Goal: Task Accomplishment & Management: Manage account settings

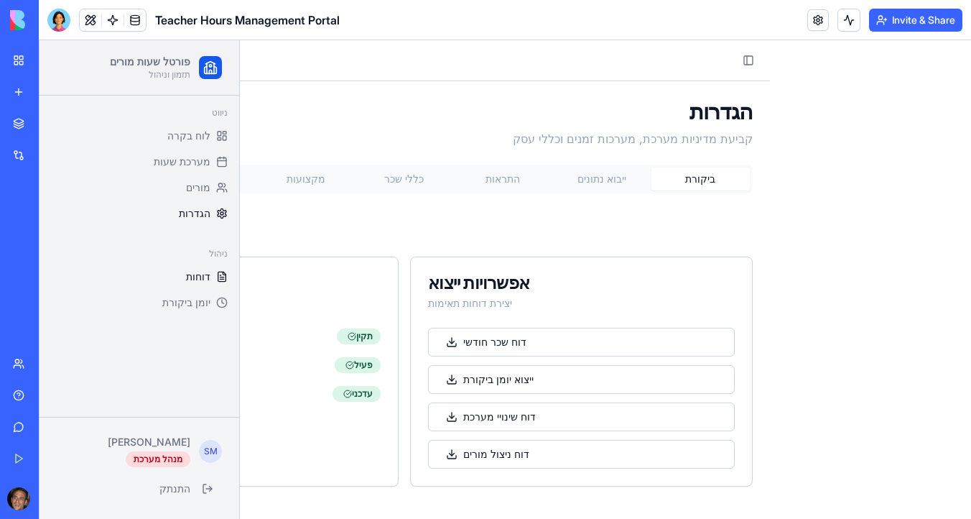
click at [201, 276] on span "דוחות" at bounding box center [198, 276] width 24 height 14
click at [195, 300] on span "יומן ביקורת" at bounding box center [186, 302] width 48 height 14
click at [218, 302] on icon at bounding box center [221, 302] width 11 height 11
click at [208, 189] on span "מורים" at bounding box center [198, 187] width 24 height 14
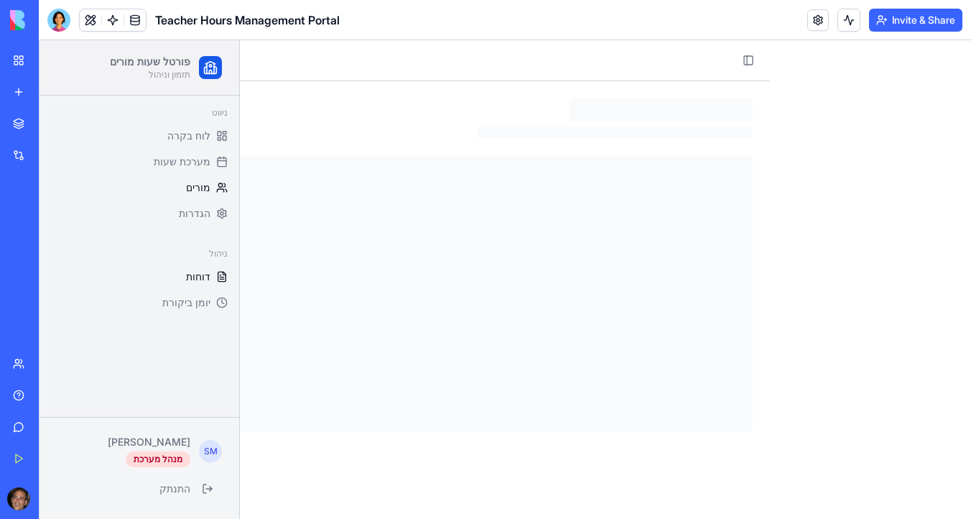
click at [206, 284] on button "דוחות" at bounding box center [139, 276] width 188 height 23
click at [204, 272] on span "דוחות" at bounding box center [198, 276] width 24 height 14
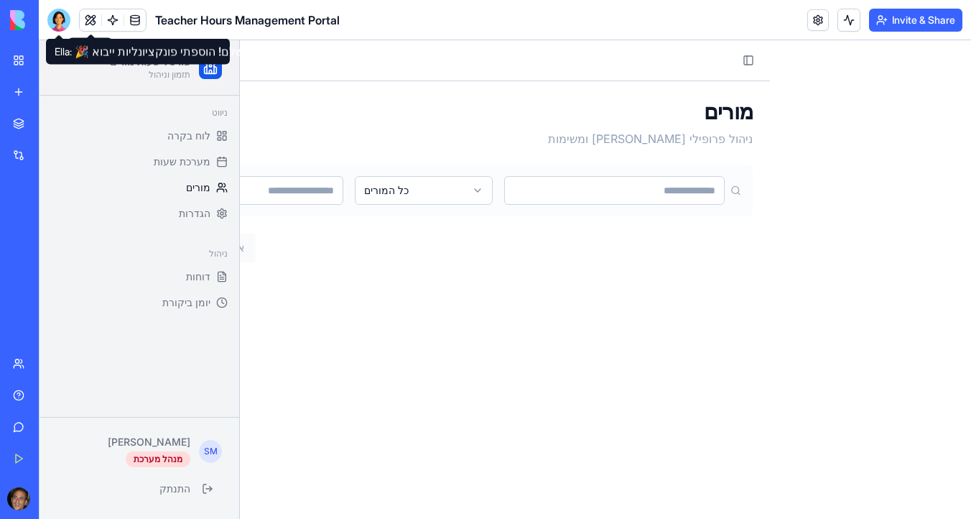
click at [61, 21] on div at bounding box center [58, 20] width 23 height 23
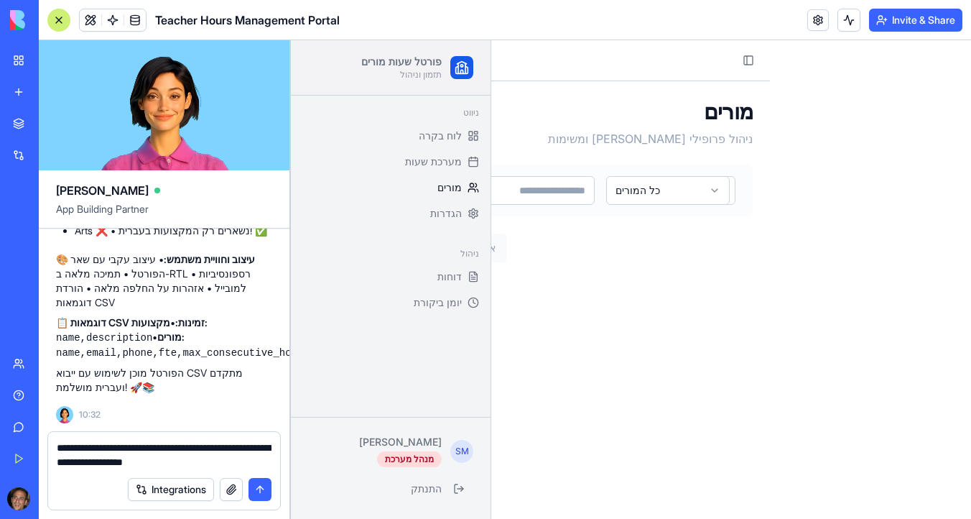
click at [100, 453] on textarea "**********" at bounding box center [164, 454] width 215 height 29
type textarea "*"
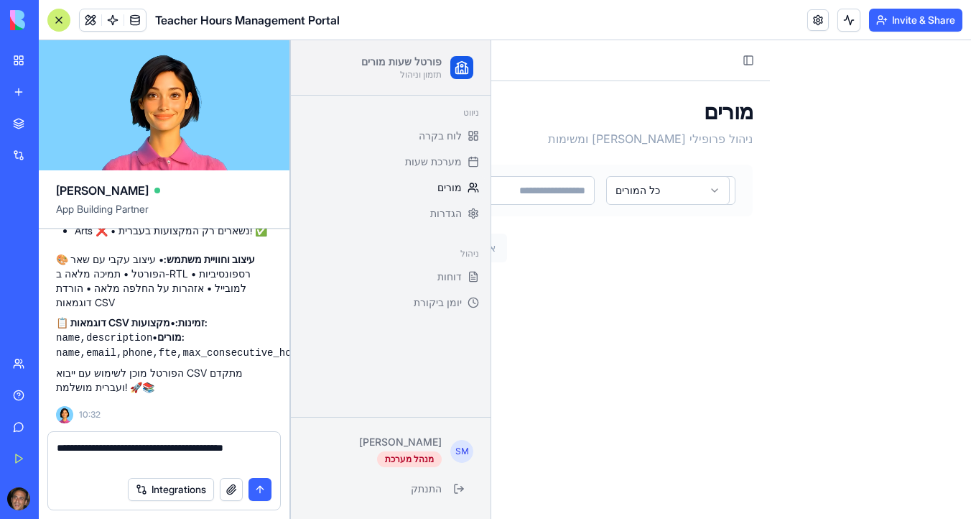
scroll to position [9912, 0]
type textarea "**********"
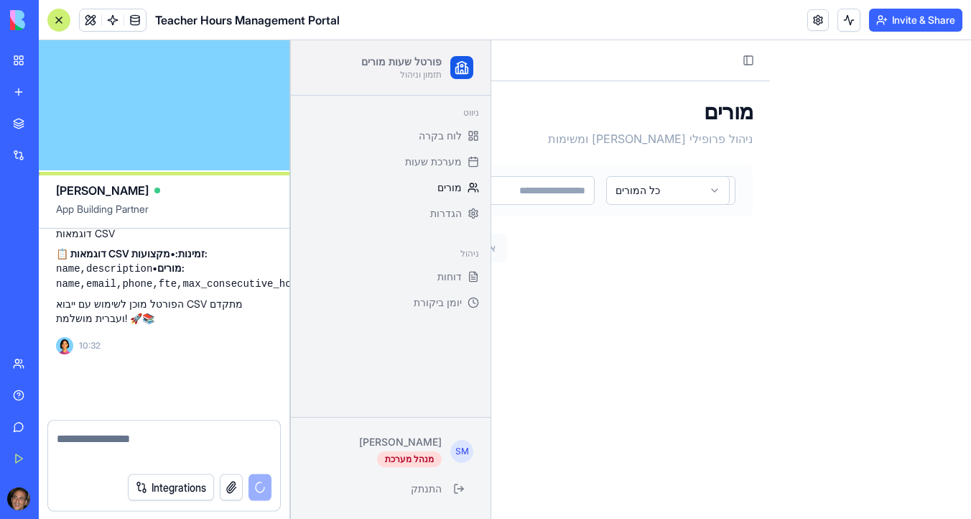
scroll to position [9966, 0]
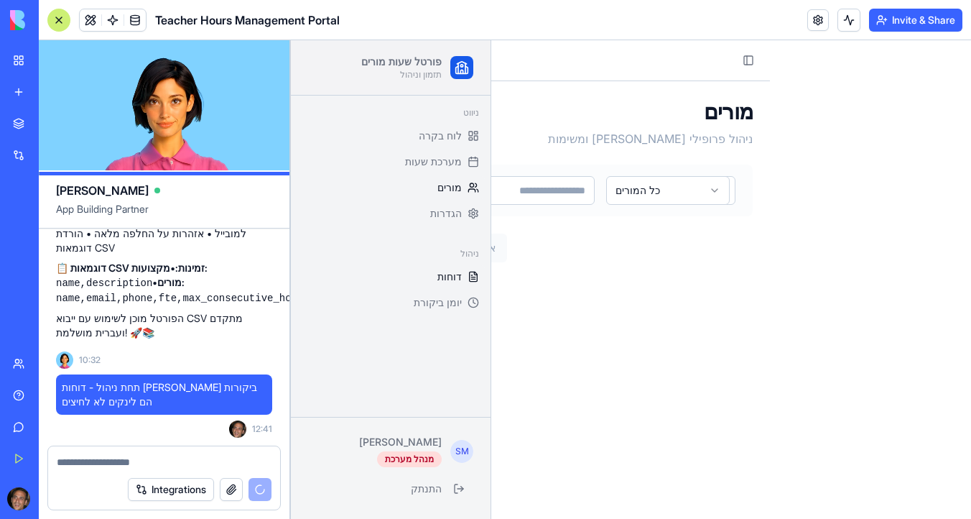
click at [456, 278] on span "דוחות" at bounding box center [450, 276] width 24 height 14
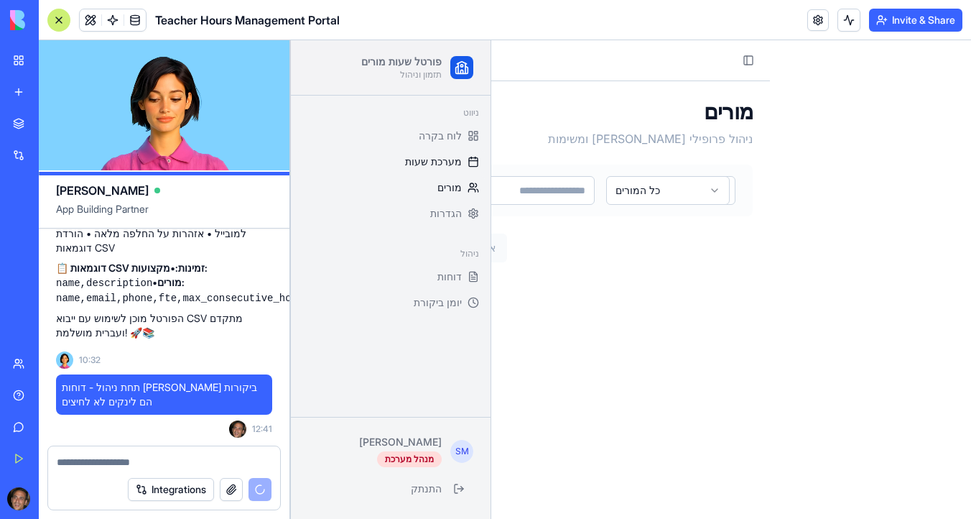
click at [458, 161] on span "מערכת שעות" at bounding box center [433, 161] width 57 height 14
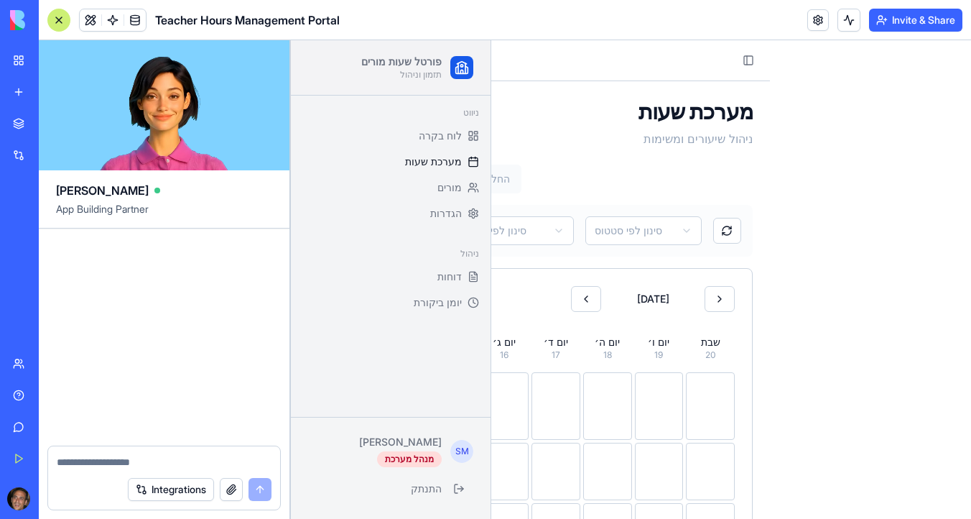
scroll to position [10511, 0]
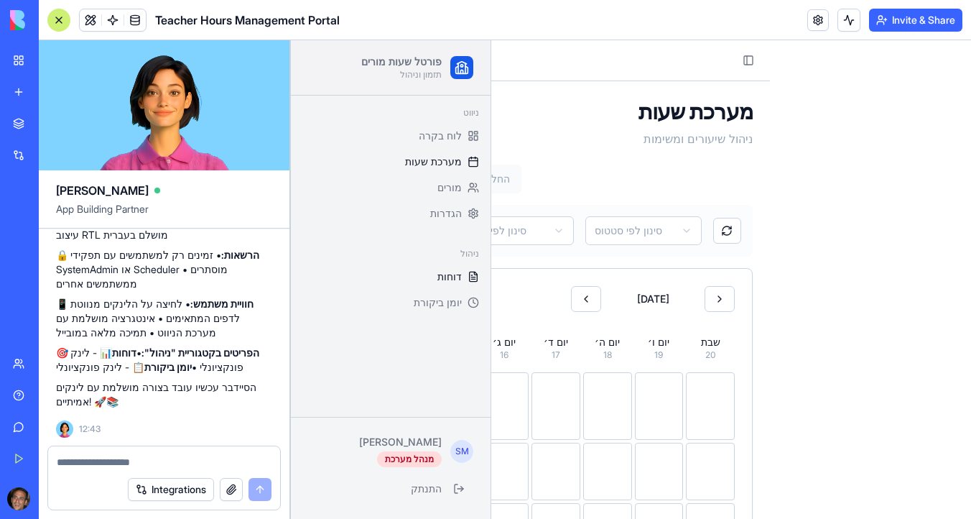
click at [454, 272] on span "דוחות" at bounding box center [450, 276] width 24 height 14
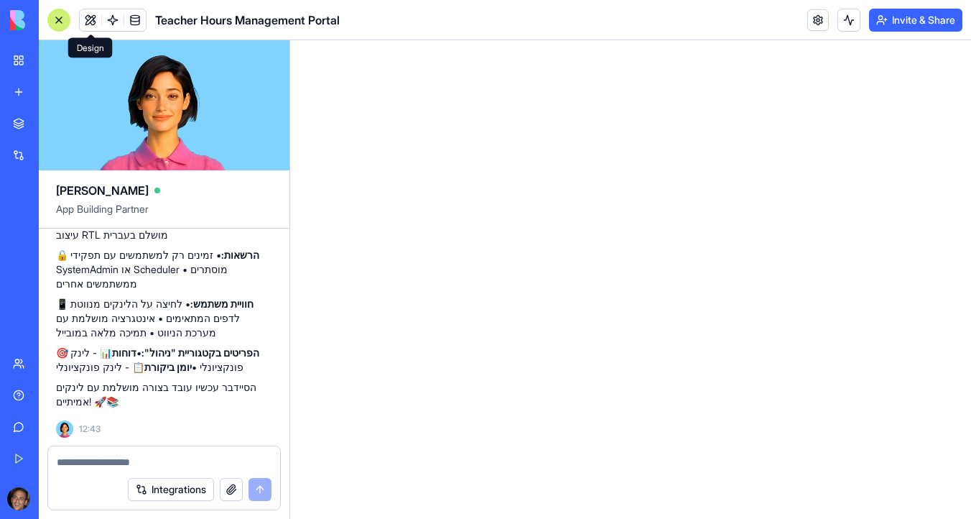
click at [83, 21] on button at bounding box center [91, 20] width 22 height 22
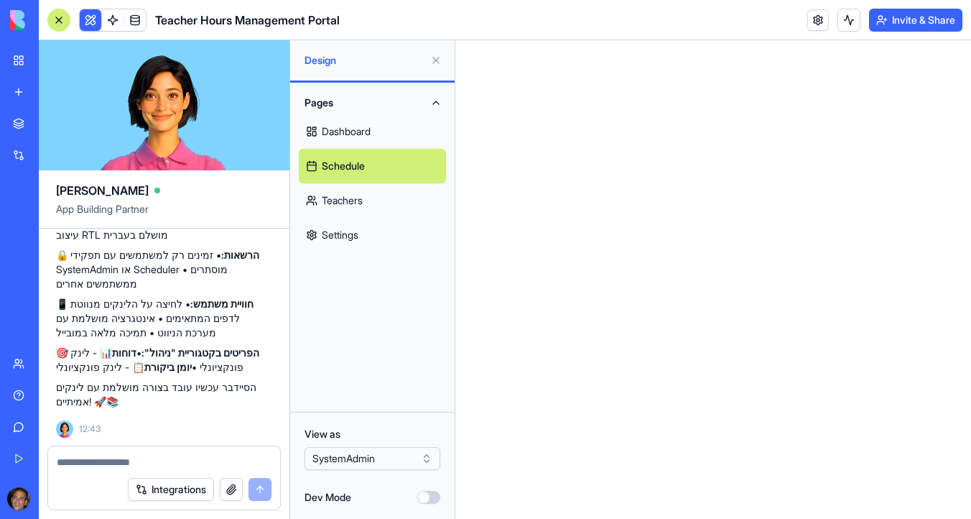
click at [367, 166] on link "Schedule" at bounding box center [372, 166] width 147 height 34
click at [366, 137] on link "Dashboard" at bounding box center [372, 131] width 147 height 34
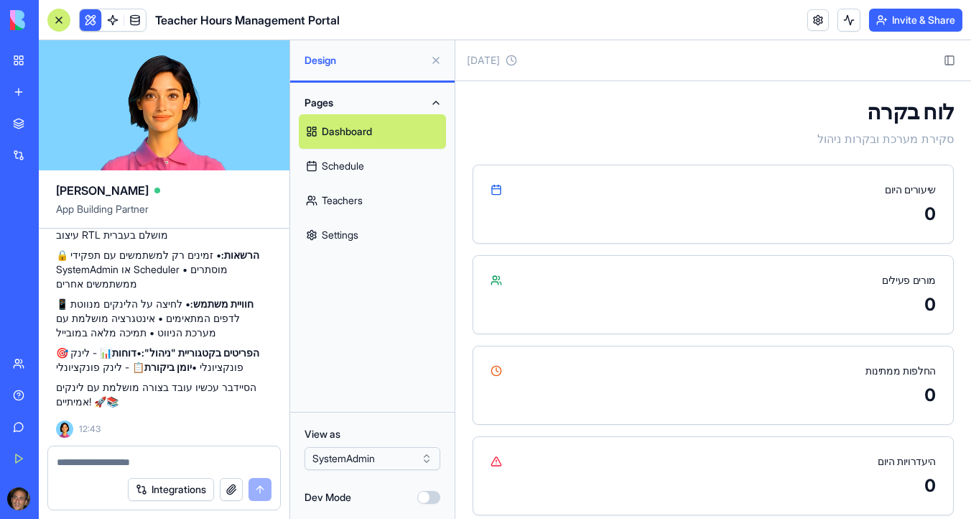
click at [353, 157] on link "Schedule" at bounding box center [372, 166] width 147 height 34
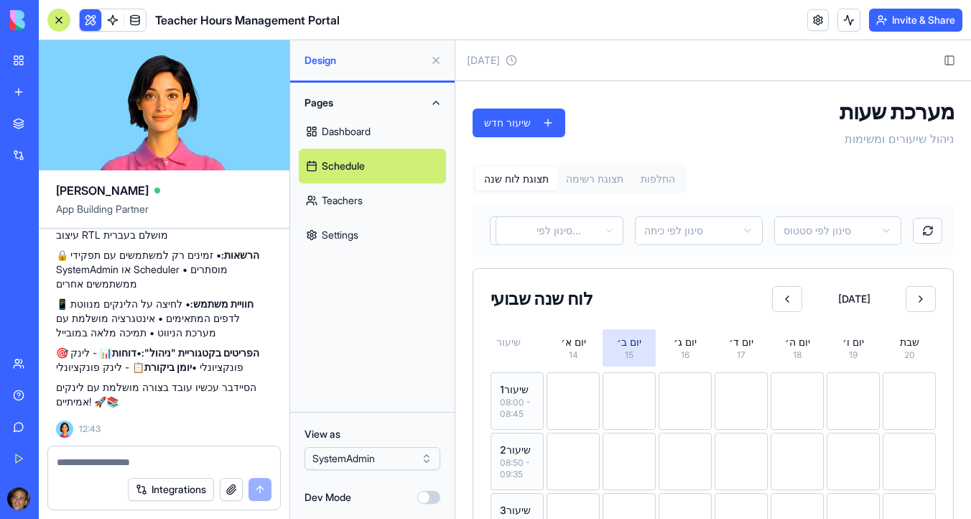
click at [370, 191] on link "Teachers" at bounding box center [372, 200] width 147 height 34
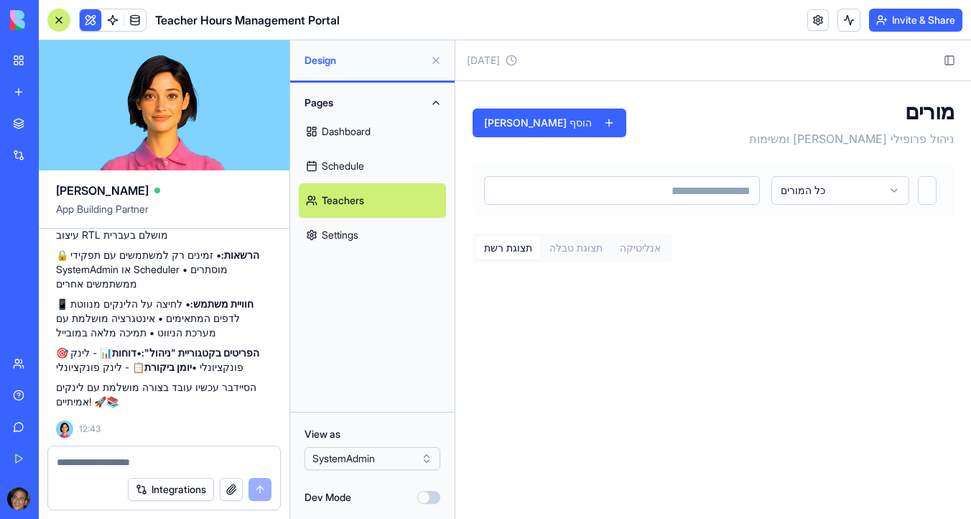
click at [371, 170] on link "Schedule" at bounding box center [372, 166] width 147 height 34
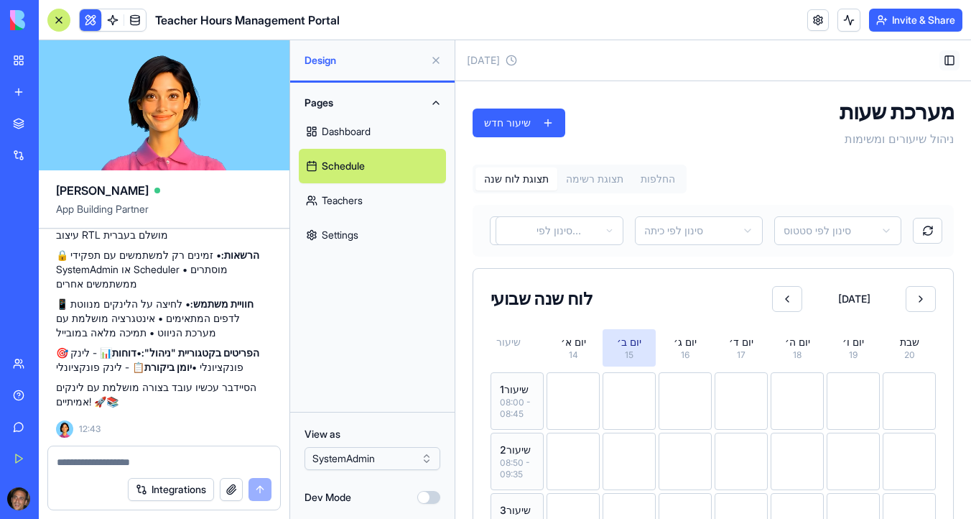
click at [950, 55] on button "Toggle Sidebar" at bounding box center [950, 60] width 20 height 20
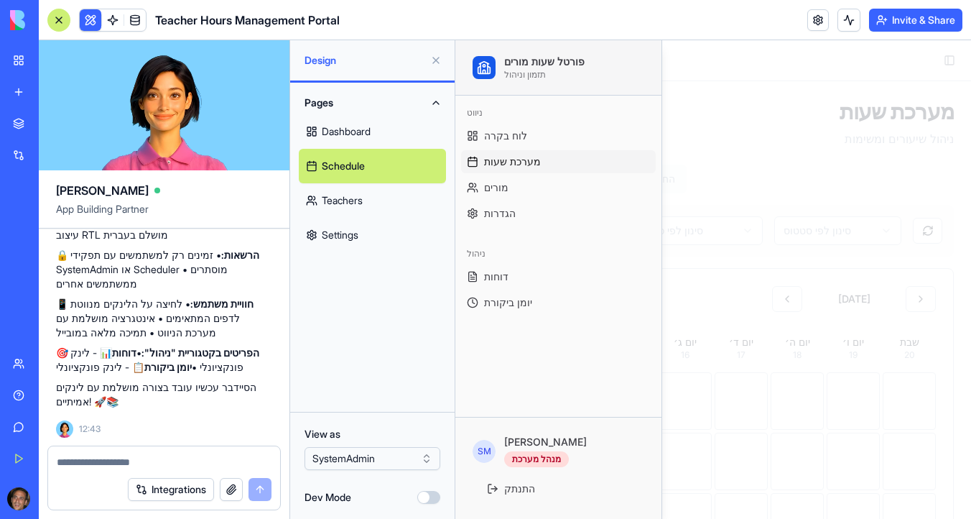
click at [360, 228] on link "Settings" at bounding box center [372, 235] width 147 height 34
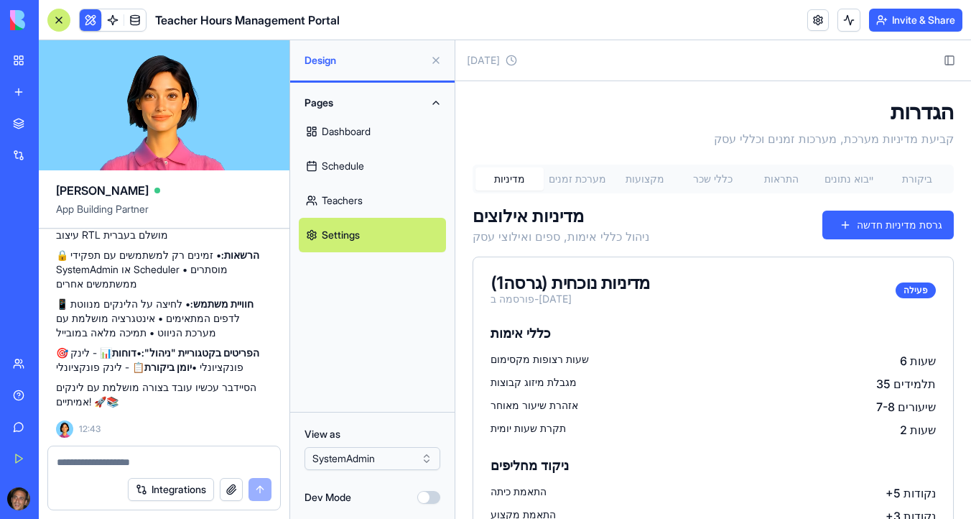
click at [438, 61] on button at bounding box center [436, 60] width 23 height 23
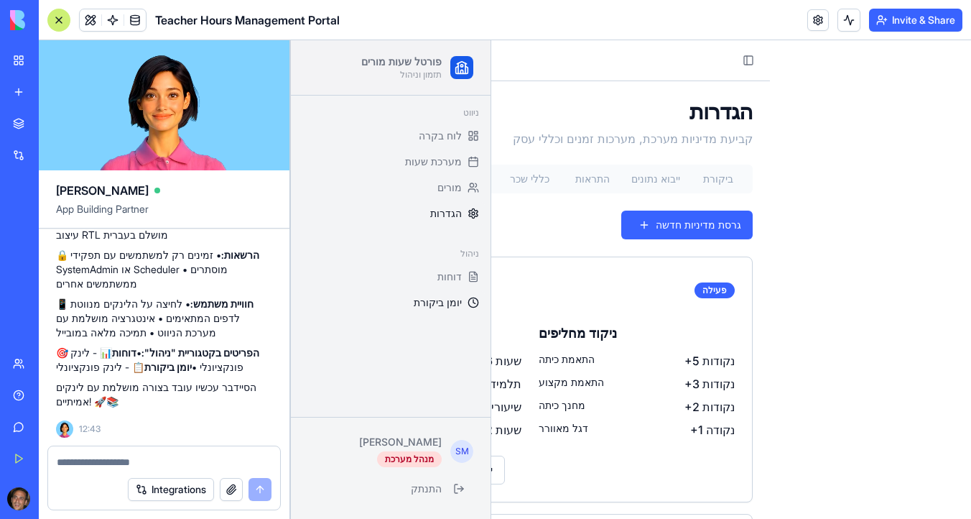
click at [450, 306] on span "יומן ביקורת" at bounding box center [438, 302] width 48 height 14
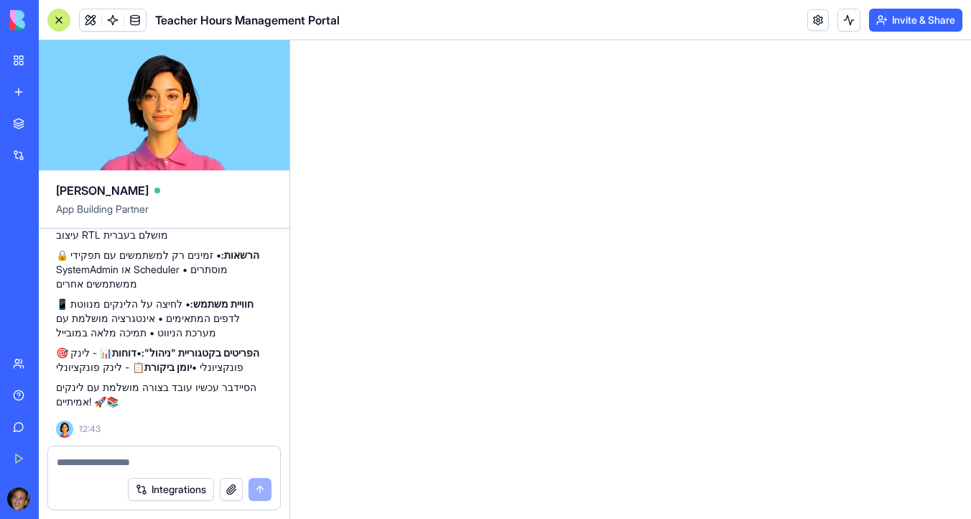
click at [96, 464] on textarea at bounding box center [164, 462] width 215 height 14
type textarea "*"
type textarea "**********"
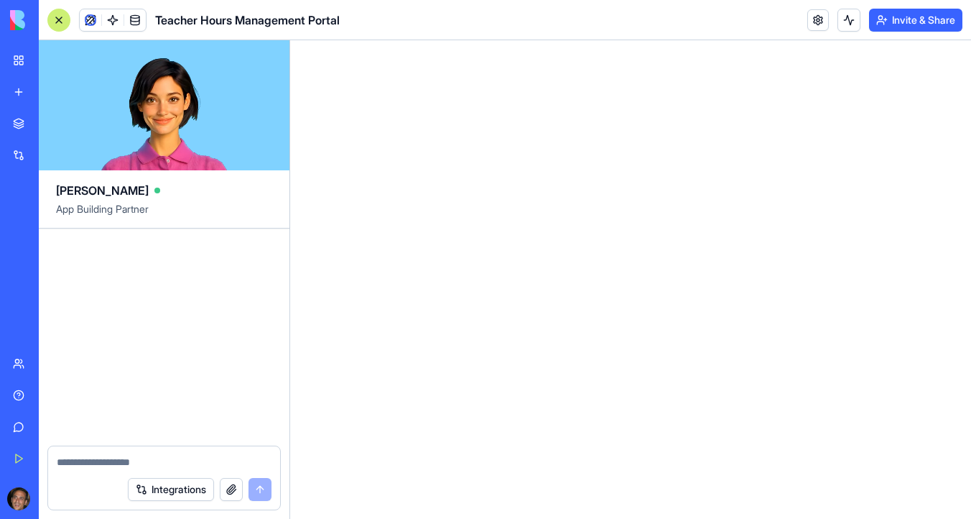
scroll to position [11511, 0]
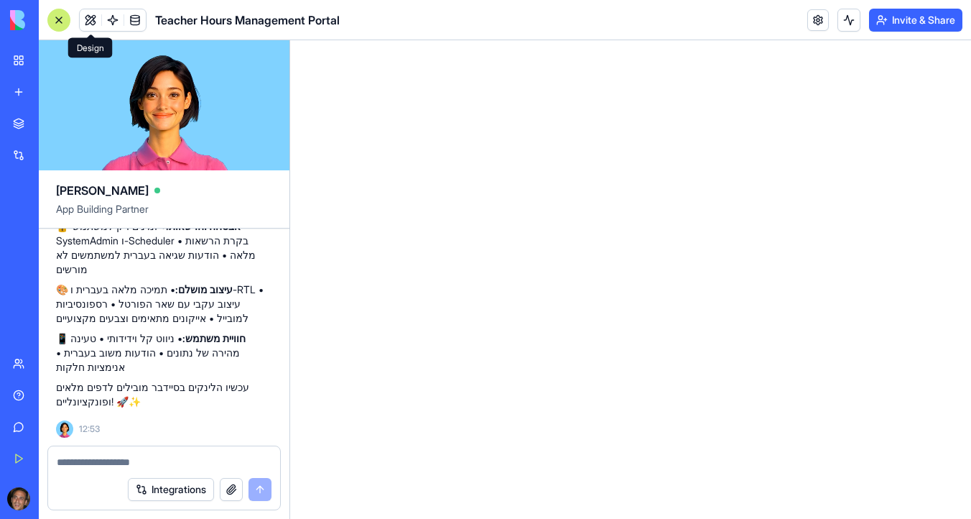
click at [88, 18] on span at bounding box center [90, 20] width 40 height 40
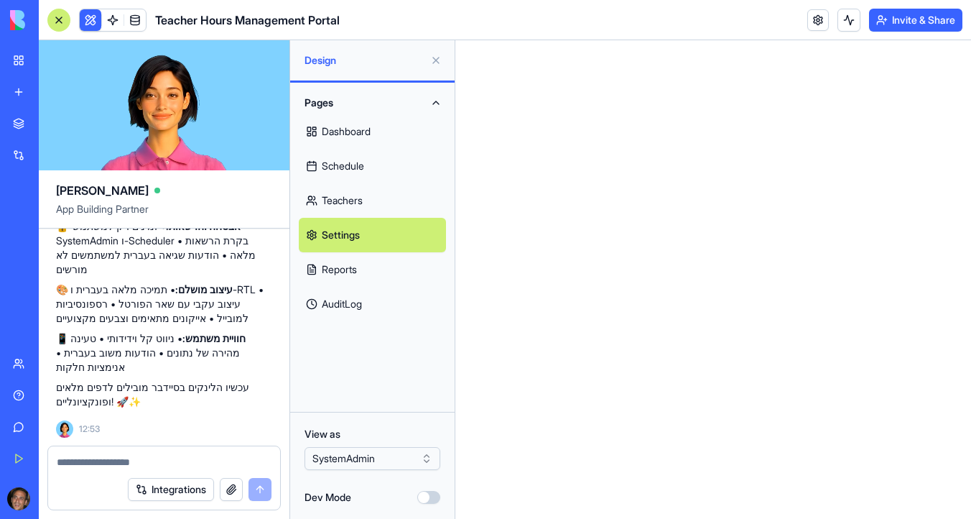
click at [362, 128] on link "Dashboard" at bounding box center [372, 131] width 147 height 34
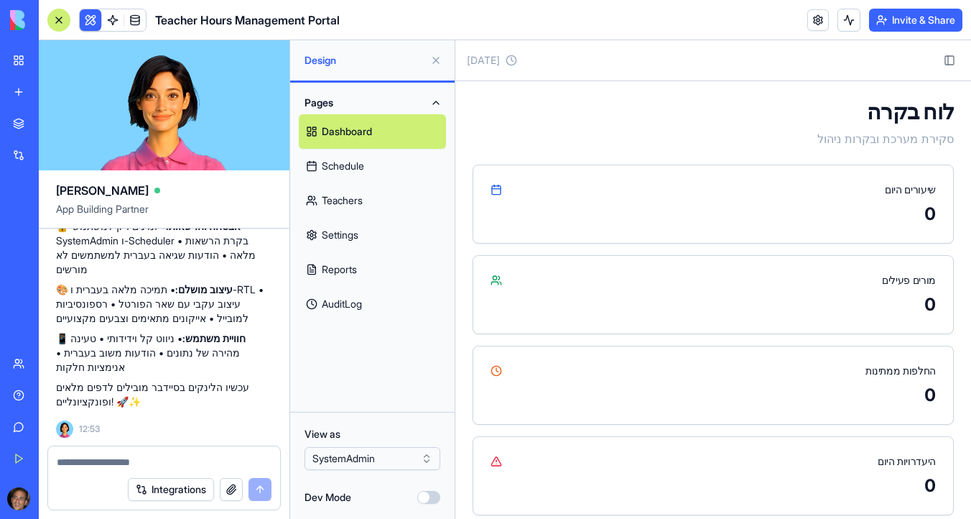
click at [439, 60] on button at bounding box center [436, 60] width 23 height 23
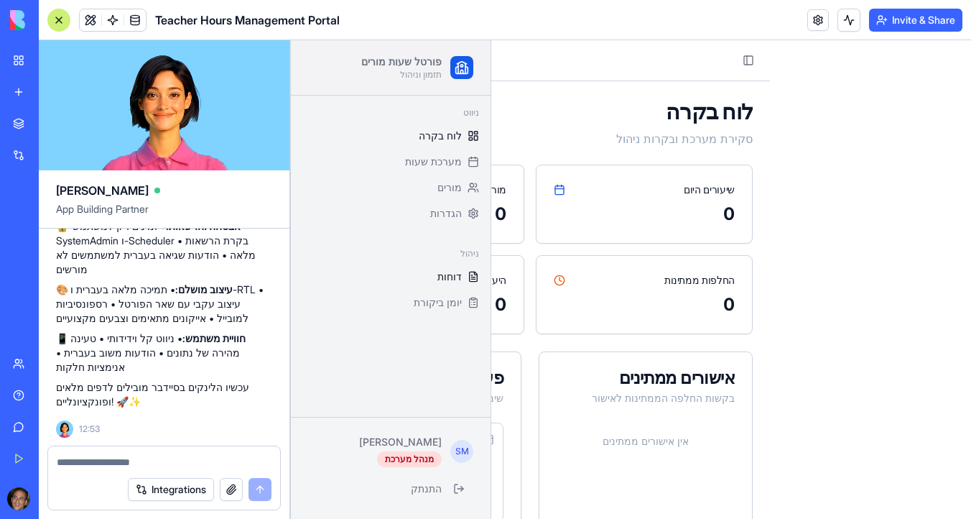
click at [458, 275] on span "דוחות" at bounding box center [450, 276] width 24 height 14
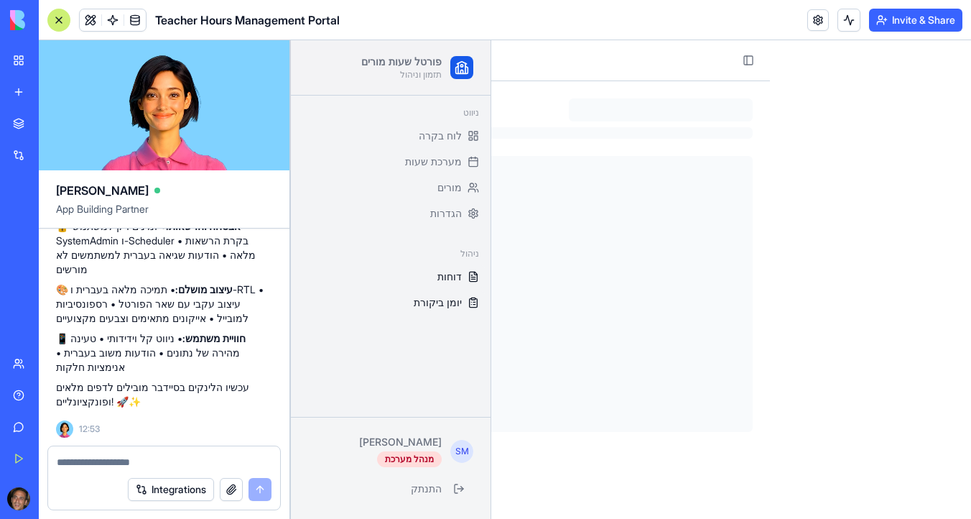
click at [456, 306] on span "יומן ביקורת" at bounding box center [438, 302] width 48 height 14
click at [458, 216] on span "הגדרות" at bounding box center [446, 213] width 32 height 14
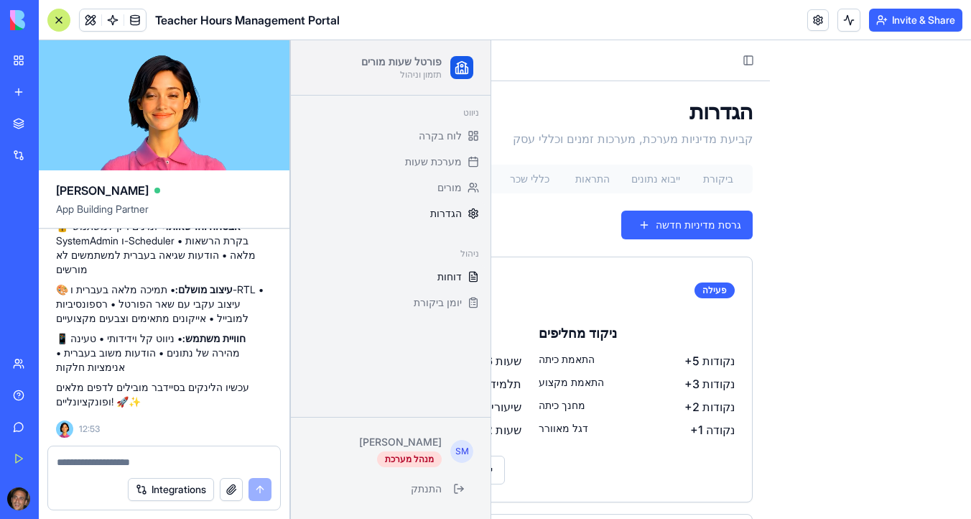
click at [456, 282] on span "דוחות" at bounding box center [450, 276] width 24 height 14
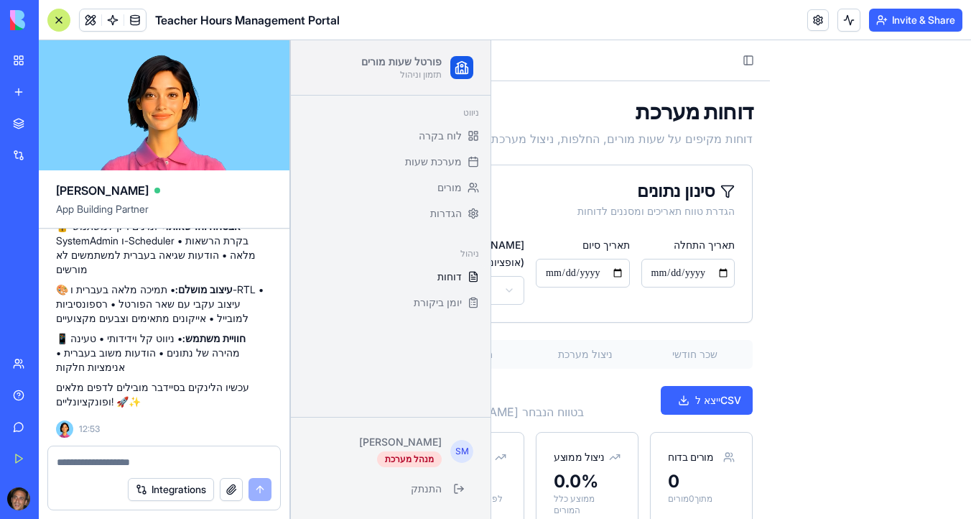
click at [451, 315] on div "ניהול דוחות יומן ביקורת" at bounding box center [391, 277] width 200 height 83
click at [451, 302] on span "יומן ביקורת" at bounding box center [438, 302] width 48 height 14
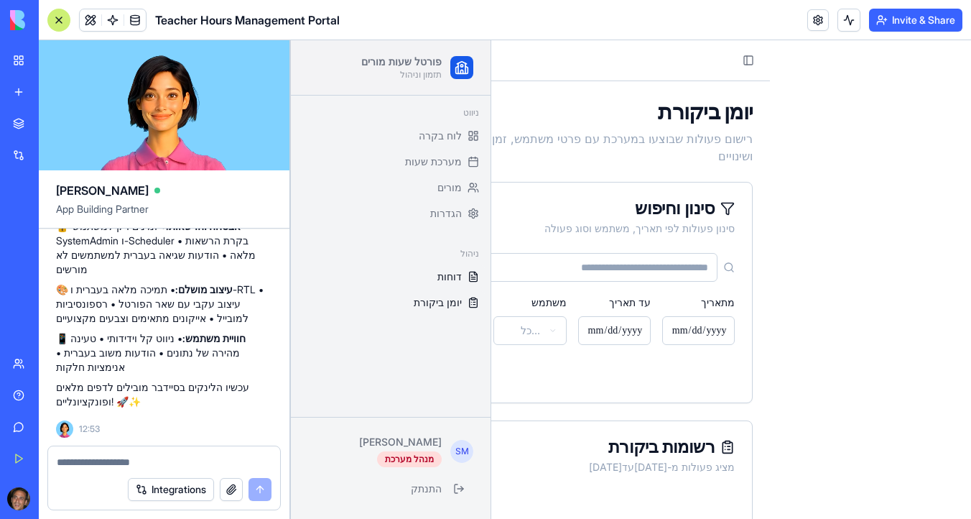
click at [459, 267] on link "דוחות" at bounding box center [391, 276] width 188 height 23
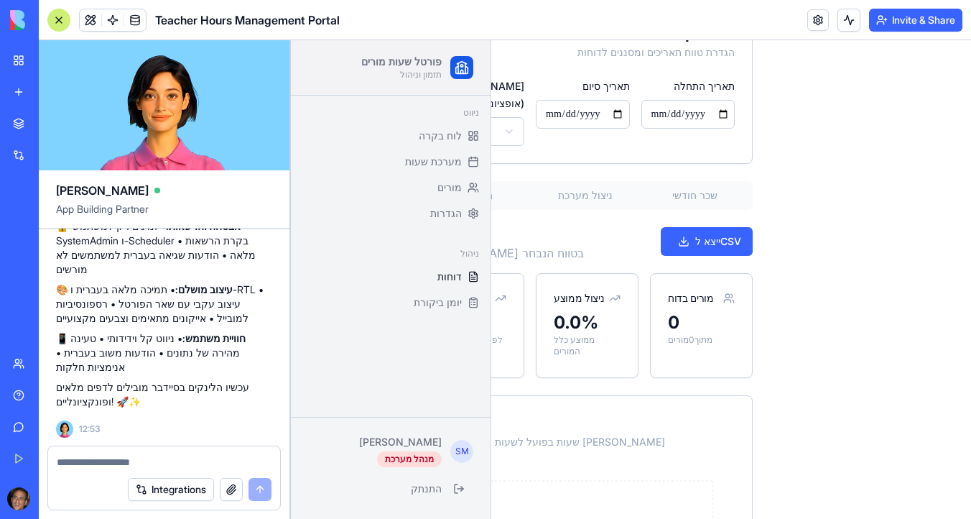
scroll to position [195, 0]
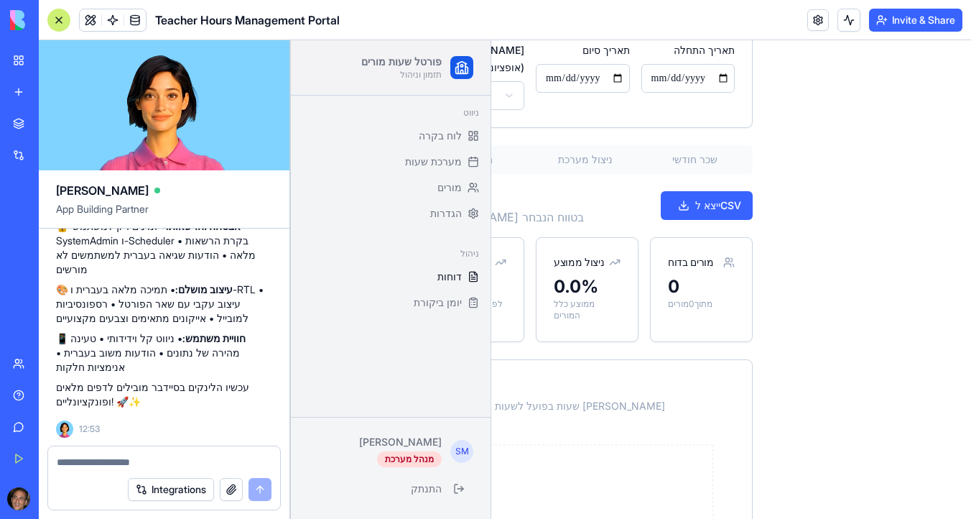
click at [448, 290] on ul "דוחות יומן ביקורת" at bounding box center [391, 289] width 188 height 49
click at [445, 306] on span "יומן ביקורת" at bounding box center [438, 302] width 48 height 14
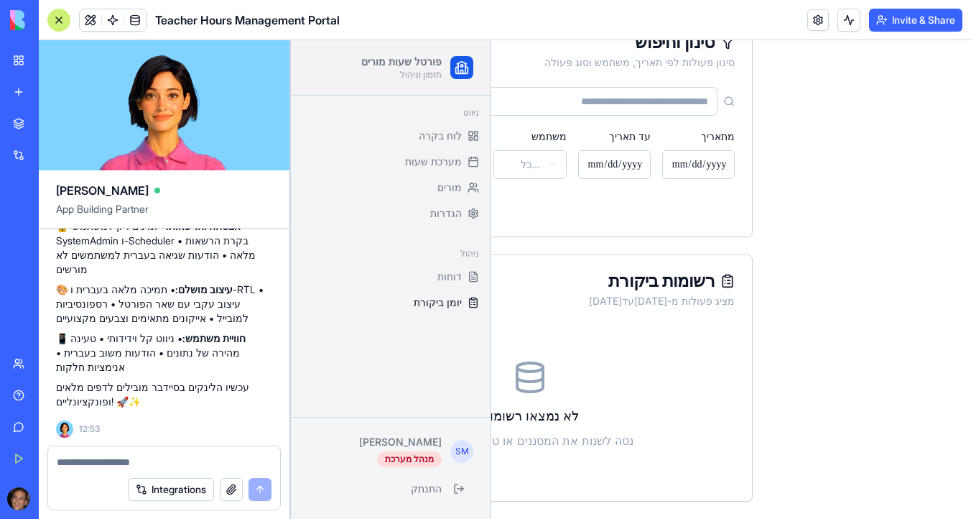
scroll to position [166, 0]
click at [149, 465] on textarea at bounding box center [164, 462] width 215 height 14
type textarea "*"
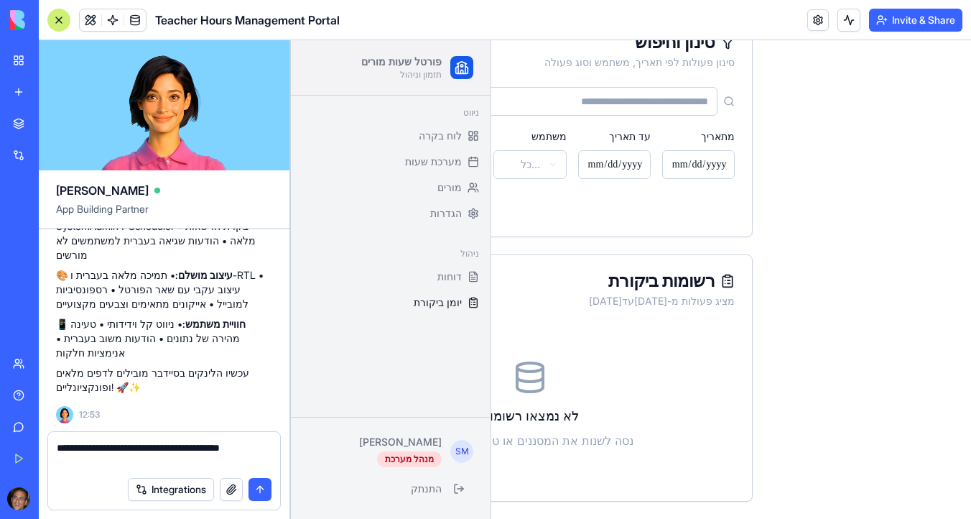
type textarea "**********"
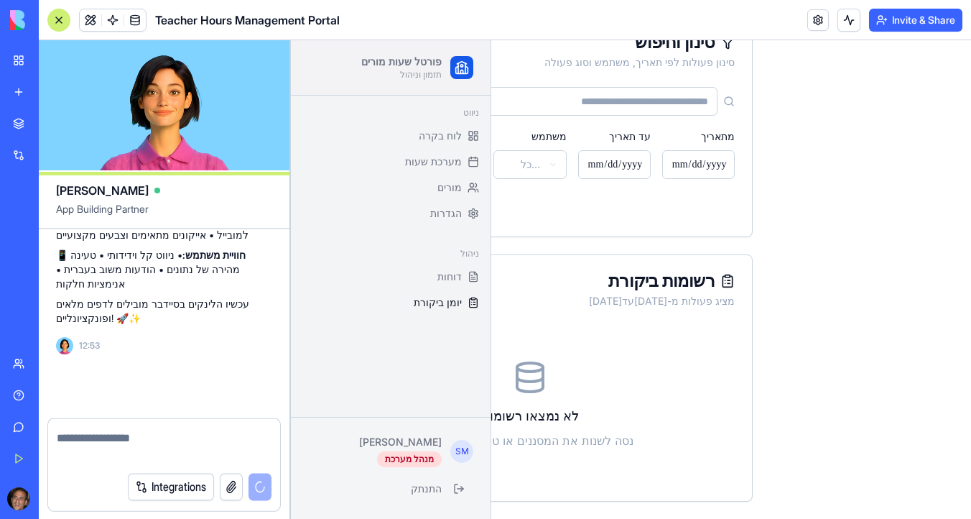
scroll to position [11580, 0]
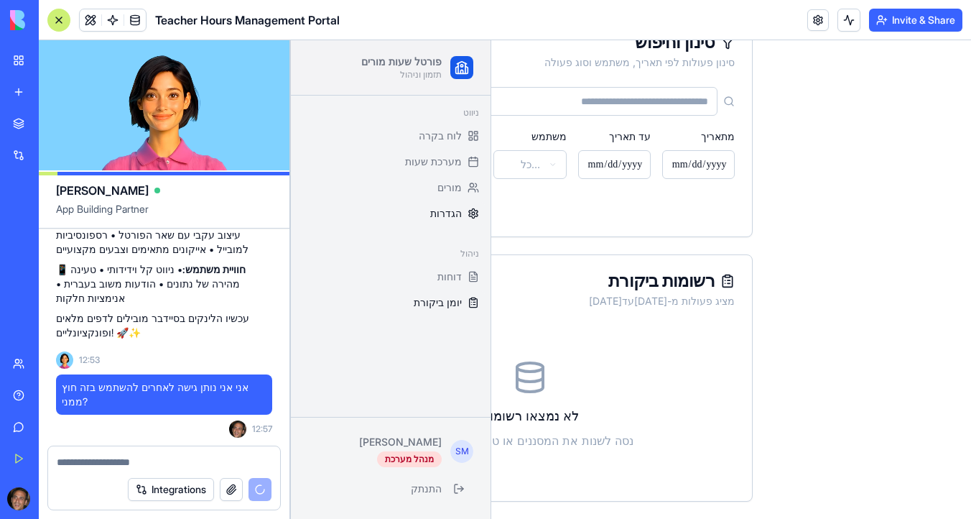
click at [458, 208] on span "הגדרות" at bounding box center [446, 213] width 32 height 14
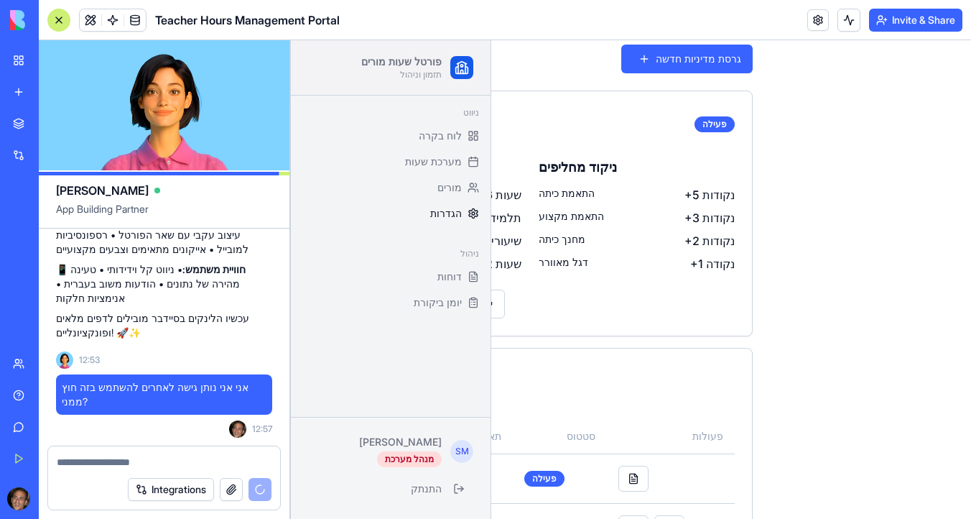
scroll to position [234, 0]
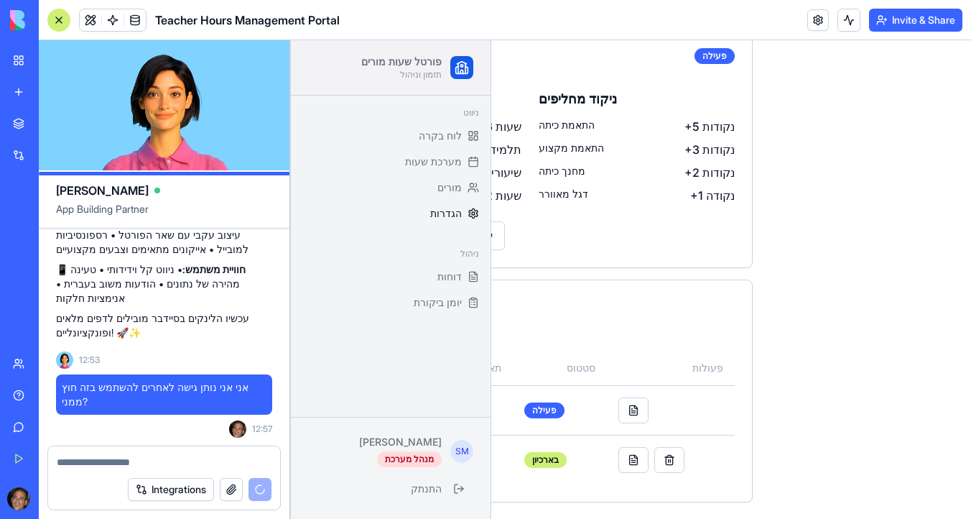
click at [906, 14] on button "Invite & Share" at bounding box center [915, 20] width 93 height 23
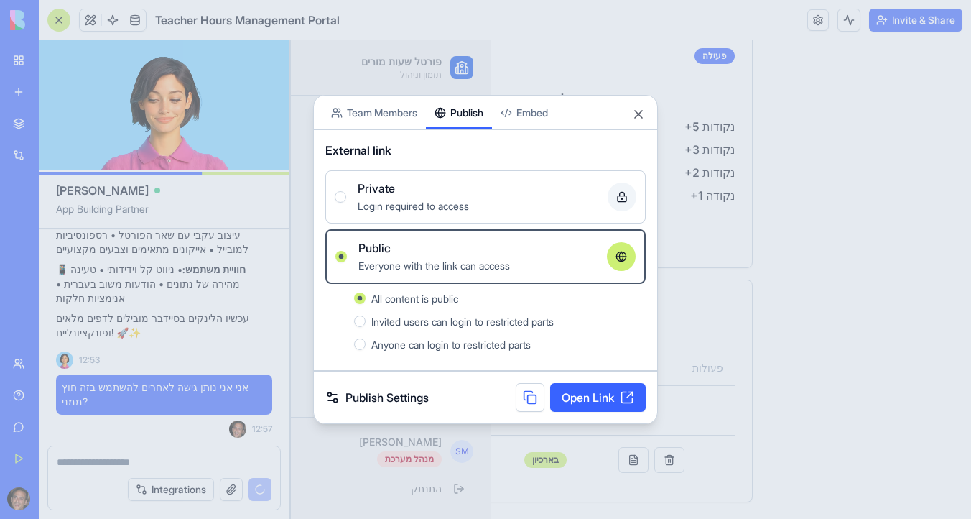
click at [364, 113] on button "Team Members" at bounding box center [374, 113] width 103 height 34
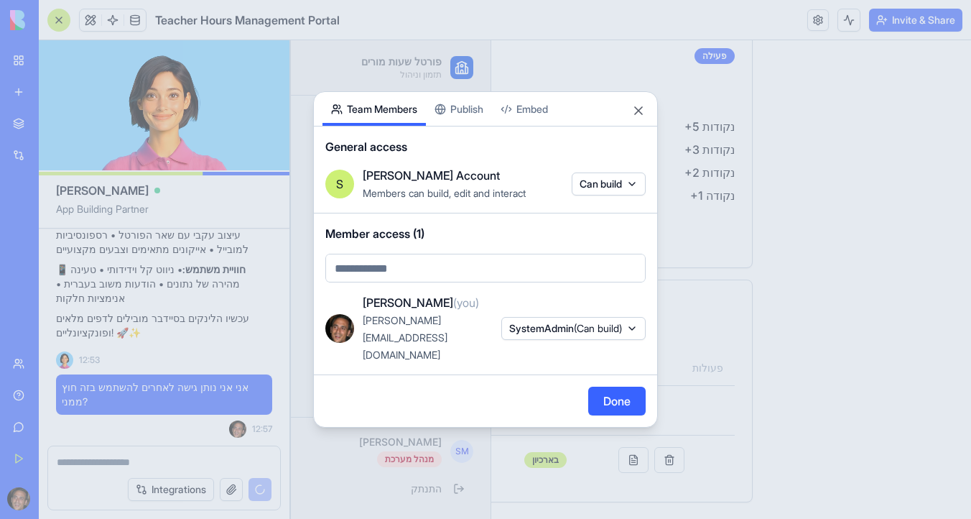
click at [424, 288] on body "BETA My Workspace New app Marketplace Integrations Recent Personal Email to Goo…" at bounding box center [485, 259] width 971 height 519
click at [533, 134] on body "BETA My Workspace New app Marketplace Integrations Recent Personal Email to Goo…" at bounding box center [485, 259] width 971 height 519
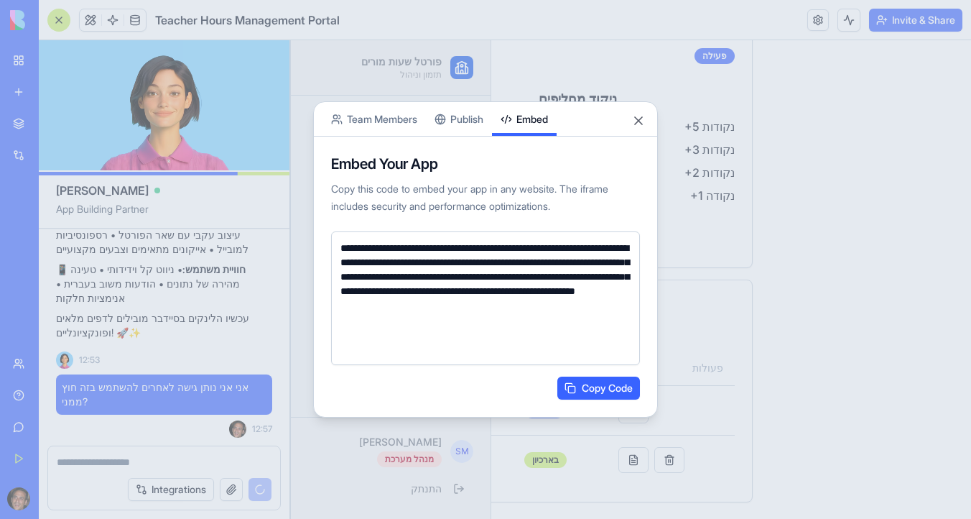
click at [537, 125] on button "Embed" at bounding box center [524, 119] width 65 height 34
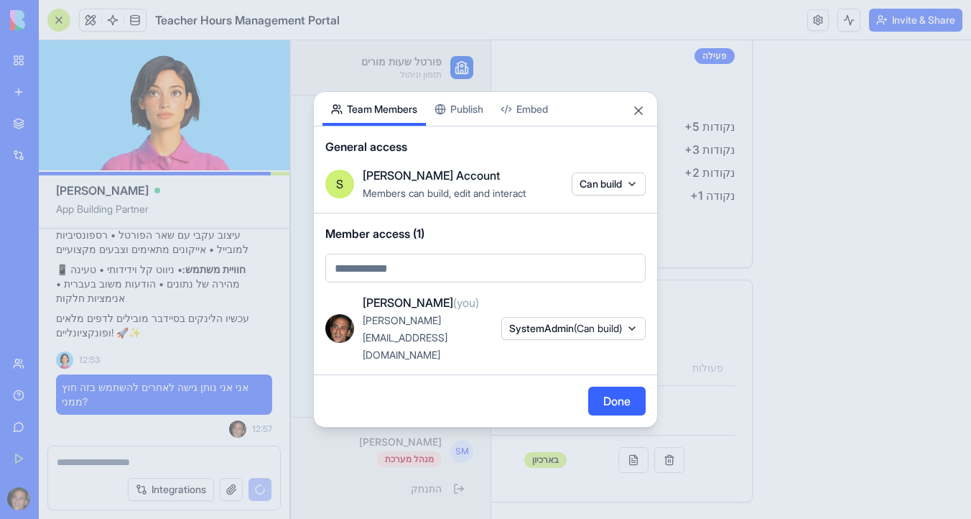
click at [389, 121] on button "Team Members" at bounding box center [374, 109] width 103 height 34
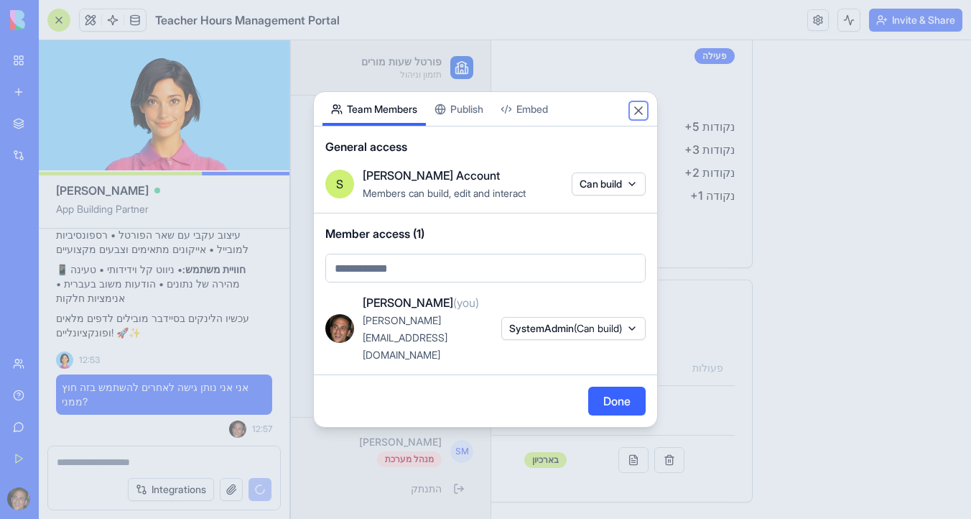
click at [641, 118] on button "Close" at bounding box center [639, 110] width 14 height 14
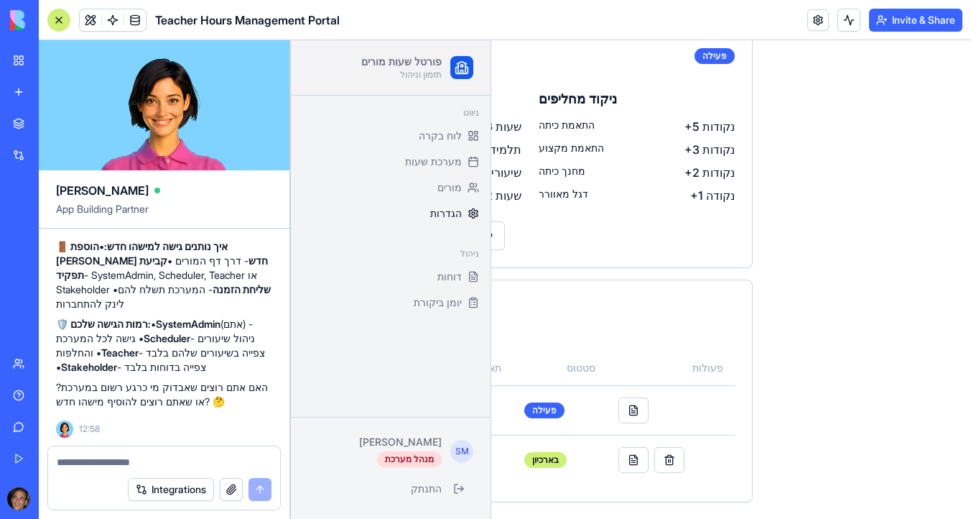
scroll to position [11876, 0]
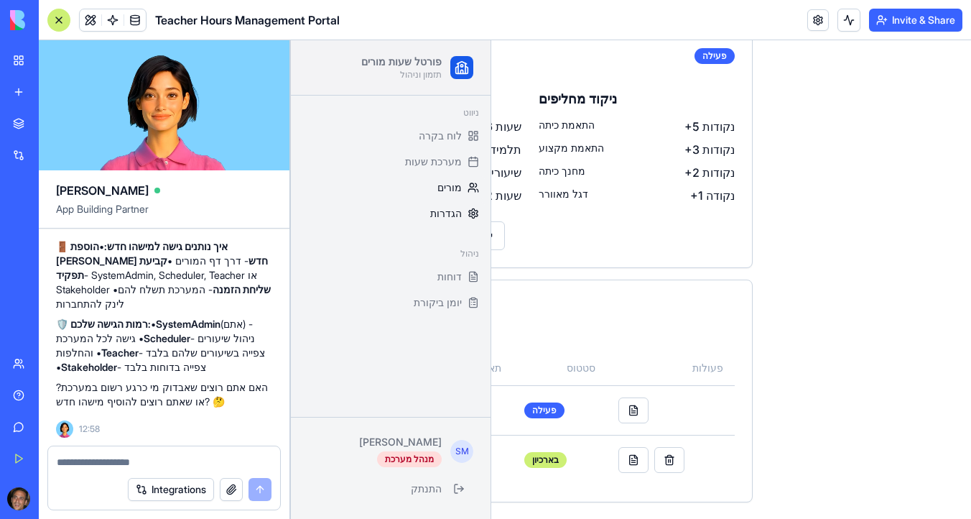
click at [458, 188] on span "מורים" at bounding box center [450, 187] width 24 height 14
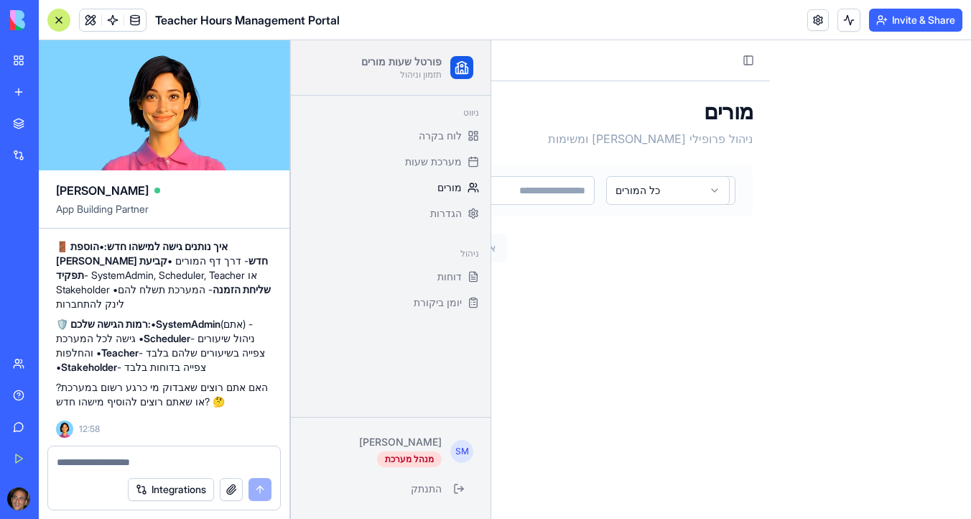
scroll to position [12006, 0]
click at [157, 460] on textarea at bounding box center [164, 462] width 215 height 14
click at [603, 91] on div "מורים ניהול פרופילי [PERSON_NAME] ומשימות הוסף [PERSON_NAME] כל המורים תצוגת רש…" at bounding box center [530, 186] width 480 height 210
click at [569, 141] on div "מורים ניהול פרופילי [PERSON_NAME] ומשימות הוסף [PERSON_NAME]" at bounding box center [530, 122] width 445 height 49
click at [745, 60] on button "Toggle Sidebar" at bounding box center [749, 60] width 20 height 20
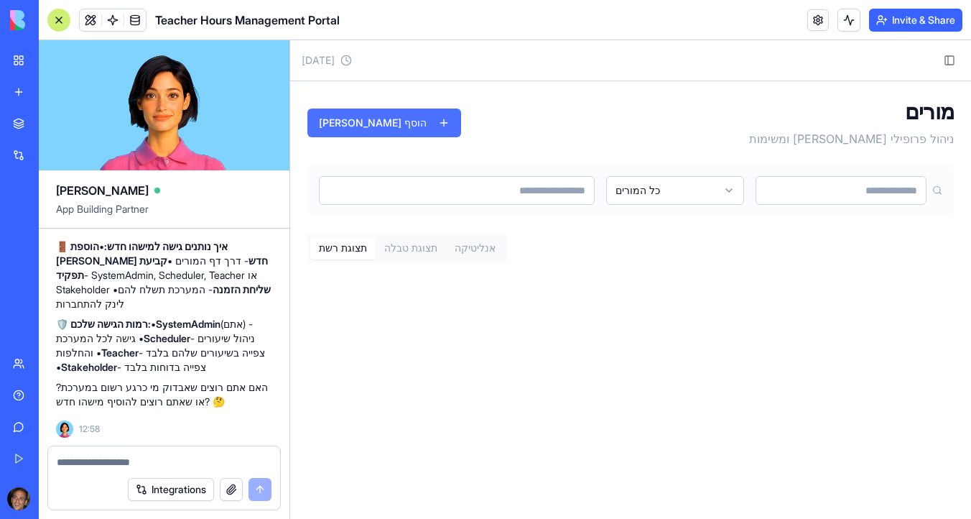
click at [359, 120] on button "הוסף [PERSON_NAME]" at bounding box center [385, 122] width 154 height 29
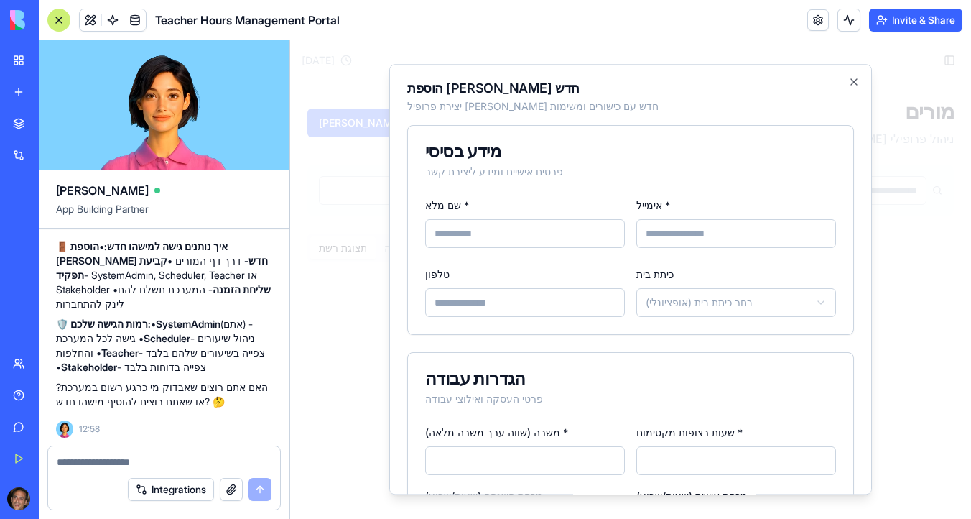
click at [576, 245] on input "שם מלא *" at bounding box center [525, 233] width 200 height 29
type input "*"
type input "********"
type input "**********"
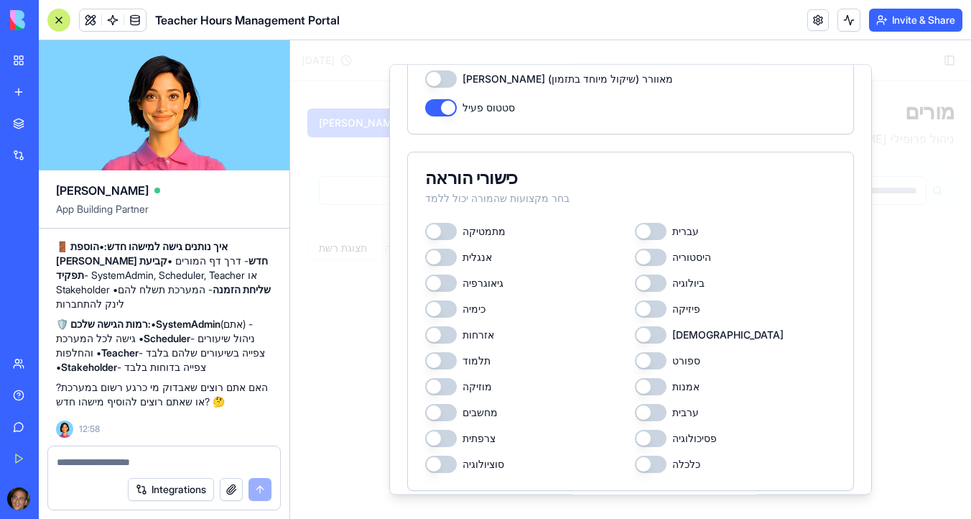
scroll to position [539, 0]
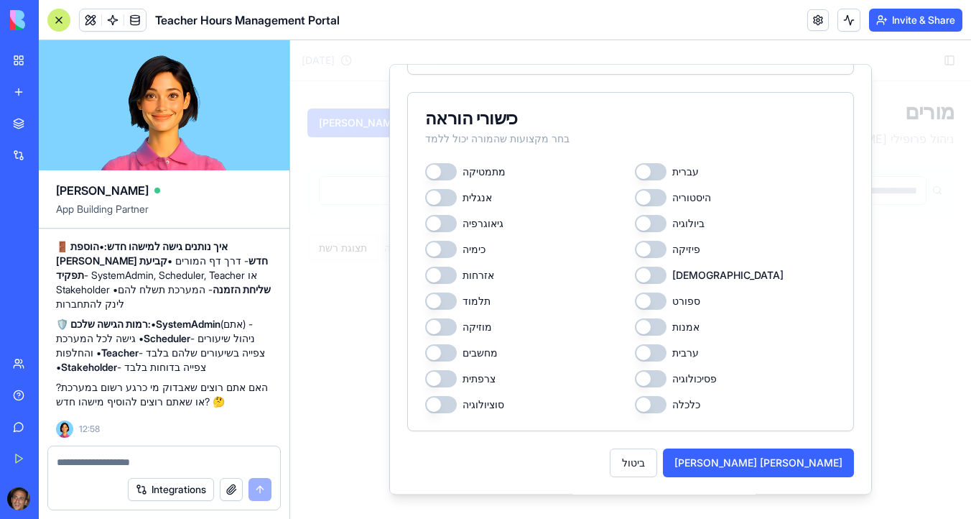
click at [456, 165] on div "מתמטיקה" at bounding box center [525, 171] width 201 height 17
click at [448, 170] on button "מתמטיקה" at bounding box center [441, 171] width 32 height 17
click at [655, 198] on button "היסטוריה" at bounding box center [651, 197] width 32 height 17
click at [650, 254] on button "פיזיקה" at bounding box center [651, 249] width 32 height 17
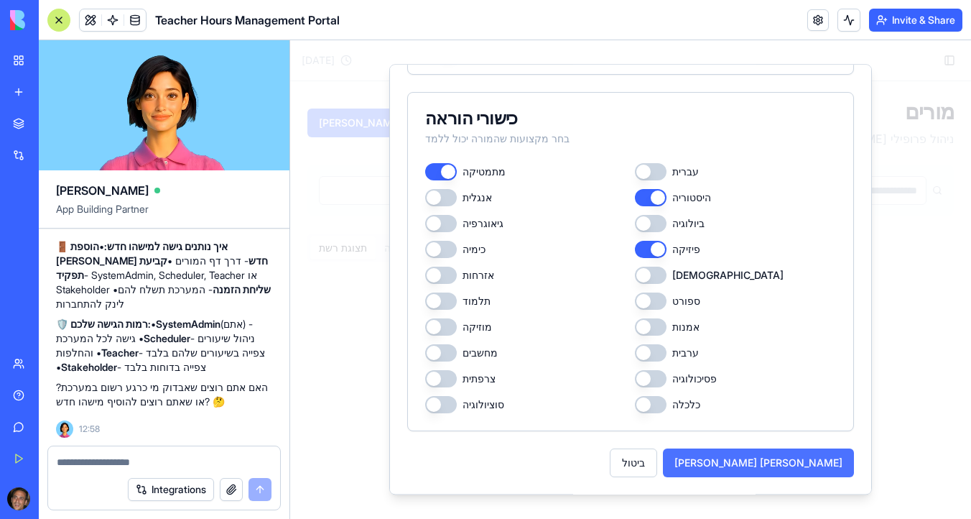
click at [822, 461] on button "[PERSON_NAME] [PERSON_NAME]" at bounding box center [758, 462] width 191 height 29
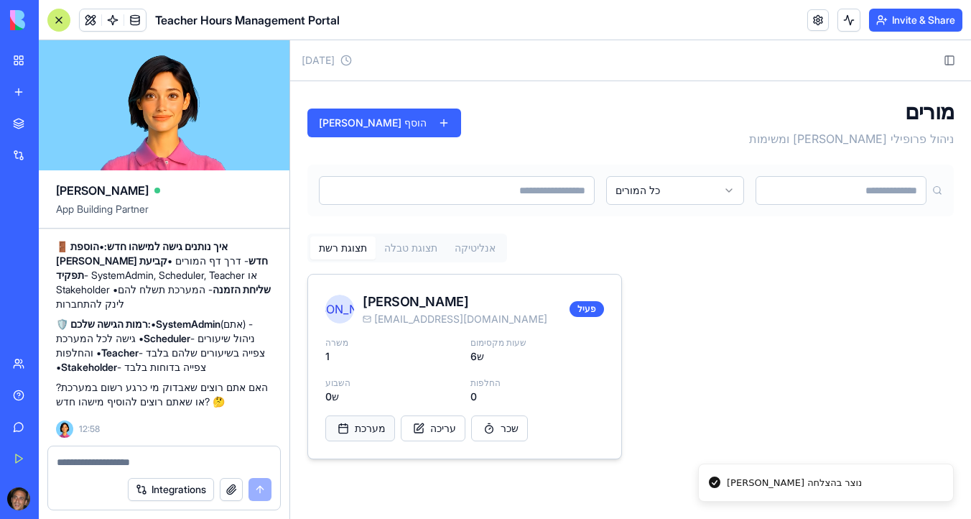
click at [366, 428] on button "מערכת" at bounding box center [360, 428] width 70 height 26
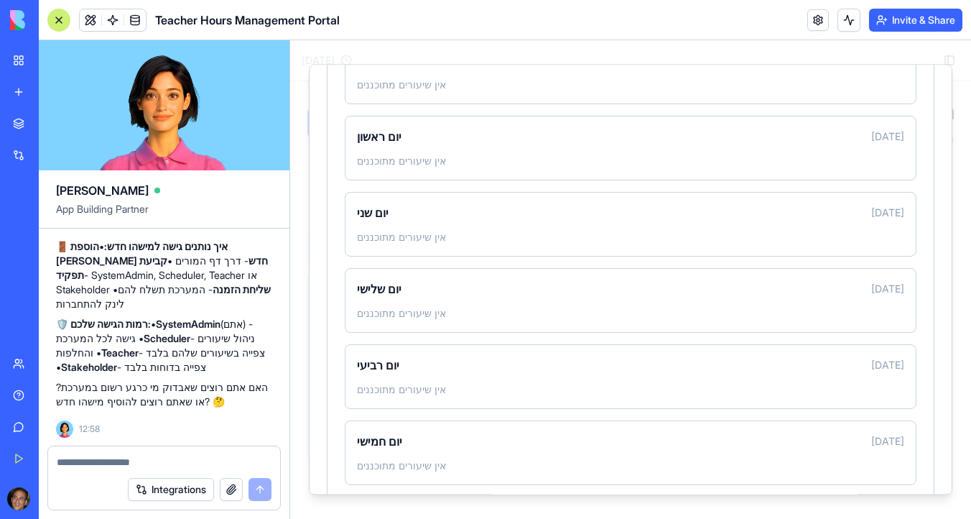
scroll to position [0, 0]
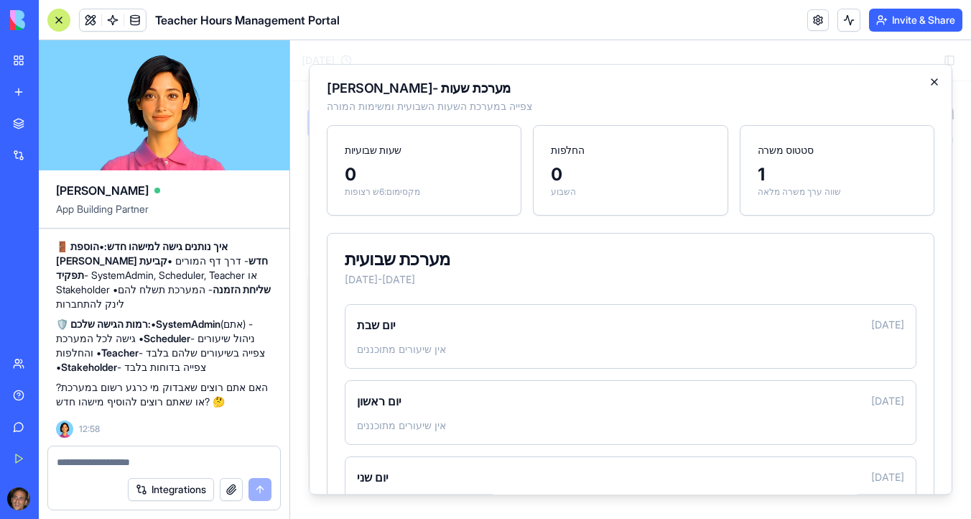
click at [933, 80] on icon "button" at bounding box center [935, 82] width 6 height 6
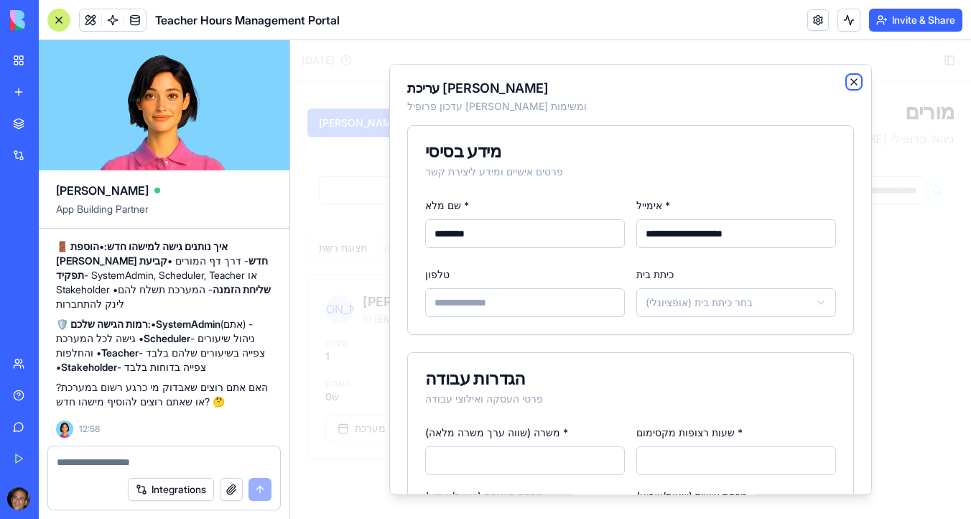
click at [856, 85] on icon "button" at bounding box center [854, 82] width 6 height 6
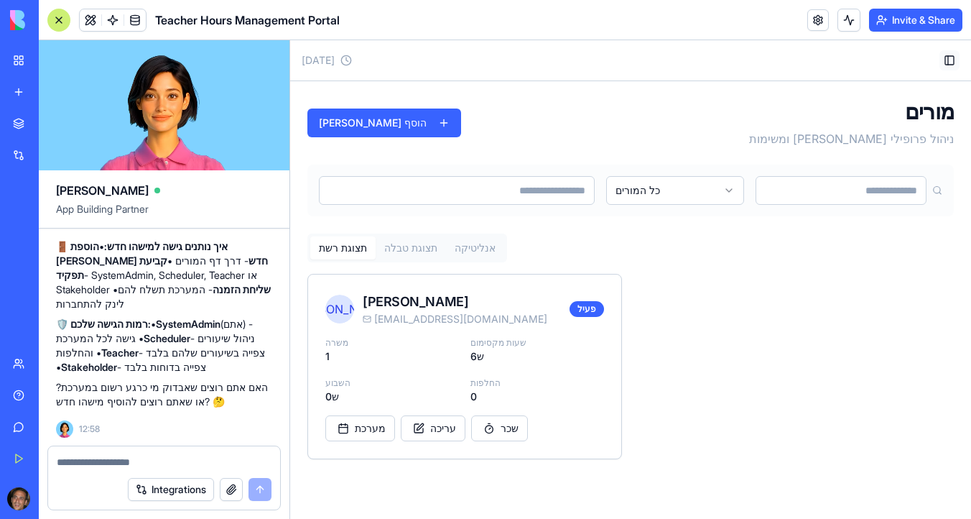
click at [949, 68] on button "Toggle Sidebar" at bounding box center [950, 60] width 20 height 20
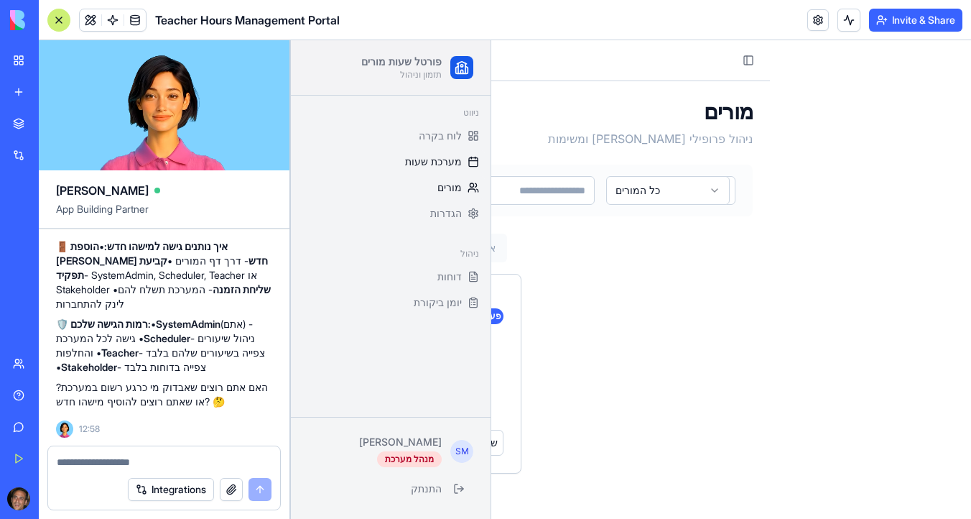
click at [425, 165] on span "מערכת שעות" at bounding box center [433, 161] width 57 height 14
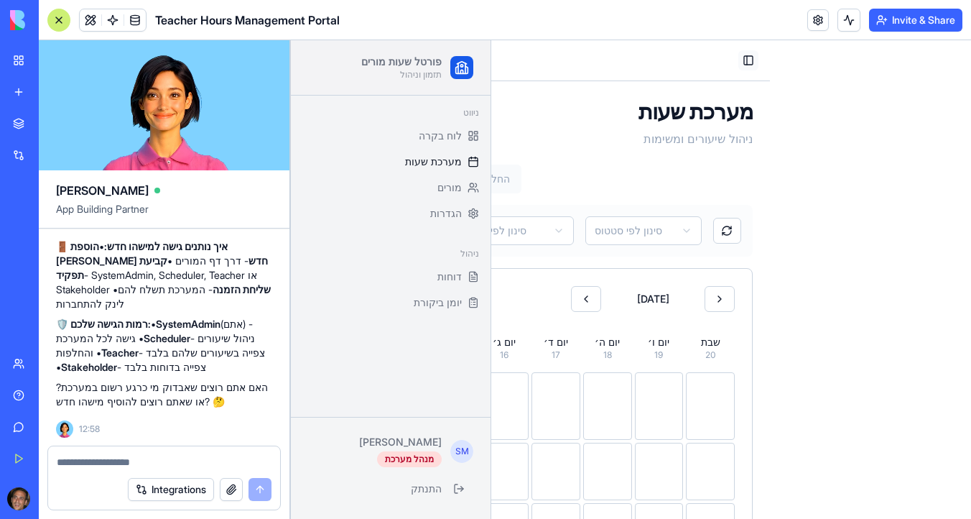
click at [743, 60] on button "Toggle Sidebar" at bounding box center [749, 60] width 20 height 20
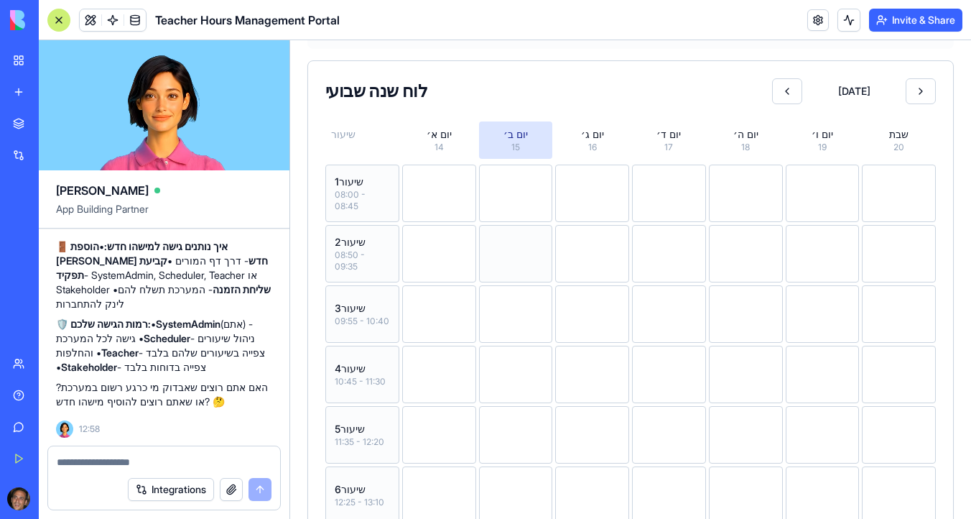
scroll to position [211, 0]
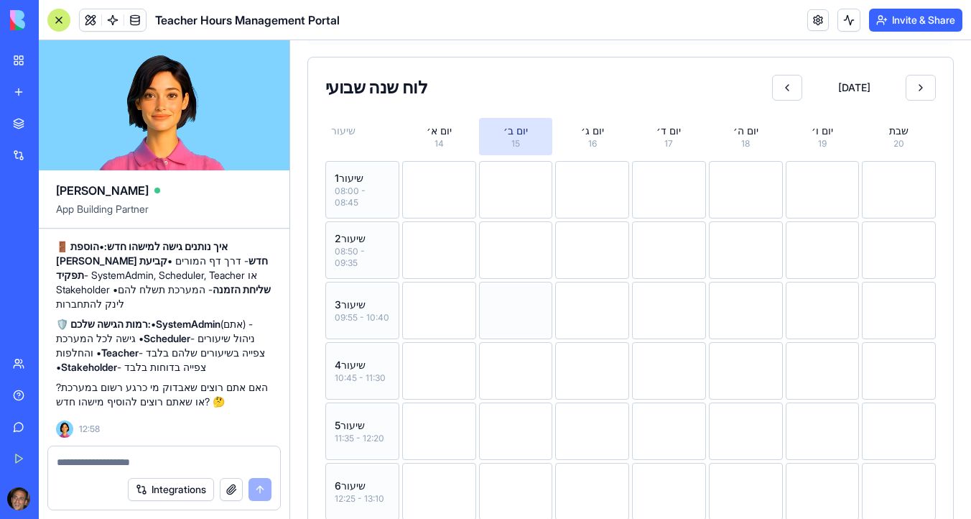
click at [527, 313] on div at bounding box center [516, 310] width 74 height 57
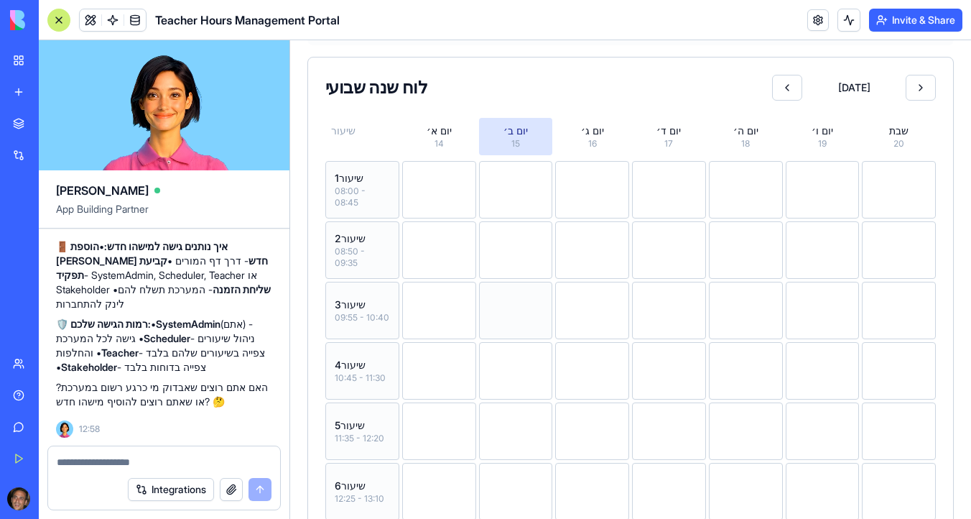
click at [527, 313] on div at bounding box center [516, 310] width 74 height 57
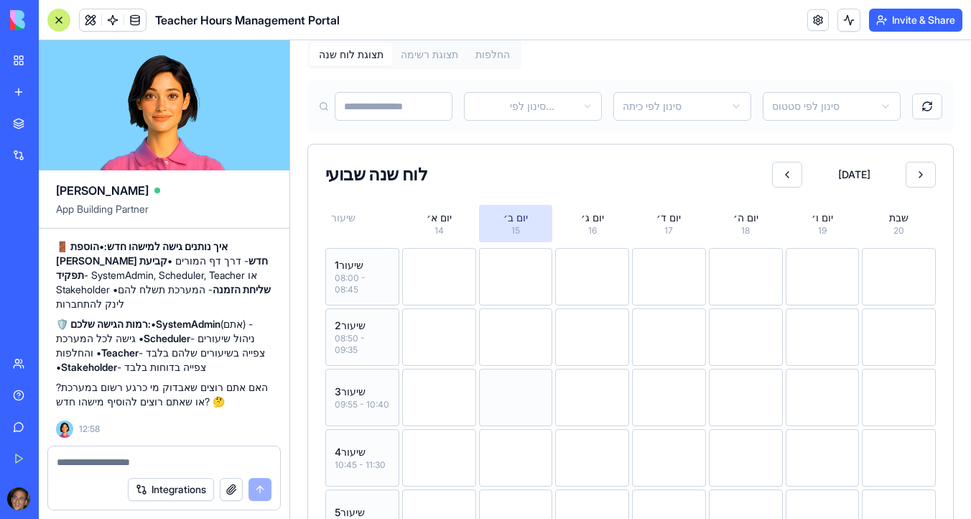
scroll to position [0, 0]
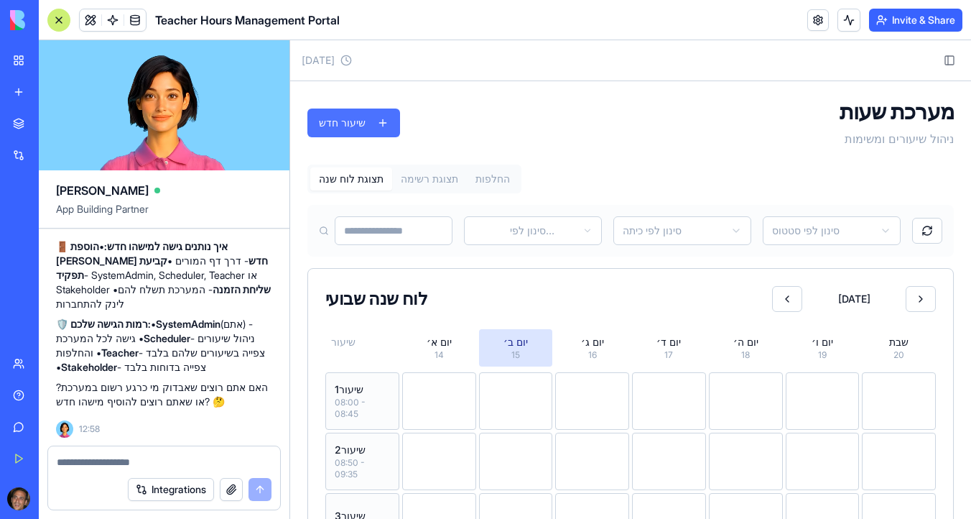
click at [366, 117] on button "שיעור חדש" at bounding box center [354, 122] width 93 height 29
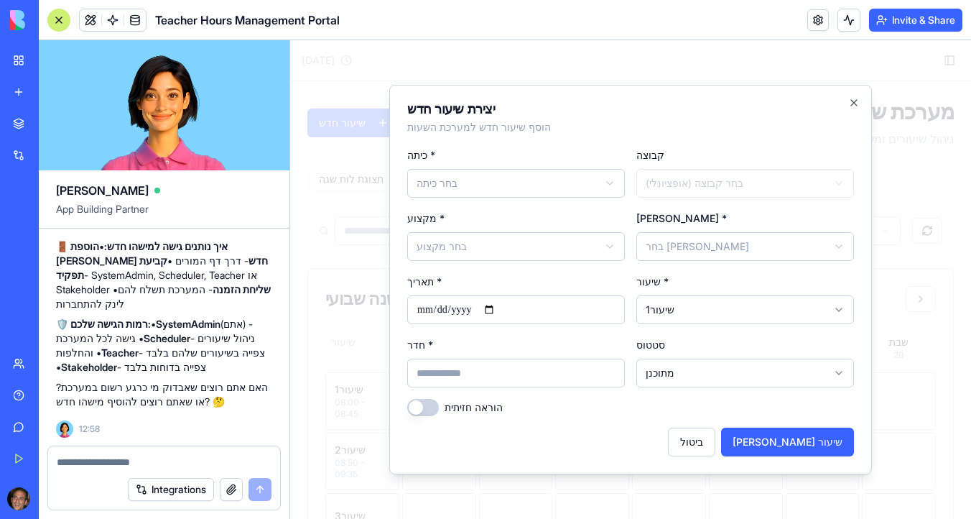
click at [497, 181] on body "פורטל שעות מורים תזמון וניהול ניווט לוח בקרה מערכת שעות מורים הגדרות ניהול דוחו…" at bounding box center [630, 463] width 681 height 847
click at [744, 185] on body "פורטל שעות מורים תזמון וניהול ניווט לוח בקרה מערכת שעות מורים הגדרות ניהול דוחו…" at bounding box center [630, 463] width 681 height 847
click at [734, 254] on body "פורטל שעות מורים תזמון וניהול ניווט לוח בקרה מערכת שעות מורים הגדרות ניהול דוחו…" at bounding box center [630, 463] width 681 height 847
click at [732, 188] on body "פורטל שעות מורים תזמון וניהול ניווט לוח בקרה מערכת שעות מורים הגדרות ניהול דוחו…" at bounding box center [630, 463] width 681 height 847
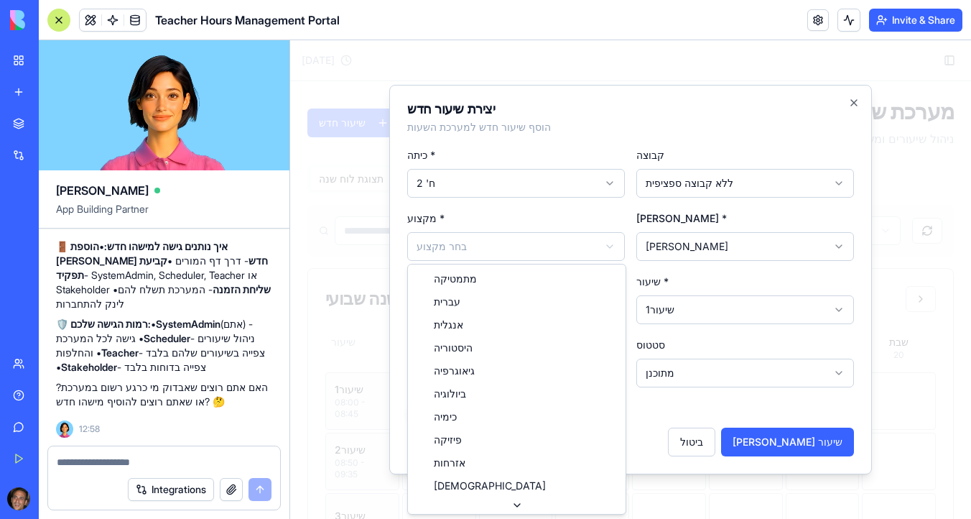
click at [568, 257] on body "פורטל שעות מורים תזמון וניהול ניווט לוח בקרה מערכת שעות מורים הגדרות ניהול דוחו…" at bounding box center [630, 463] width 681 height 847
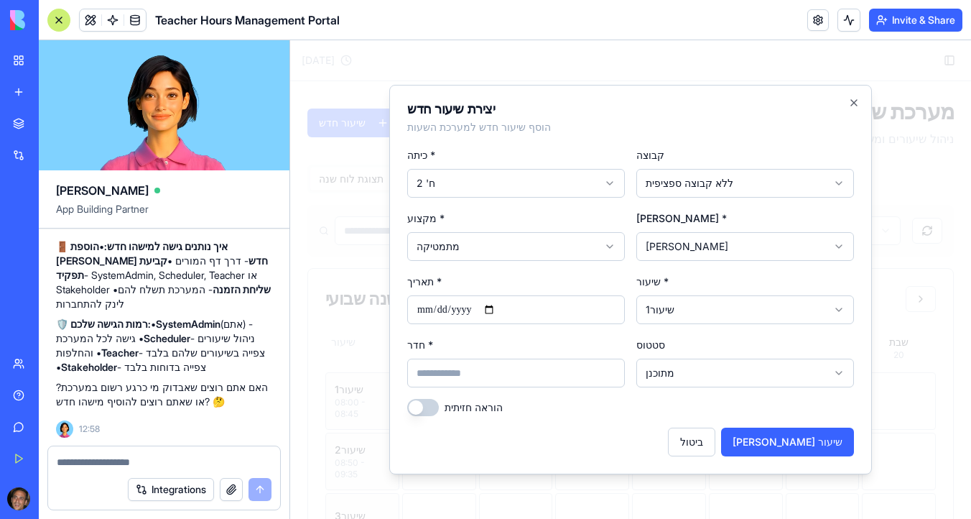
click at [527, 244] on body "פורטל שעות מורים תזמון וניהול ניווט לוח בקרה מערכת שעות מורים הגדרות ניהול דוחו…" at bounding box center [630, 463] width 681 height 847
click at [512, 241] on body "פורטל שעות מורים תזמון וניהול ניווט לוח בקרה מערכת שעות מורים הגדרות ניהול דוחו…" at bounding box center [630, 463] width 681 height 847
click at [591, 380] on input "חדר *" at bounding box center [516, 373] width 218 height 29
type input "*"
click at [831, 437] on button "[PERSON_NAME] שיעור" at bounding box center [787, 442] width 133 height 29
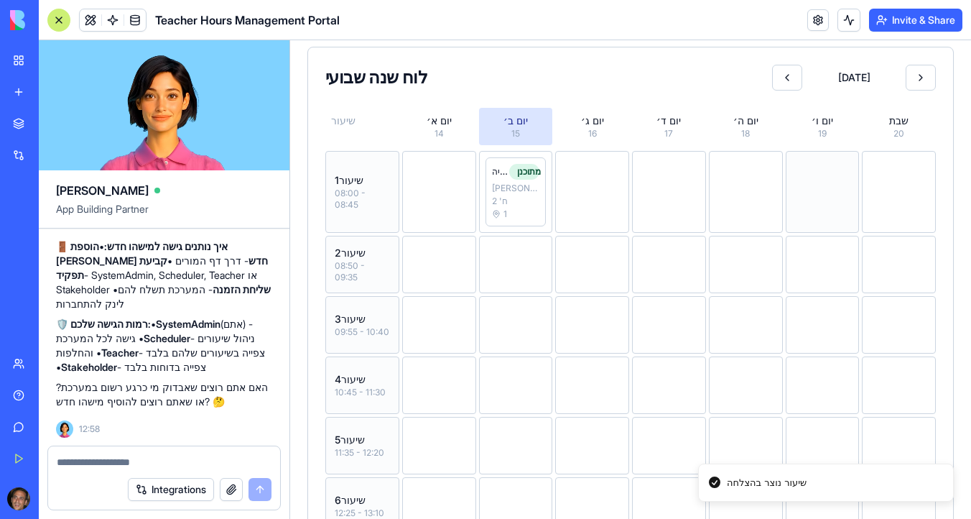
scroll to position [225, 0]
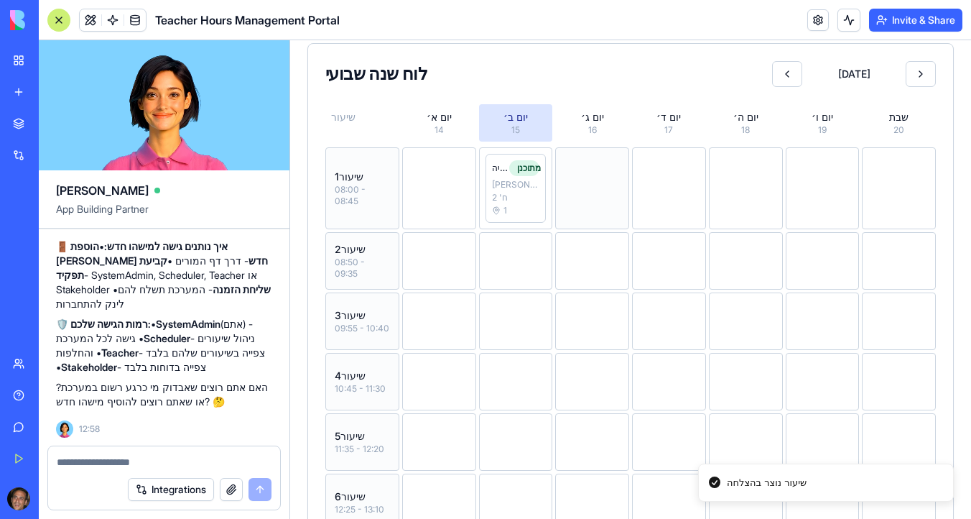
click at [610, 193] on div at bounding box center [592, 188] width 74 height 82
click at [523, 189] on div "[PERSON_NAME]" at bounding box center [516, 184] width 48 height 11
click at [599, 258] on div at bounding box center [592, 260] width 74 height 57
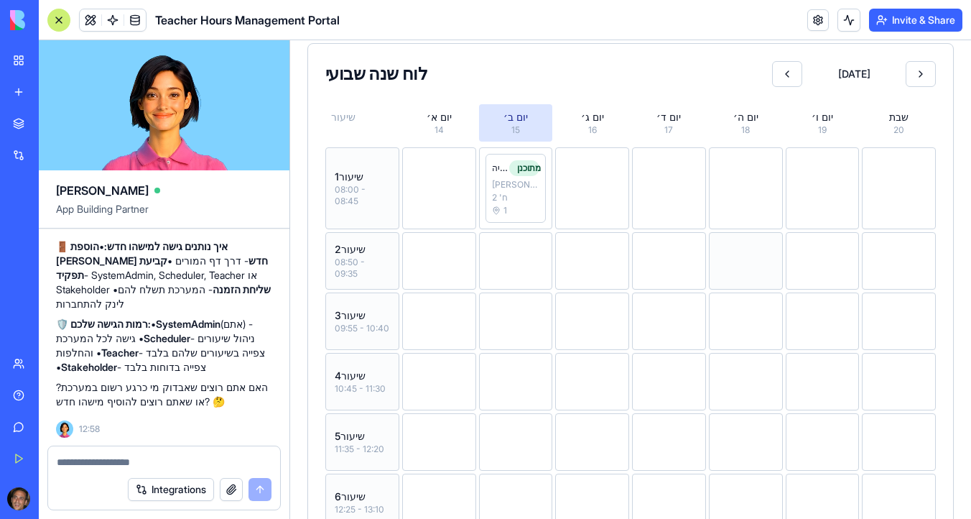
click at [711, 264] on div at bounding box center [746, 260] width 74 height 57
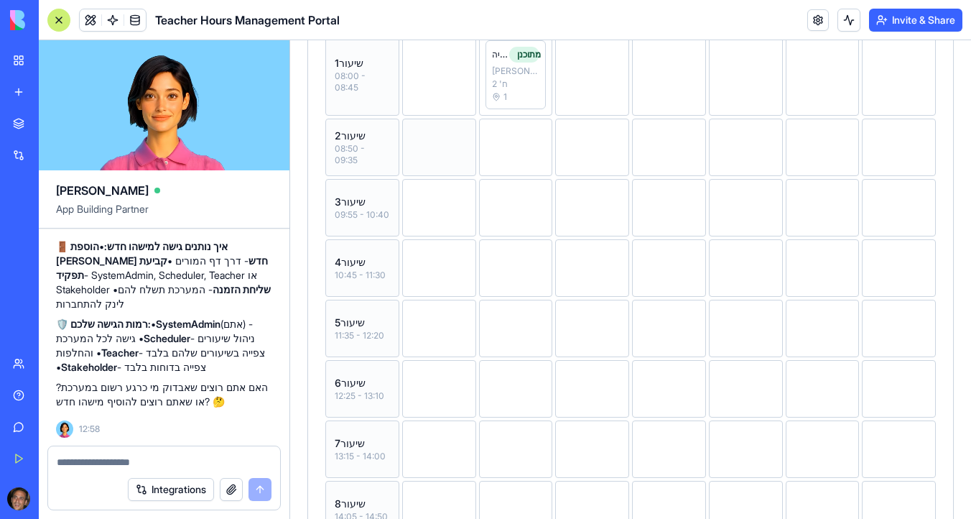
scroll to position [346, 0]
click at [427, 336] on div at bounding box center [439, 320] width 74 height 57
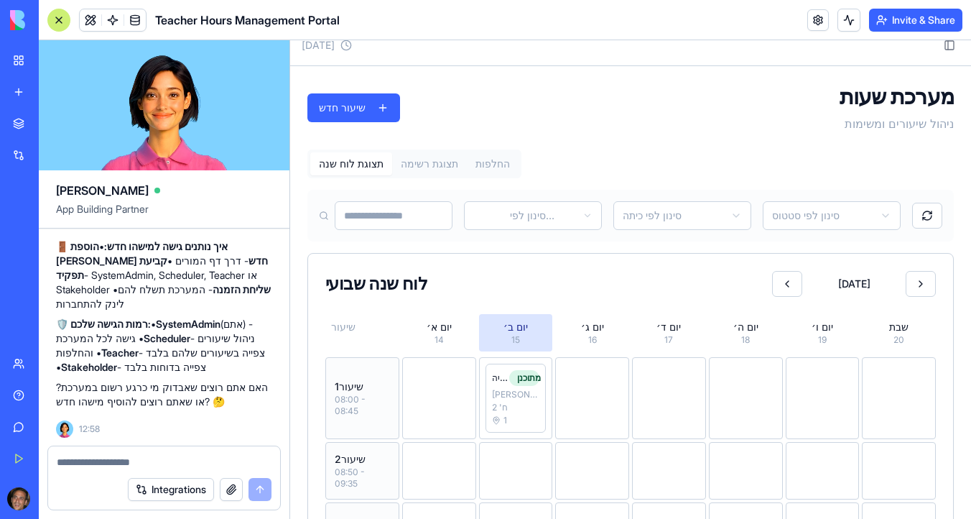
scroll to position [0, 0]
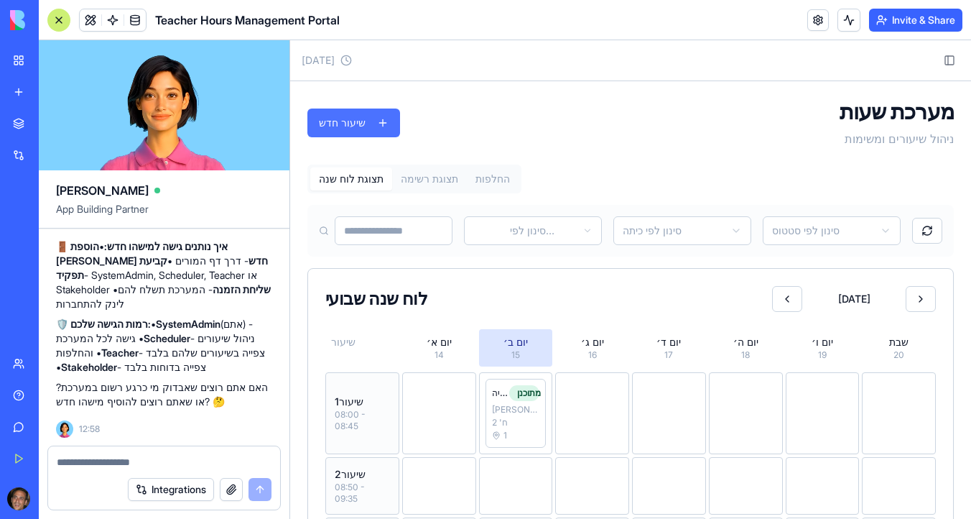
click at [359, 130] on button "שיעור חדש" at bounding box center [354, 122] width 93 height 29
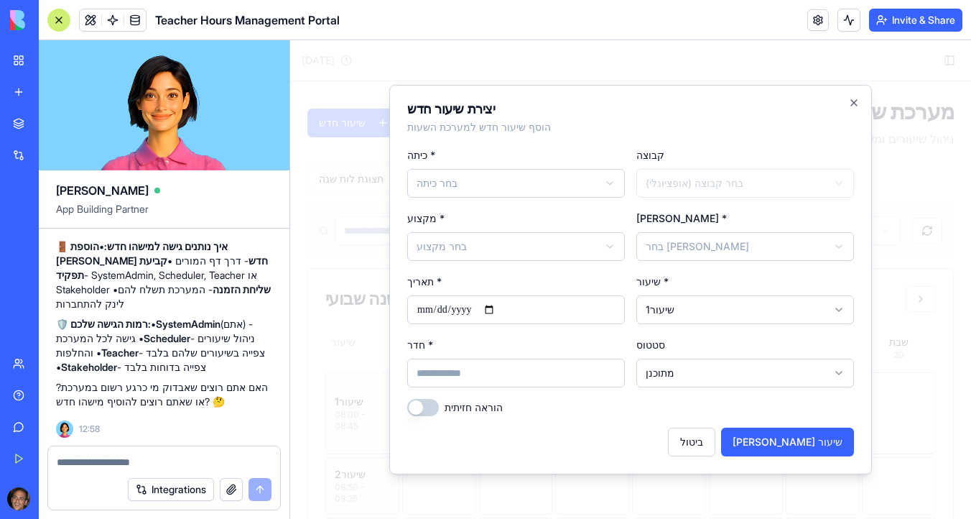
click at [504, 309] on input "**********" at bounding box center [516, 309] width 218 height 29
click at [856, 101] on icon "button" at bounding box center [854, 102] width 11 height 11
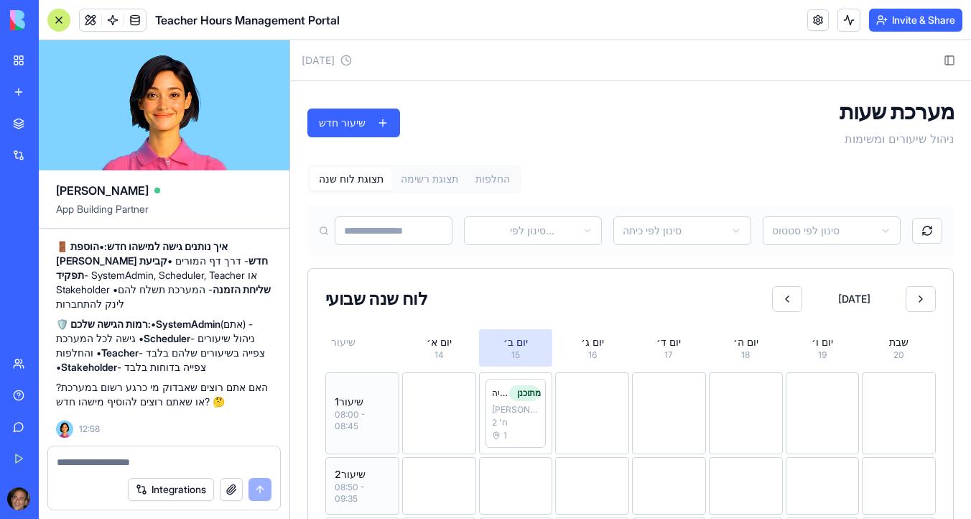
click at [132, 463] on textarea at bounding box center [164, 462] width 215 height 14
type textarea "*"
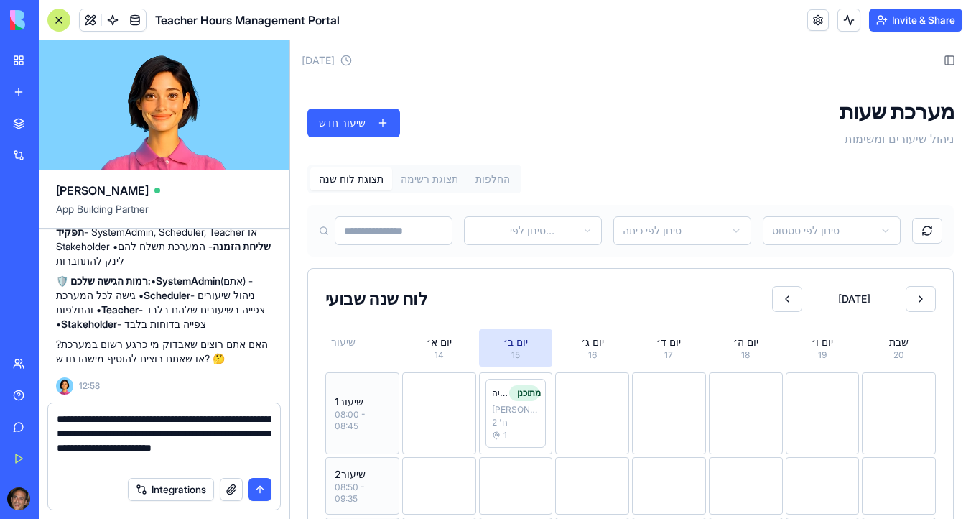
type textarea "**********"
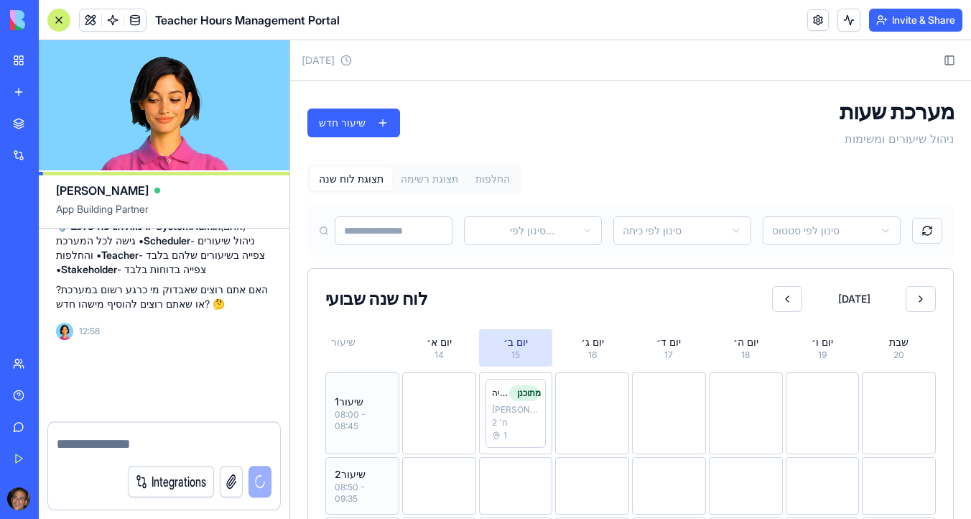
scroll to position [12103, 0]
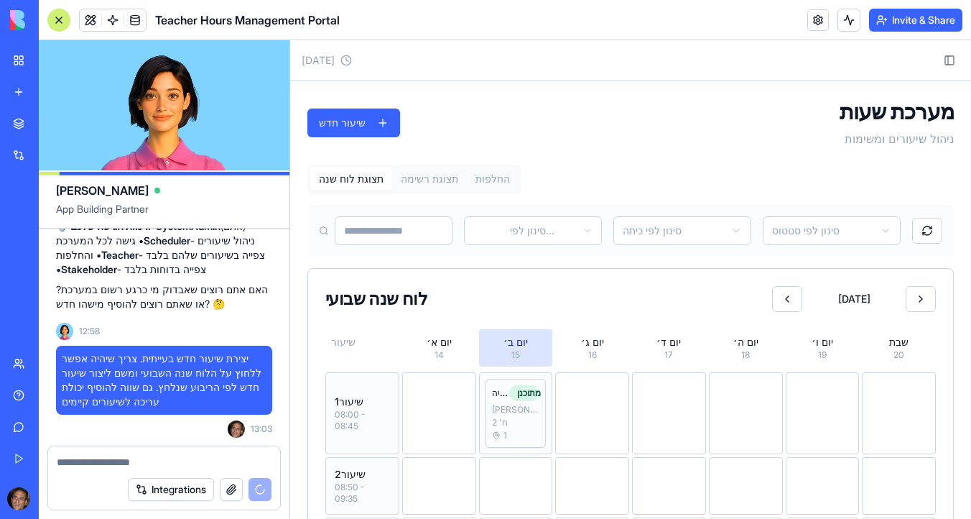
click at [518, 405] on div "[PERSON_NAME]" at bounding box center [516, 409] width 48 height 11
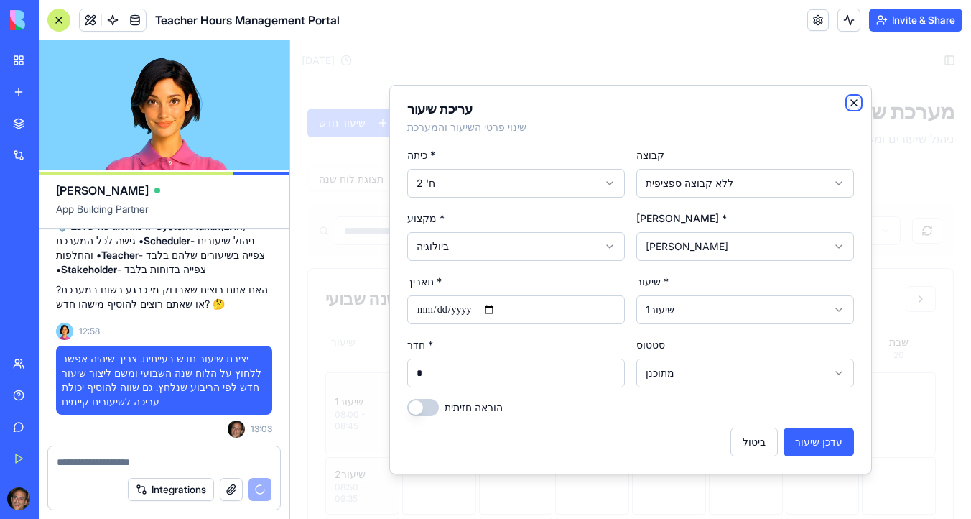
click at [856, 102] on icon "button" at bounding box center [854, 102] width 11 height 11
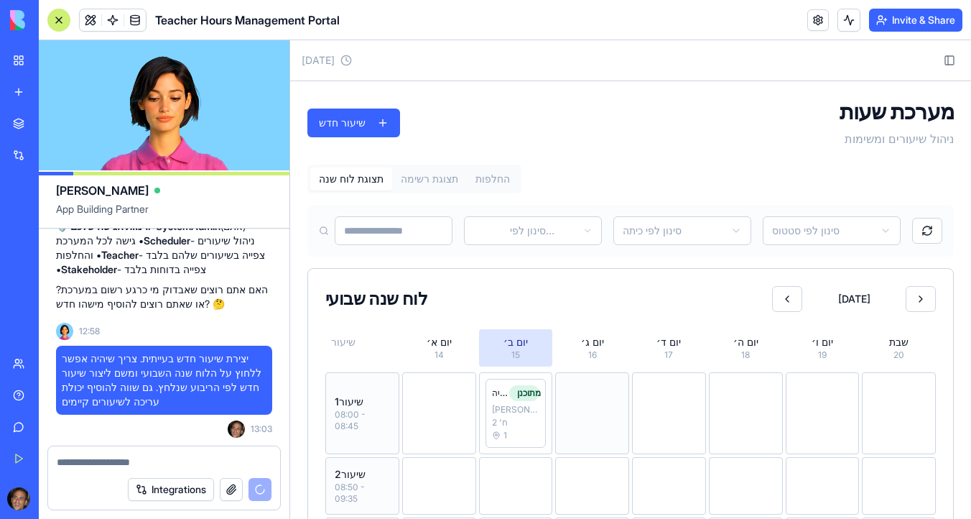
click at [579, 409] on div at bounding box center [592, 413] width 74 height 82
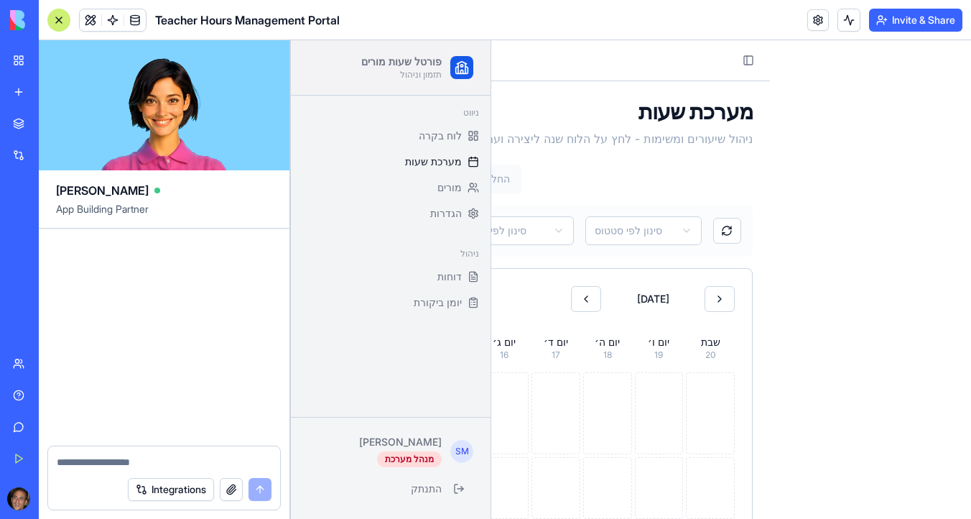
scroll to position [12718, 0]
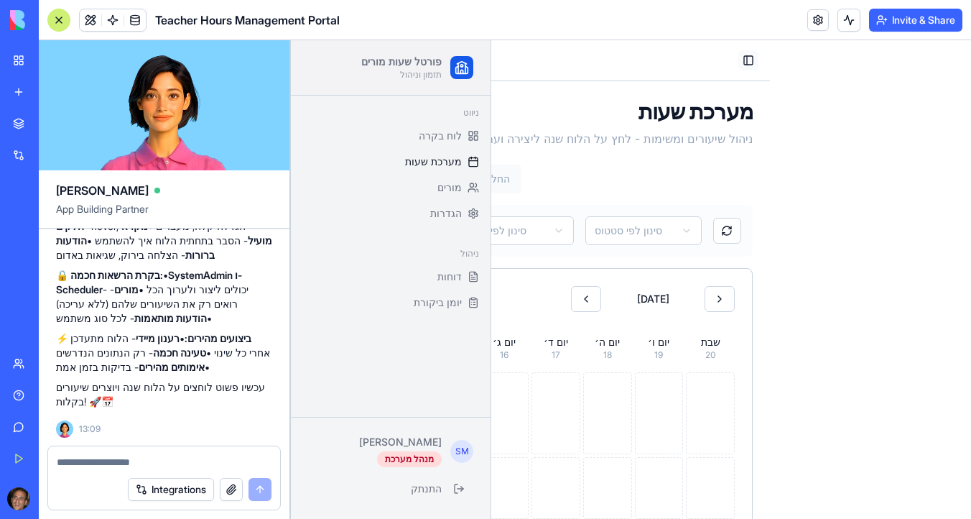
click at [749, 58] on button "Toggle Sidebar" at bounding box center [749, 60] width 20 height 20
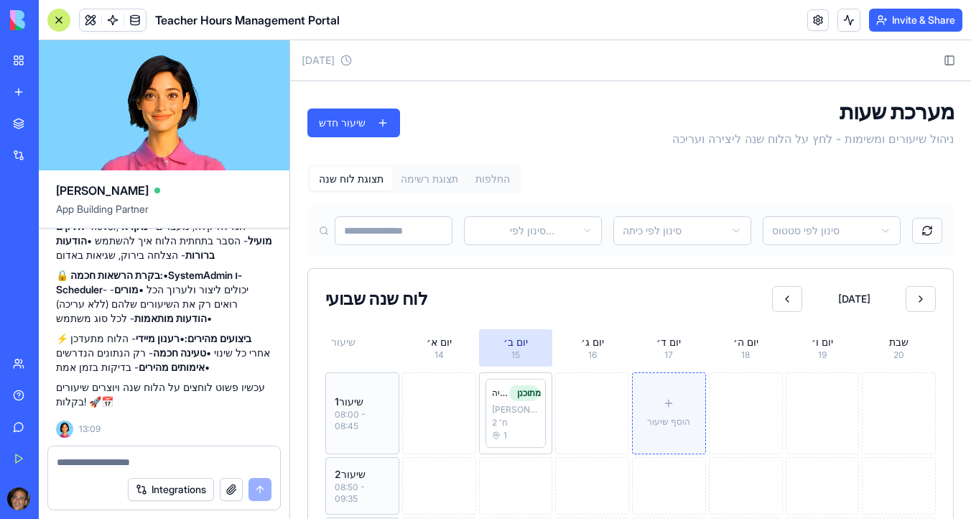
click at [683, 406] on div "הוסף שיעור" at bounding box center [668, 413] width 43 height 32
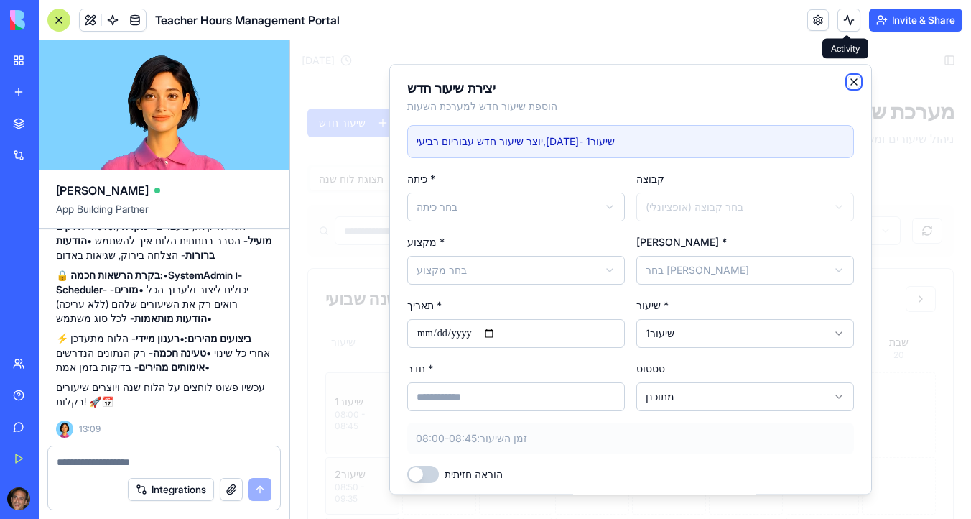
click at [851, 85] on icon "button" at bounding box center [854, 81] width 11 height 11
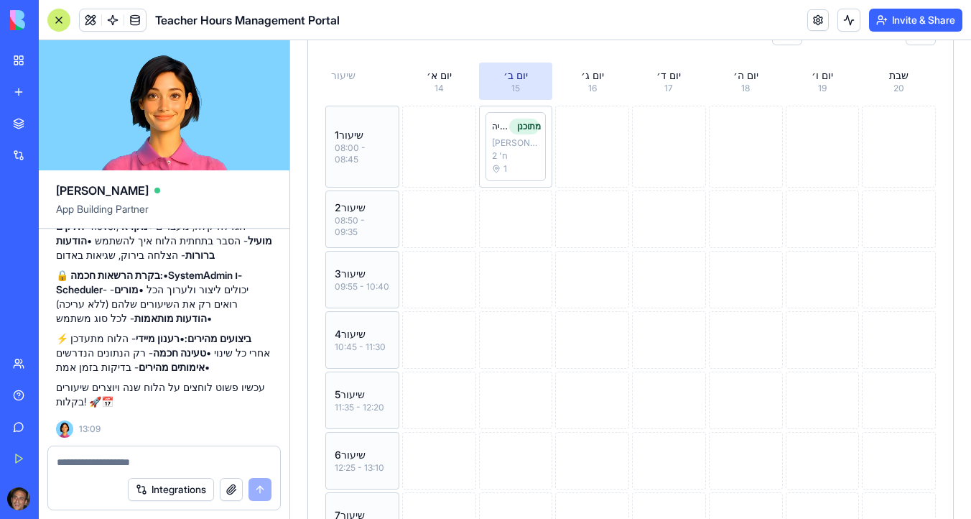
scroll to position [274, 0]
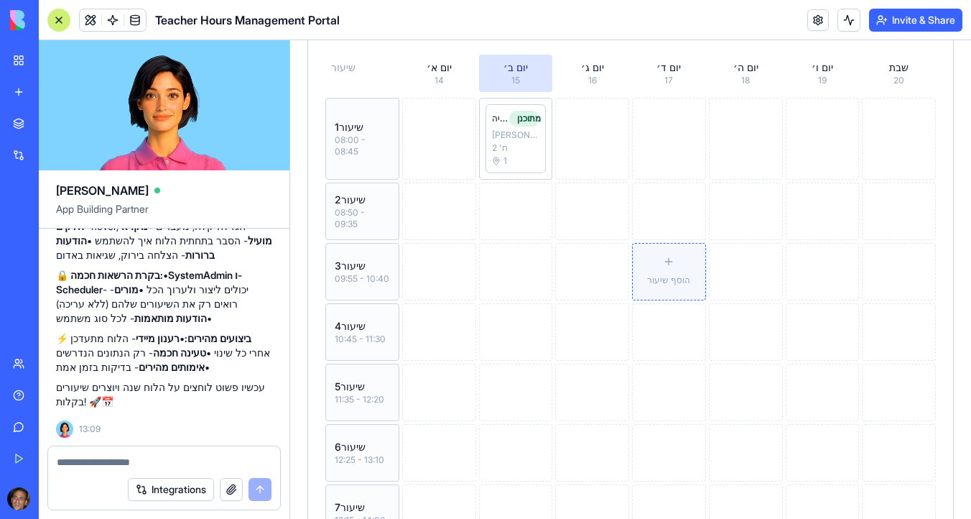
click at [663, 259] on icon at bounding box center [668, 261] width 11 height 11
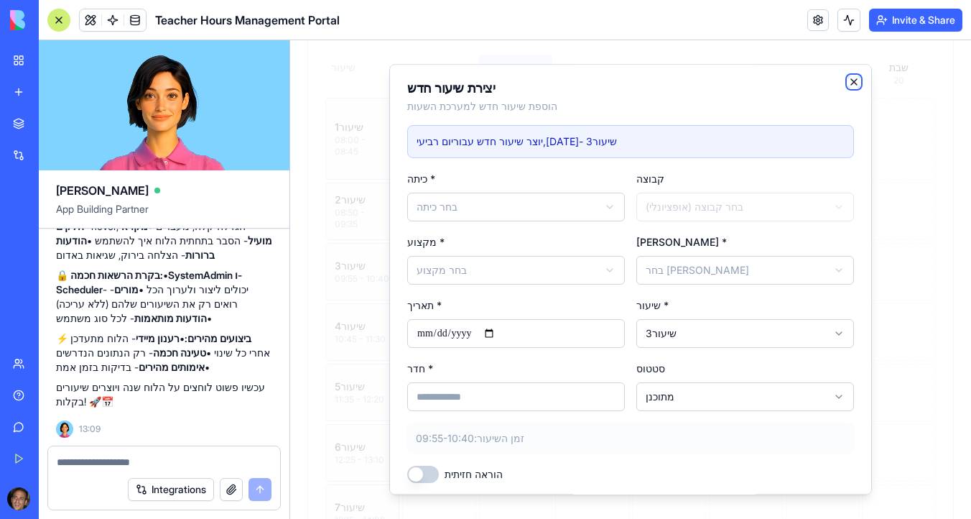
click at [853, 81] on icon "button" at bounding box center [854, 81] width 11 height 11
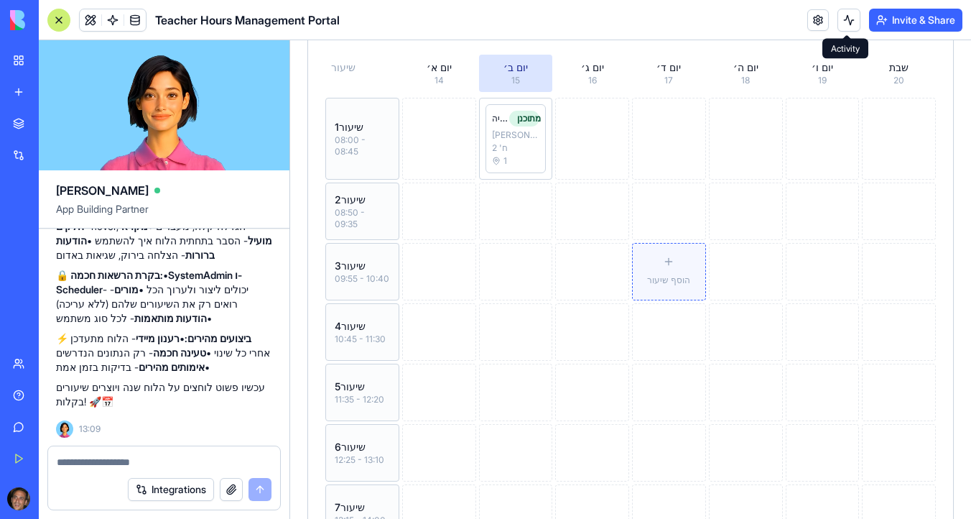
click at [668, 276] on span "הוסף שיעור" at bounding box center [668, 279] width 43 height 11
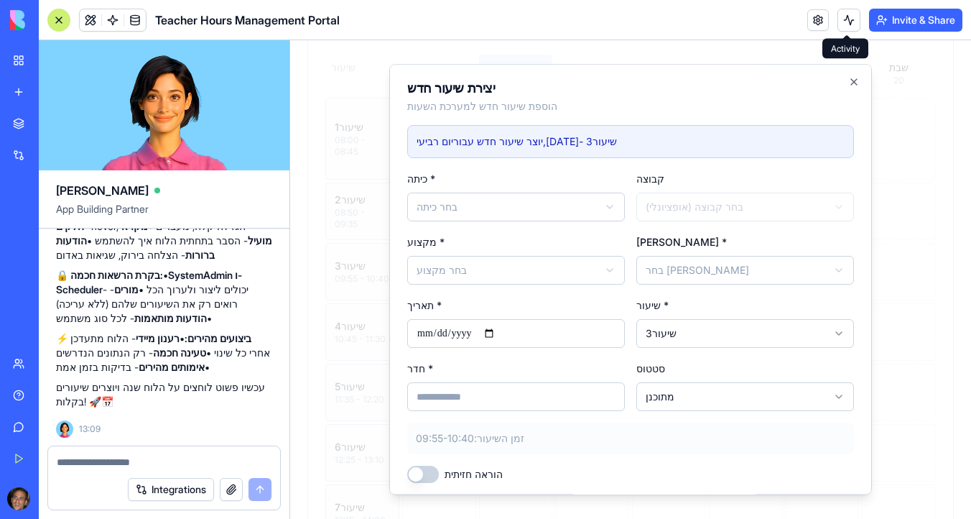
click at [673, 273] on body "פורטל שעות מורים תזמון וניהול ניווט לוח בקרה מערכת שעות מורים הגדרות ניהול דוחו…" at bounding box center [630, 223] width 681 height 915
click at [470, 271] on body "פורטל שעות מורים תזמון וניהול ניווט לוח בקרה מערכת שעות מורים הגדרות ניהול דוחו…" at bounding box center [630, 223] width 681 height 915
click at [431, 475] on button "הוראה חזיתית" at bounding box center [423, 474] width 32 height 17
click at [421, 475] on button "הוראה חזיתית" at bounding box center [423, 474] width 32 height 17
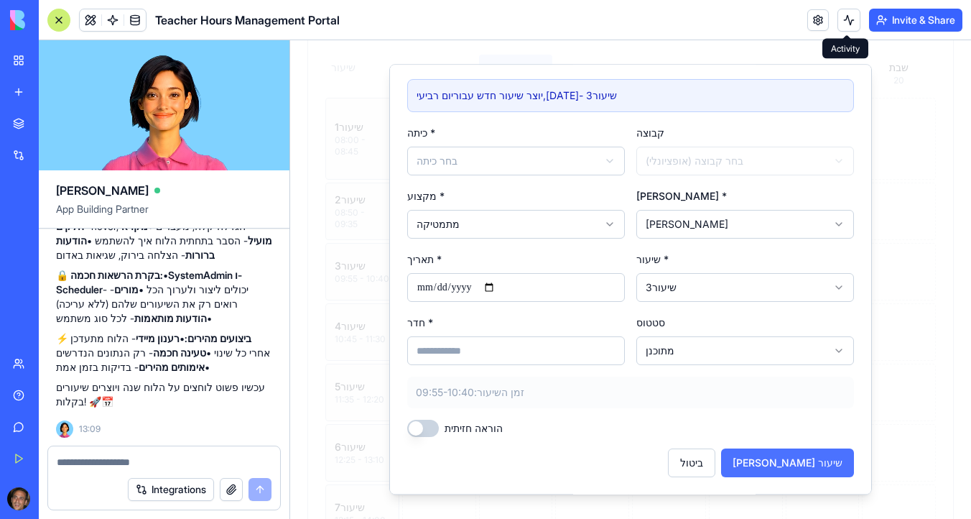
click at [815, 470] on button "[PERSON_NAME] שיעור" at bounding box center [787, 462] width 133 height 29
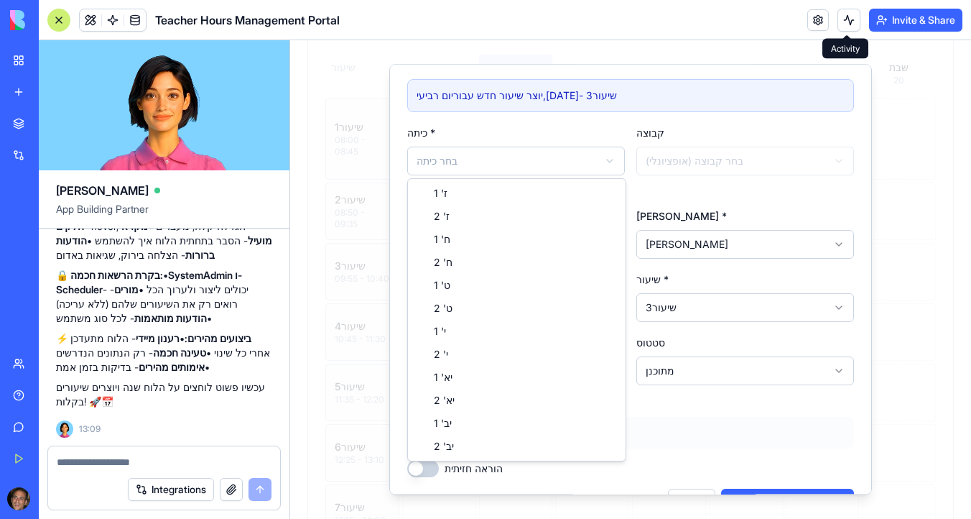
click at [509, 162] on body "פורטל שעות מורים תזמון וניהול ניווט לוח בקרה מערכת שעות מורים הגדרות ניהול דוחו…" at bounding box center [630, 223] width 681 height 915
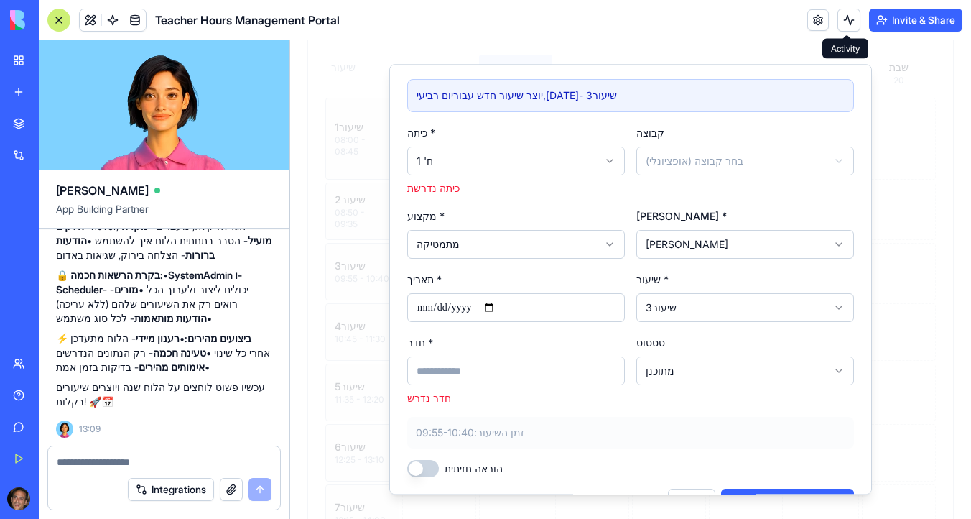
click at [479, 378] on input "חדר *" at bounding box center [516, 370] width 218 height 29
type input "*"
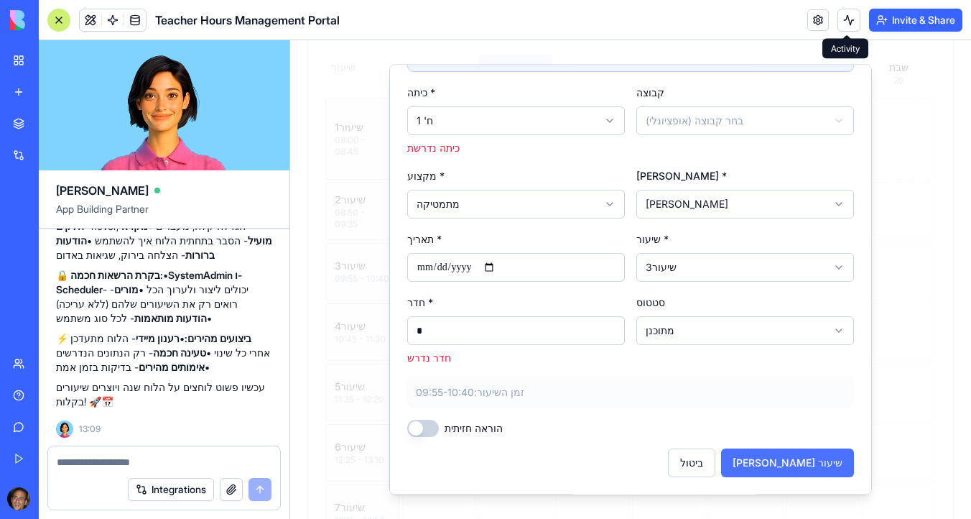
click at [808, 465] on button "[PERSON_NAME] שיעור" at bounding box center [787, 462] width 133 height 29
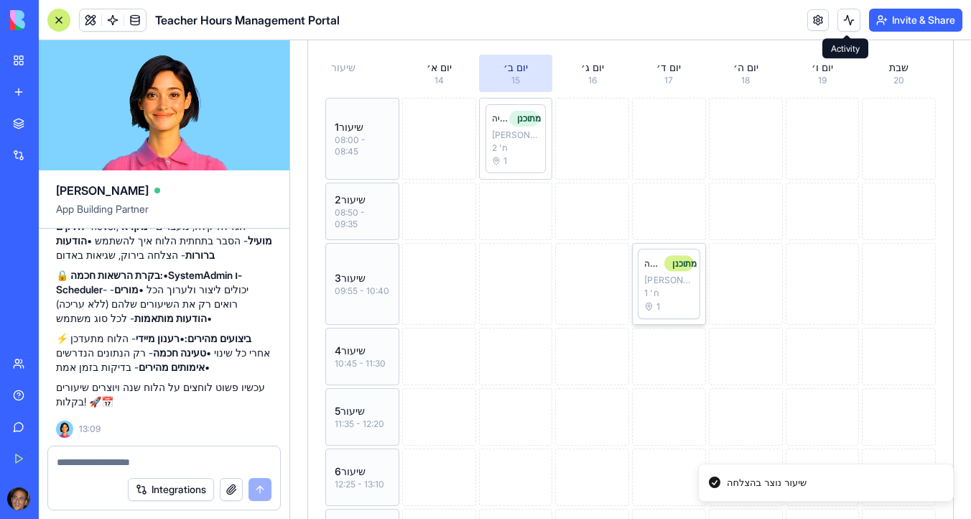
click at [669, 259] on div "מתוכנן" at bounding box center [679, 263] width 29 height 16
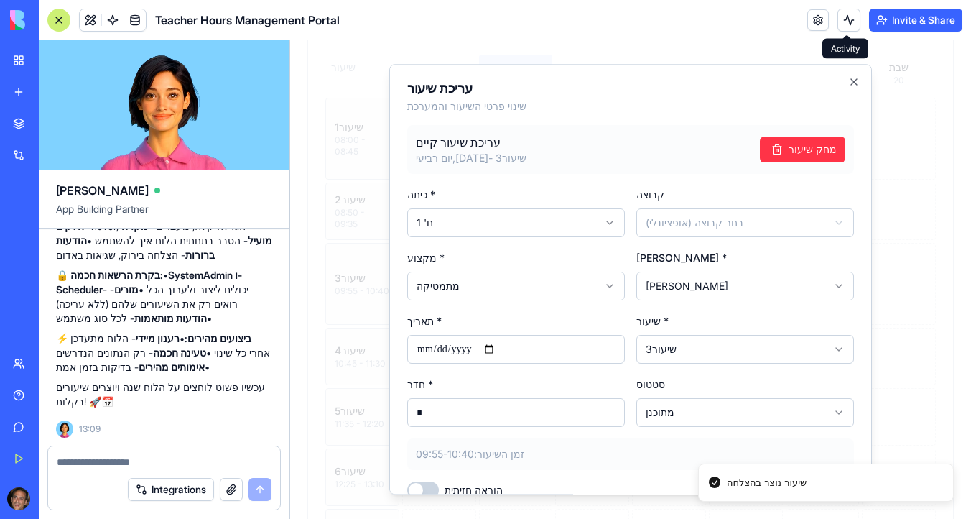
click at [468, 287] on body "פורטל שעות מורים תזמון וניהול ניווט לוח בקרה מערכת שעות מורים הגדרות ניהול דוחו…" at bounding box center [630, 235] width 681 height 939
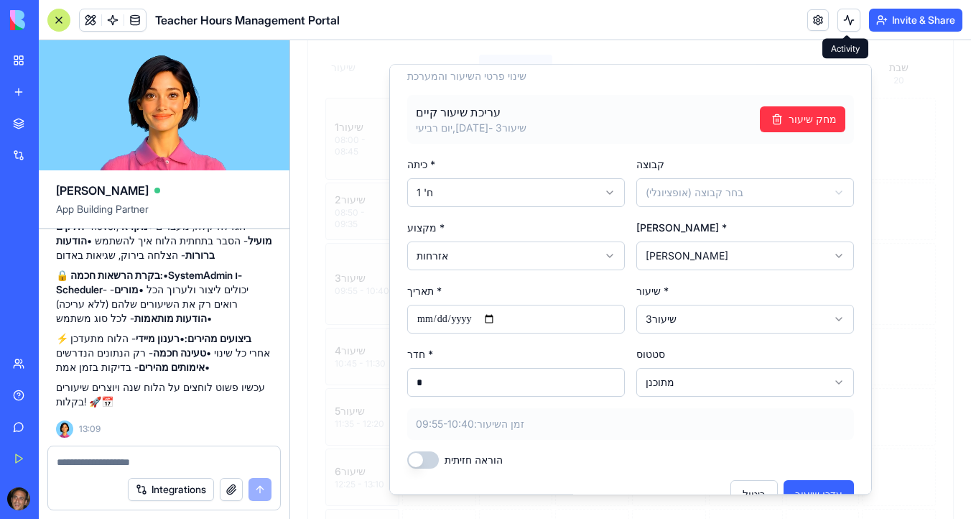
scroll to position [62, 0]
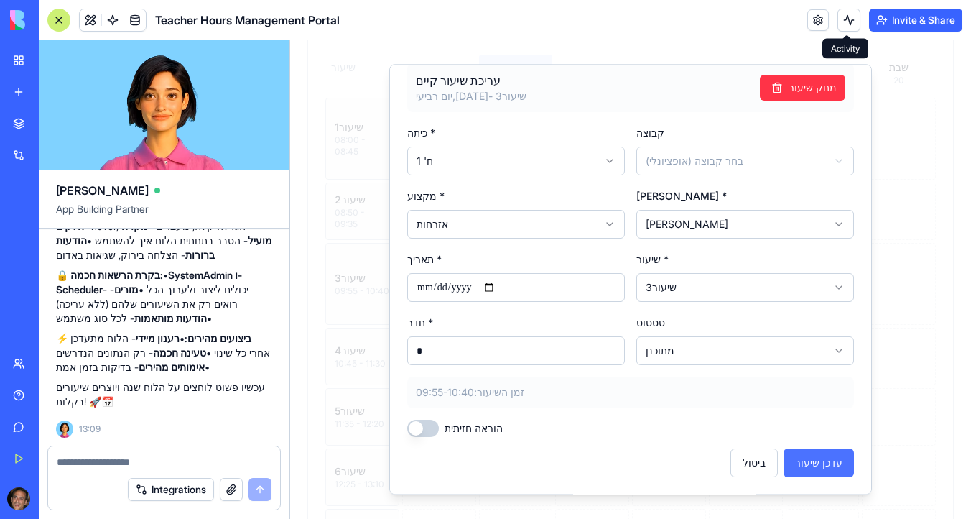
click at [812, 457] on button "עדכן שיעור" at bounding box center [819, 462] width 70 height 29
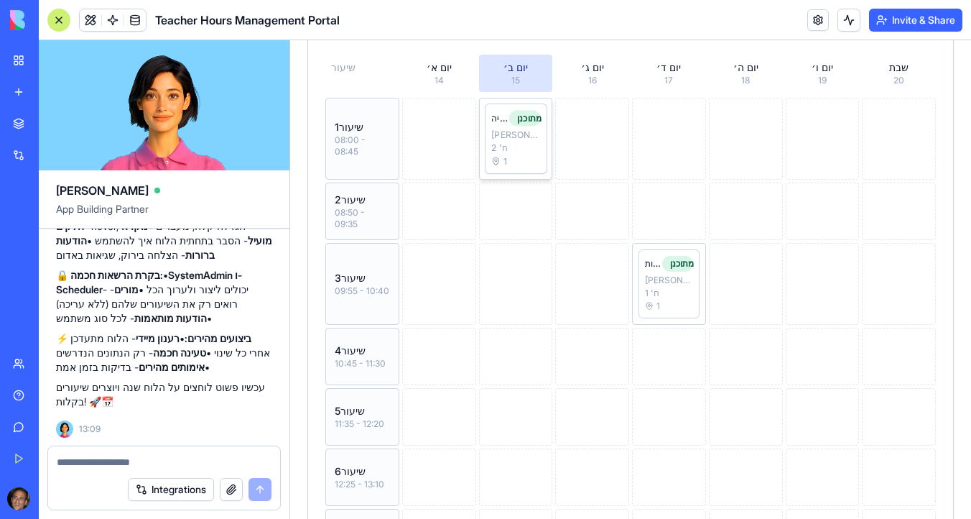
click at [522, 148] on div "ח' 2" at bounding box center [515, 147] width 49 height 11
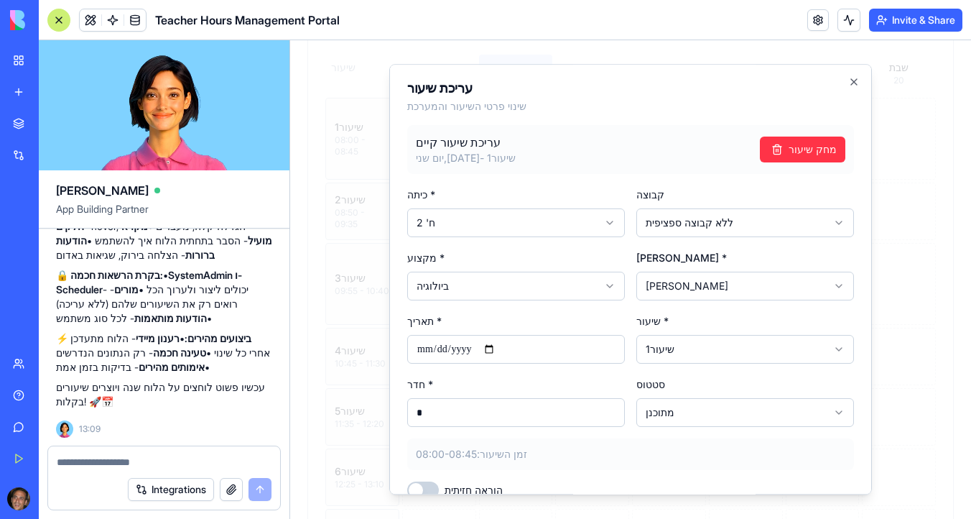
click at [663, 285] on body "פורטל שעות מורים תזמון וניהול ניווט לוח בקרה מערכת שעות מורים הגדרות ניהול דוחו…" at bounding box center [630, 235] width 681 height 939
click at [851, 80] on icon "button" at bounding box center [854, 82] width 6 height 6
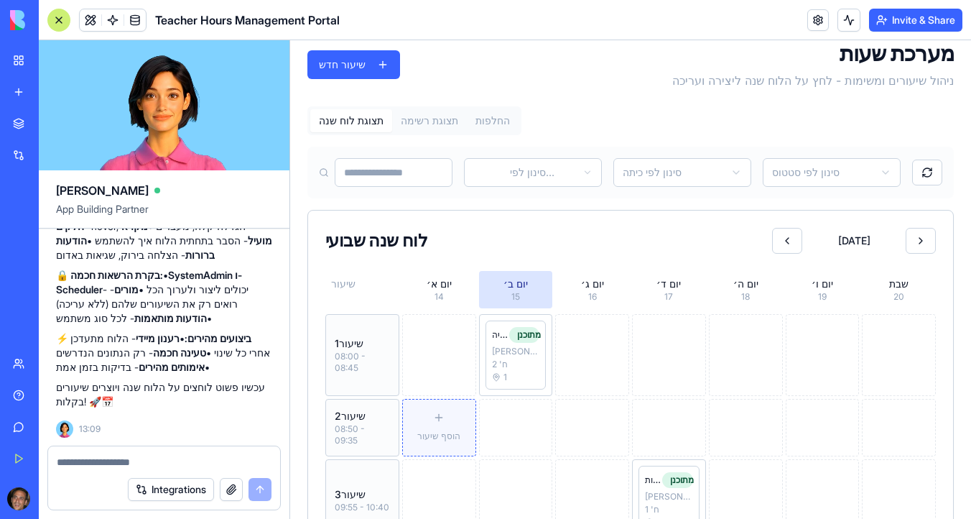
scroll to position [0, 0]
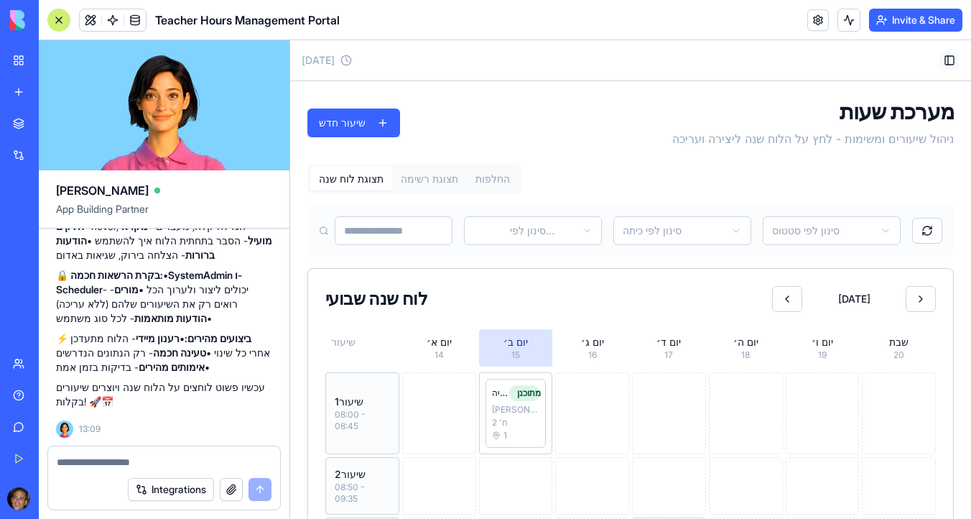
click at [948, 59] on button "Toggle Sidebar" at bounding box center [950, 60] width 20 height 20
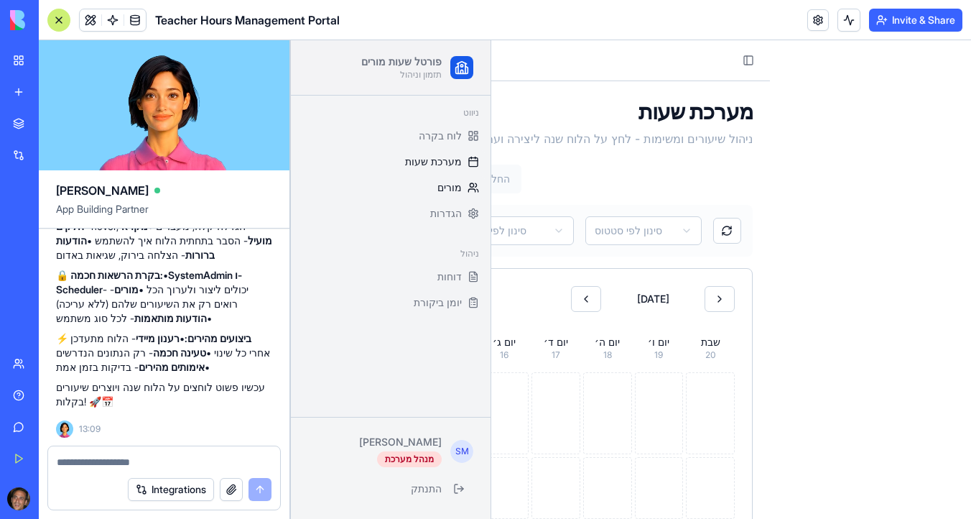
click at [456, 186] on span "מורים" at bounding box center [450, 187] width 24 height 14
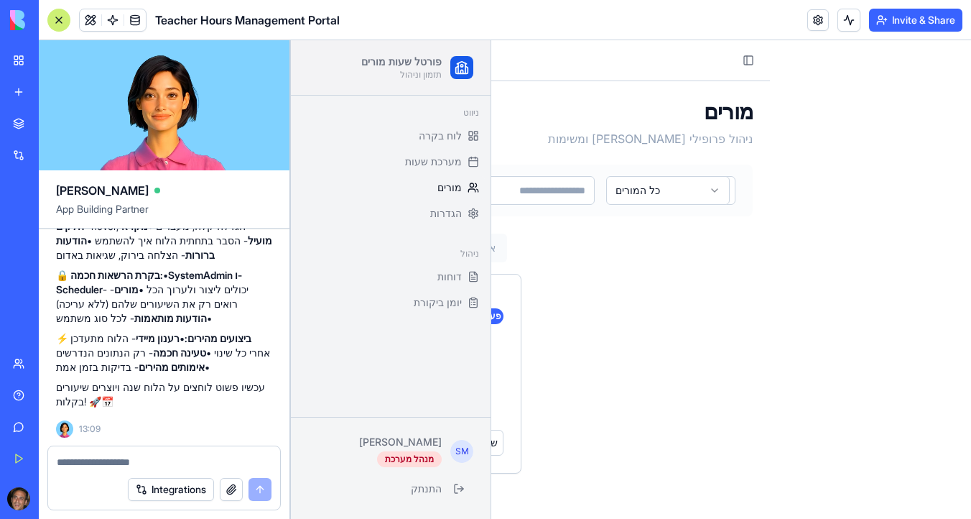
click at [632, 226] on div "מורים ניהול פרופילי [PERSON_NAME] ומשימות הוסף [PERSON_NAME] כל המורים תצוגת רש…" at bounding box center [530, 286] width 480 height 410
click at [545, 102] on div "מורים ניהול פרופילי [PERSON_NAME] ומשימות הוסף [PERSON_NAME]" at bounding box center [530, 122] width 445 height 49
click at [617, 319] on div "[PERSON_NAME] [PERSON_NAME] [EMAIL_ADDRESS][DOMAIN_NAME] פעיל משרה 1 שעות מקסימ…" at bounding box center [530, 374] width 445 height 200
click at [753, 55] on button "Toggle Sidebar" at bounding box center [749, 60] width 20 height 20
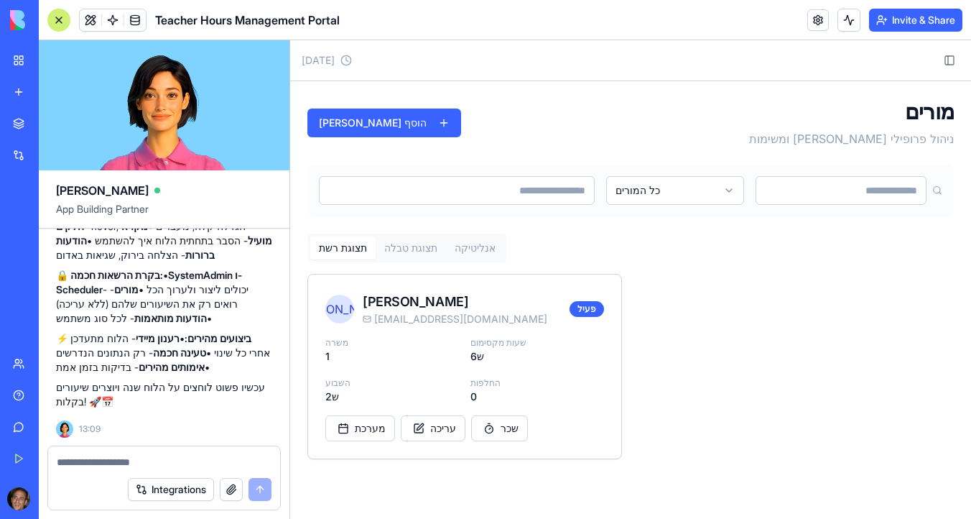
click at [203, 461] on textarea at bounding box center [164, 462] width 215 height 14
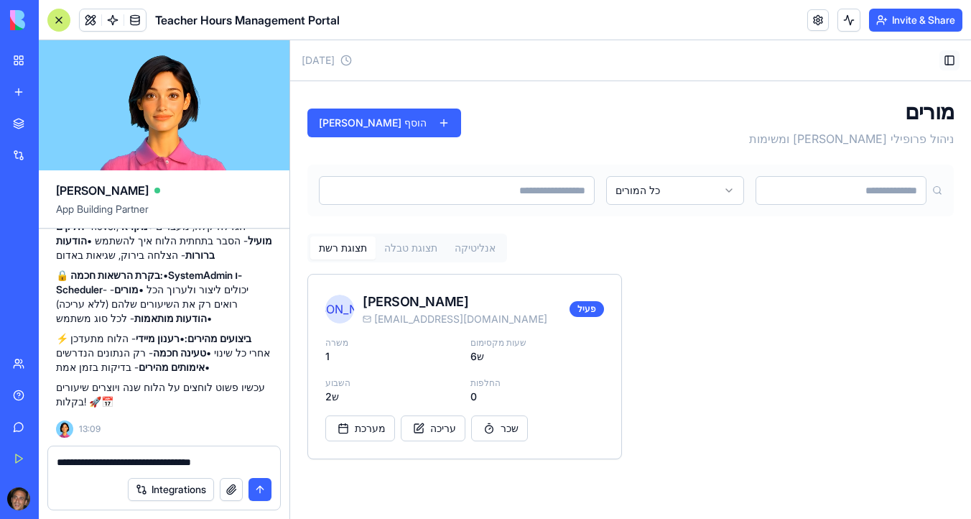
click at [956, 64] on button "Toggle Sidebar" at bounding box center [950, 60] width 20 height 20
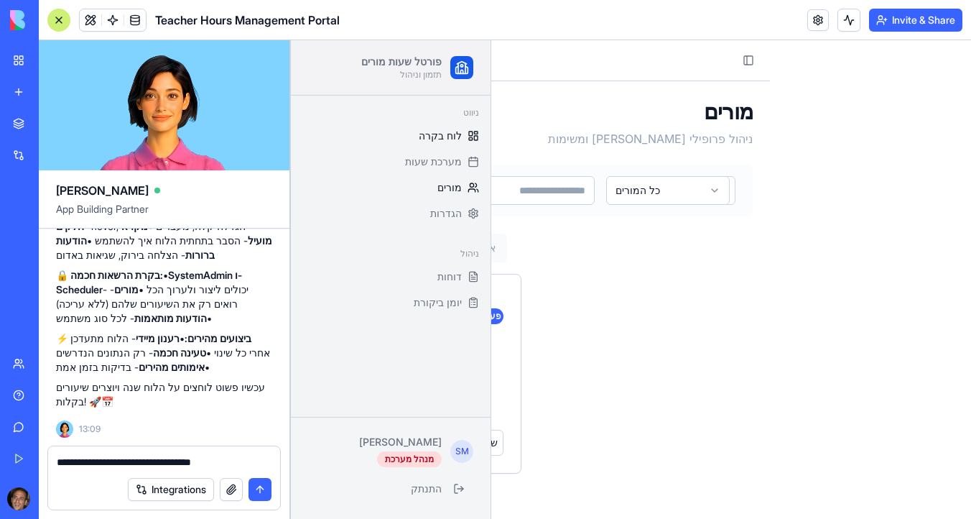
click at [453, 137] on span "לוח בקרה" at bounding box center [440, 136] width 43 height 14
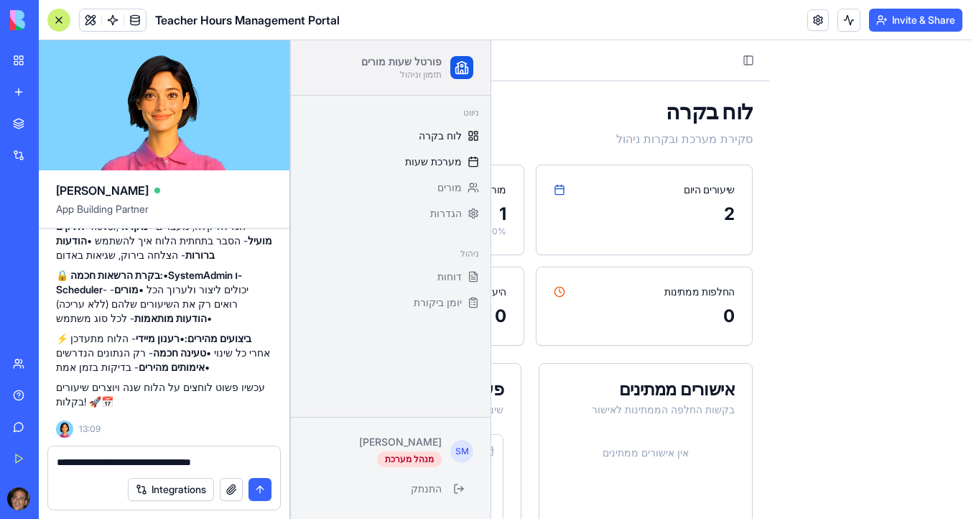
click at [446, 167] on span "מערכת שעות" at bounding box center [433, 161] width 57 height 14
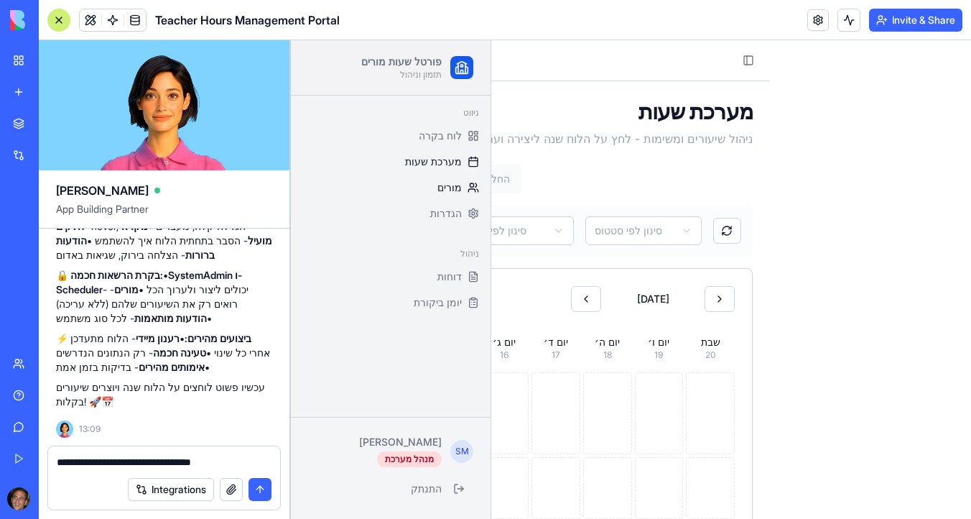
click at [443, 190] on span "מורים" at bounding box center [450, 187] width 24 height 14
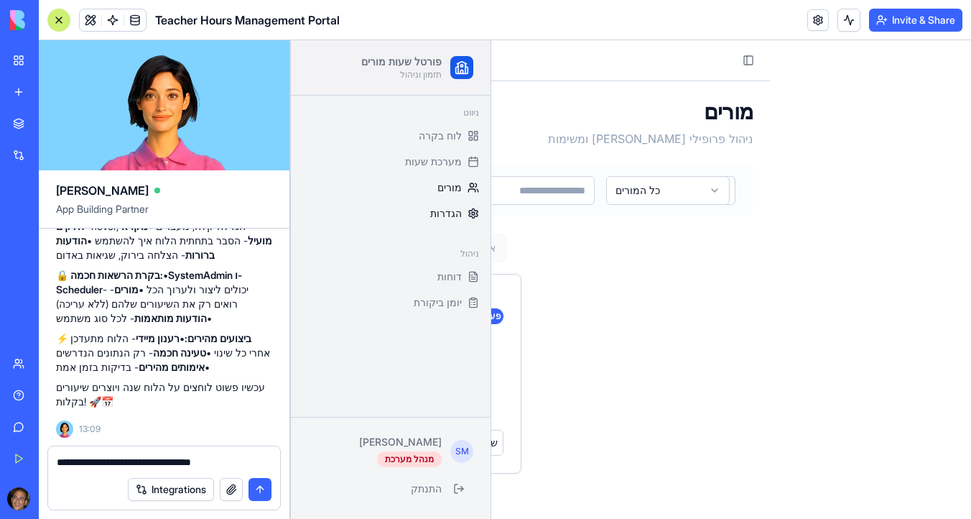
click at [447, 211] on span "הגדרות" at bounding box center [446, 213] width 32 height 14
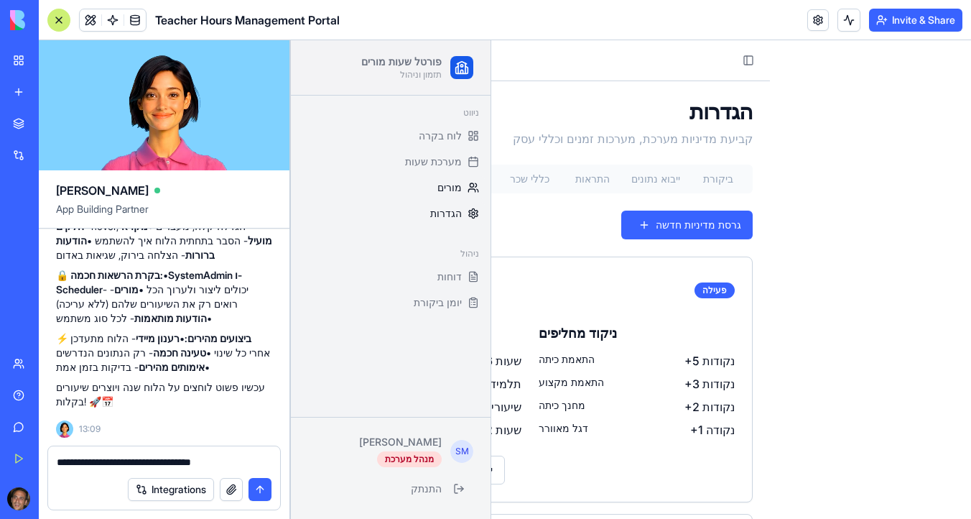
click at [455, 183] on span "מורים" at bounding box center [450, 187] width 24 height 14
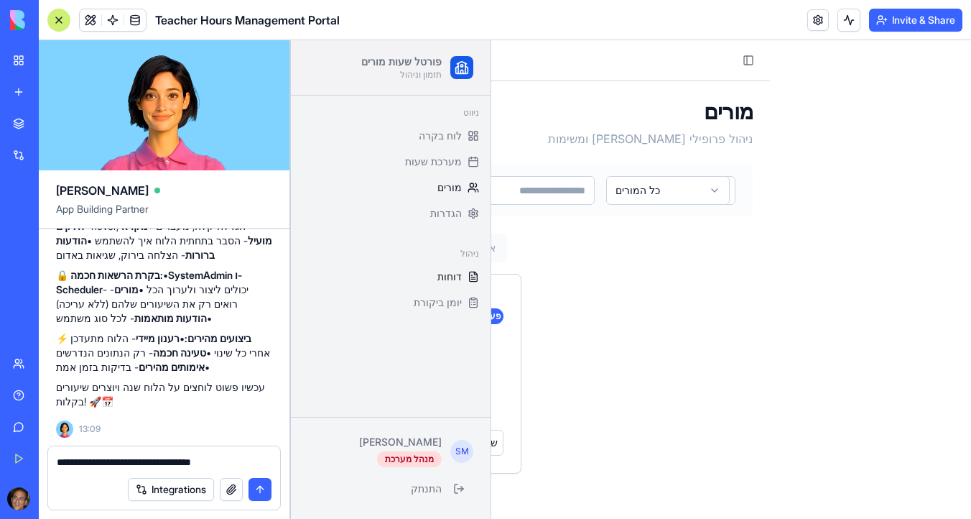
click at [453, 272] on span "דוחות" at bounding box center [450, 276] width 24 height 14
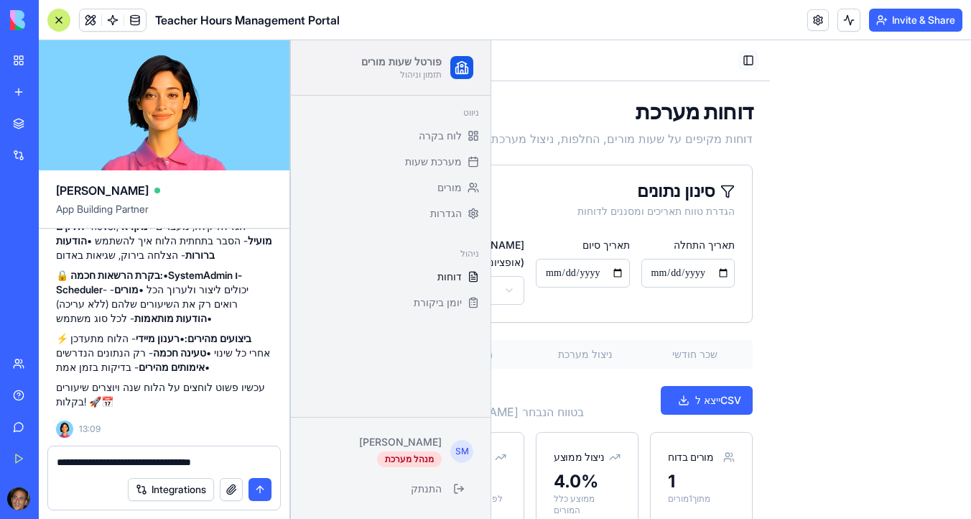
click at [755, 64] on button "Toggle Sidebar" at bounding box center [749, 60] width 20 height 20
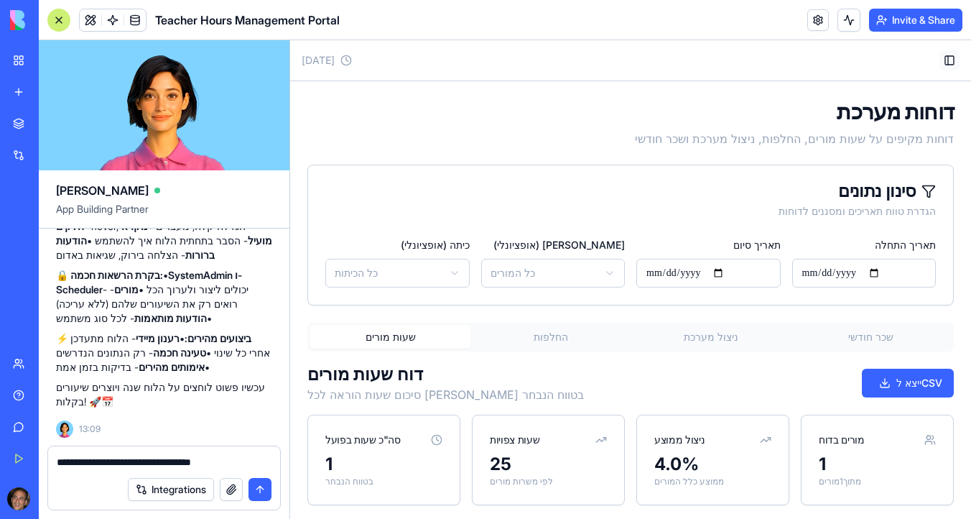
click at [950, 59] on button "Toggle Sidebar" at bounding box center [950, 60] width 20 height 20
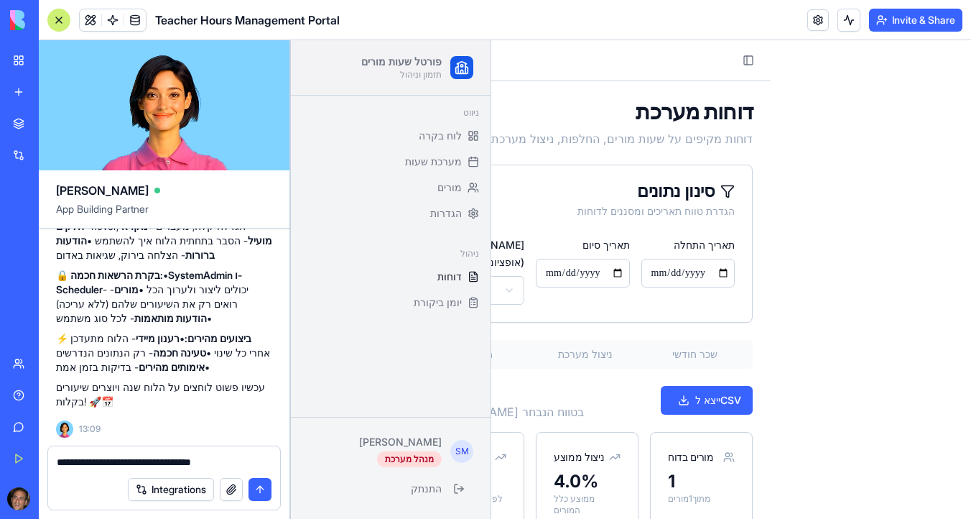
click at [169, 466] on textarea "**********" at bounding box center [164, 462] width 215 height 14
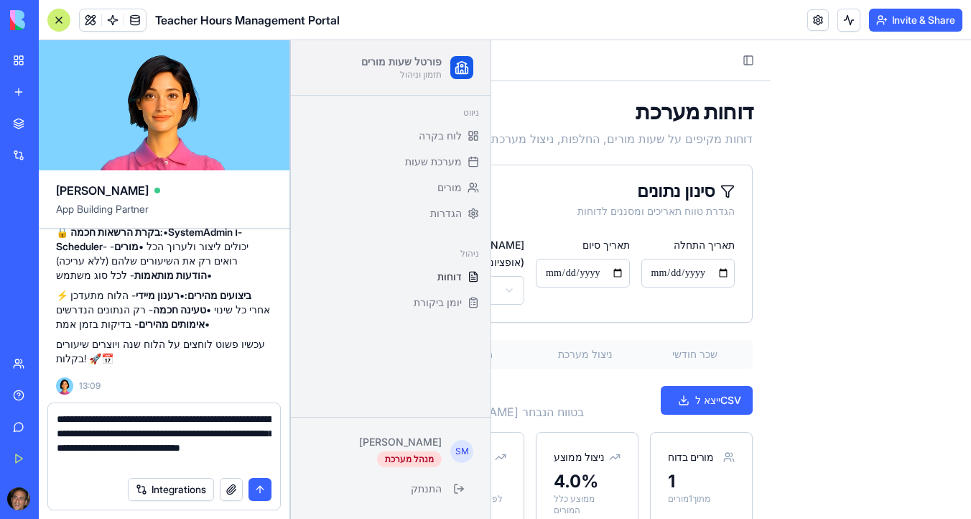
type textarea "**********"
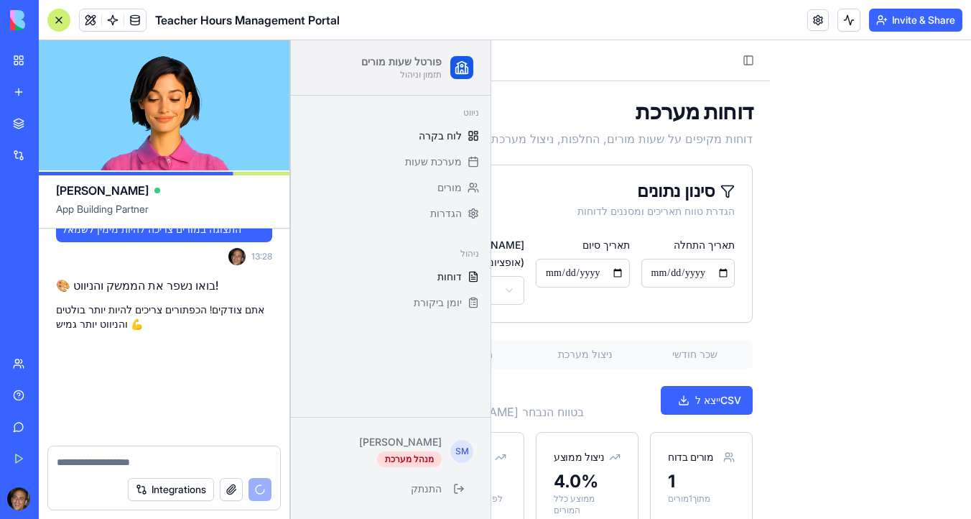
scroll to position [12988, 0]
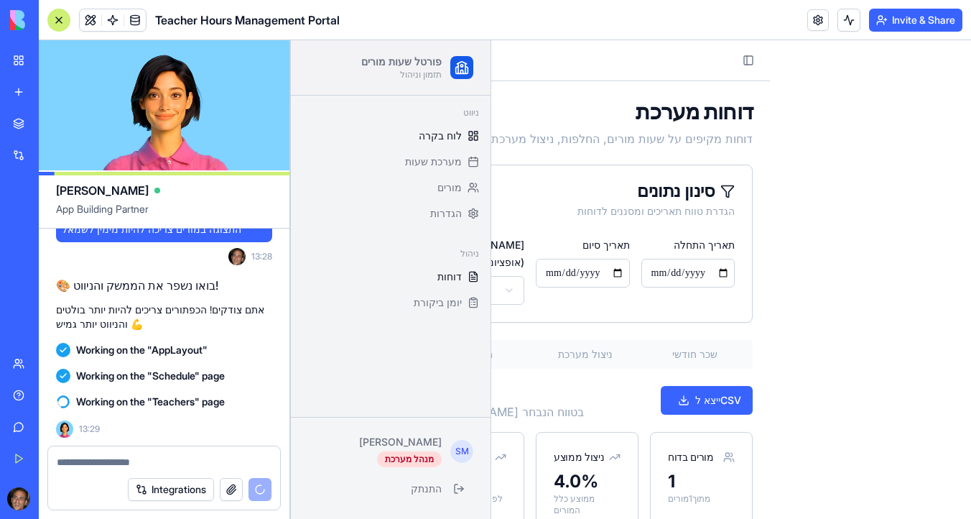
click at [452, 137] on span "לוח בקרה" at bounding box center [440, 136] width 43 height 14
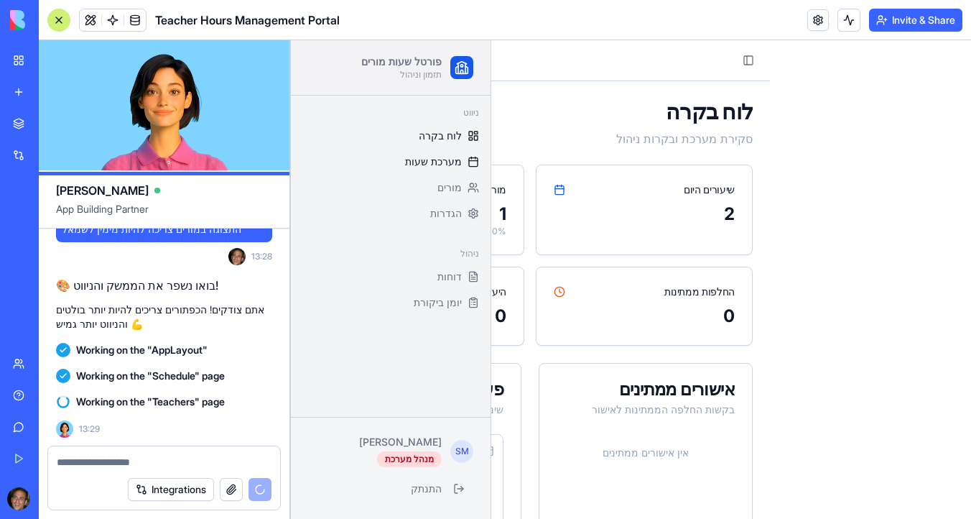
click at [450, 161] on span "מערכת שעות" at bounding box center [433, 161] width 57 height 14
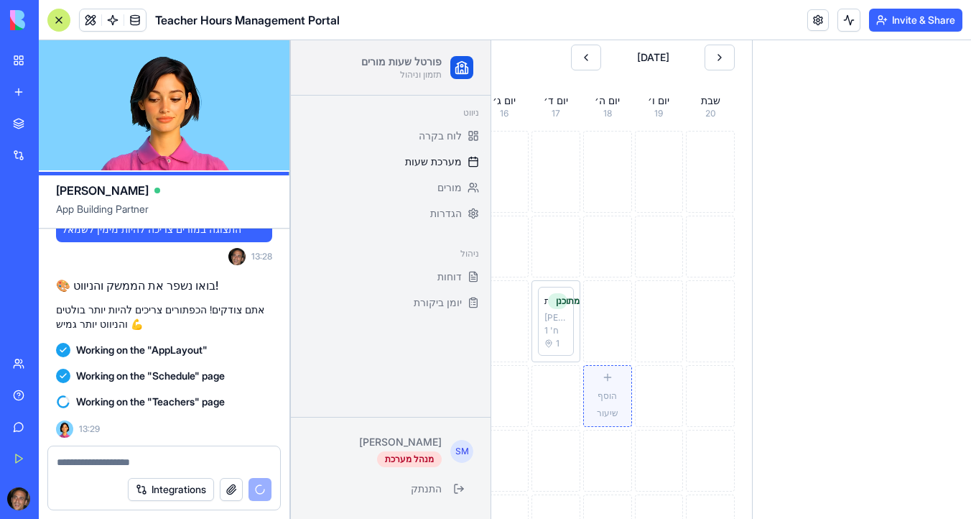
scroll to position [247, 0]
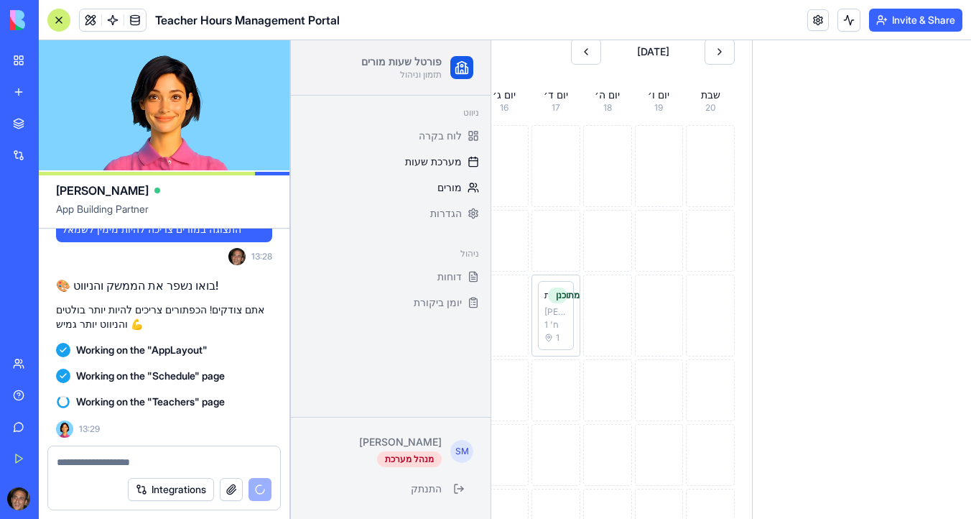
click at [446, 189] on span "מורים" at bounding box center [450, 187] width 24 height 14
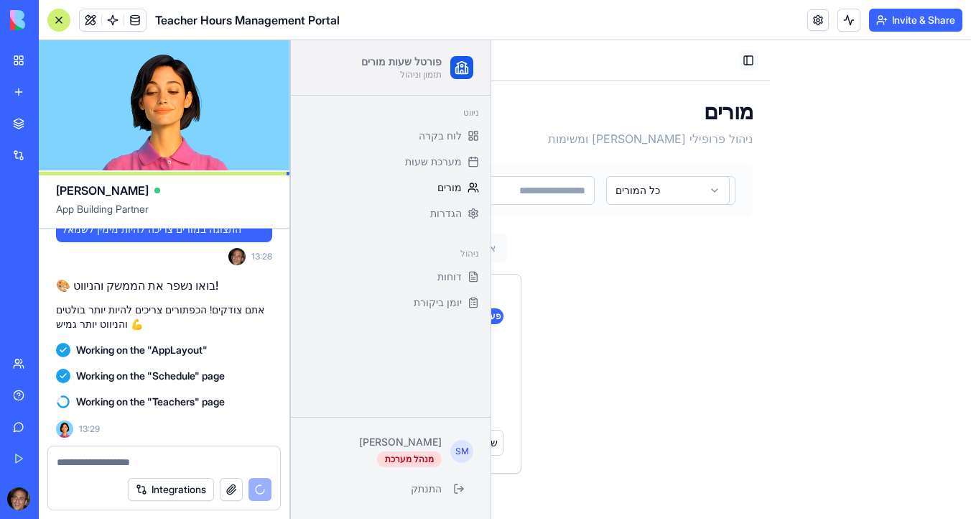
click at [741, 61] on button "Toggle Sidebar" at bounding box center [749, 60] width 20 height 20
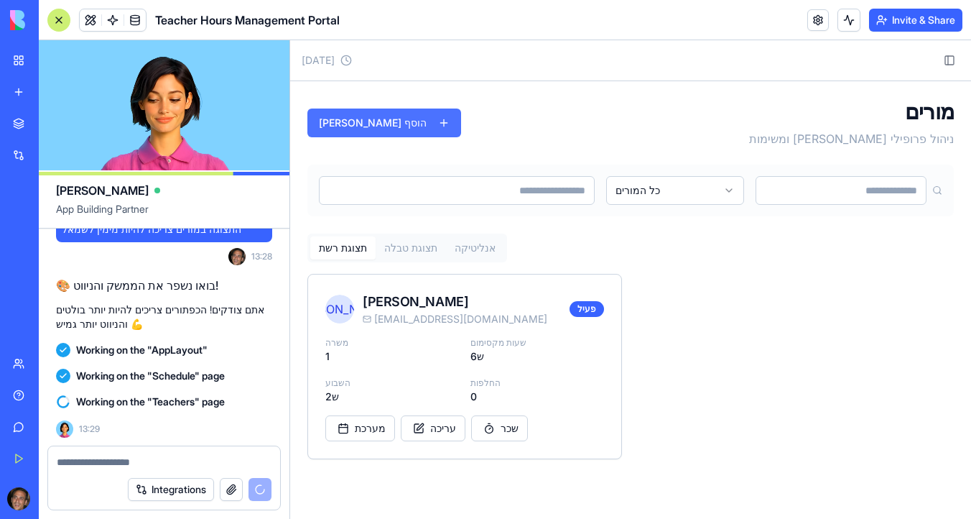
click at [387, 122] on button "הוסף [PERSON_NAME]" at bounding box center [385, 122] width 154 height 29
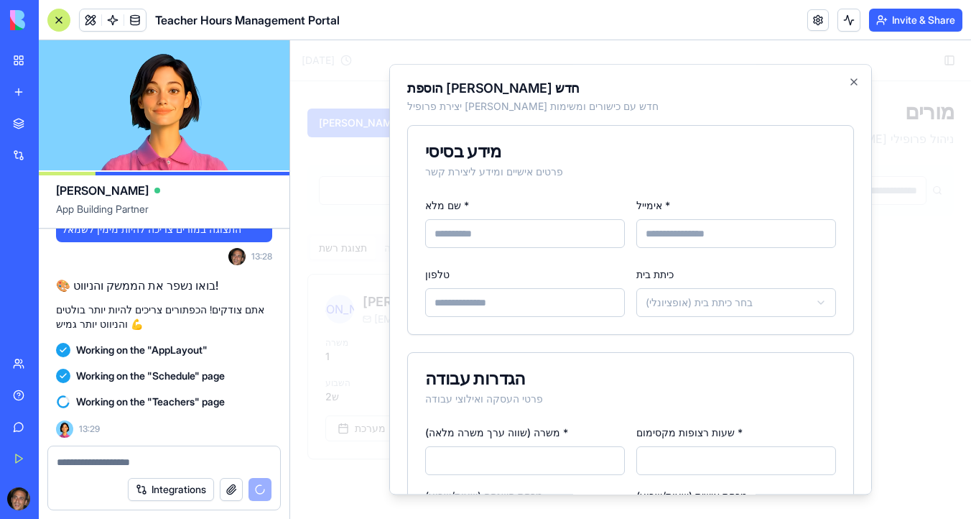
click at [681, 249] on div "אימייל *" at bounding box center [737, 224] width 200 height 57
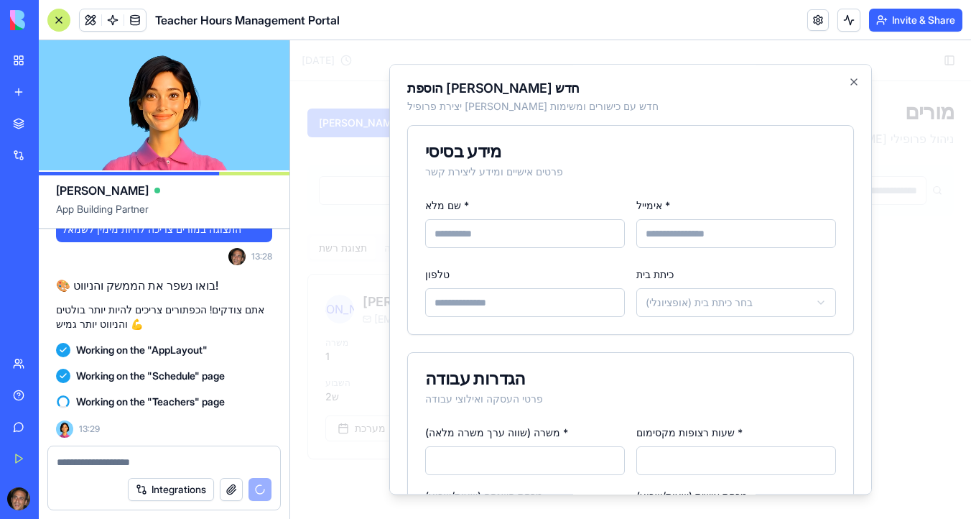
click at [688, 228] on input "אימייל *" at bounding box center [737, 233] width 200 height 29
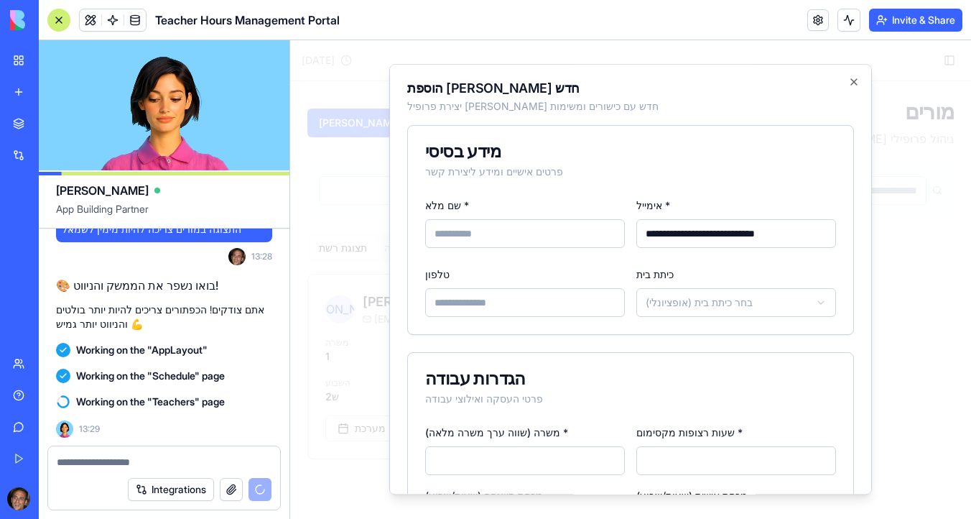
click at [683, 234] on input "**********" at bounding box center [737, 233] width 200 height 29
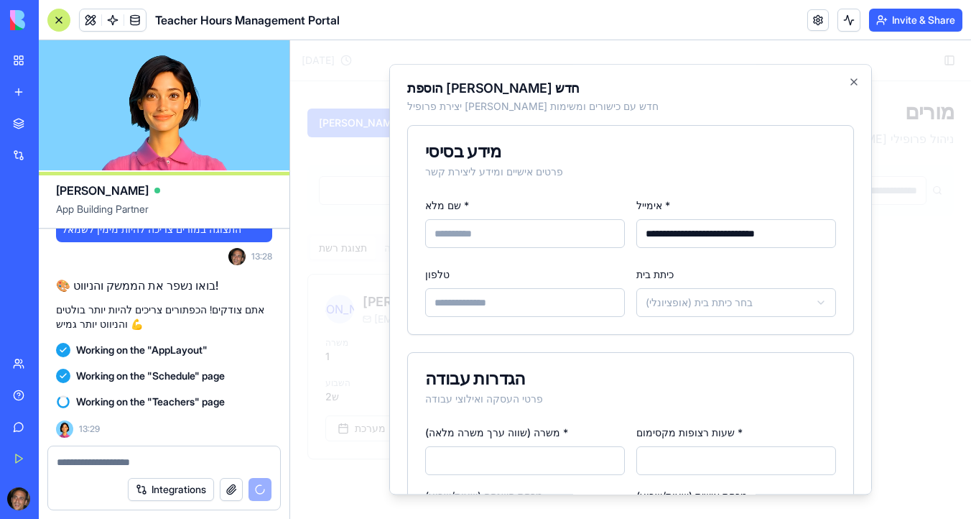
click at [683, 234] on input "**********" at bounding box center [737, 233] width 200 height 29
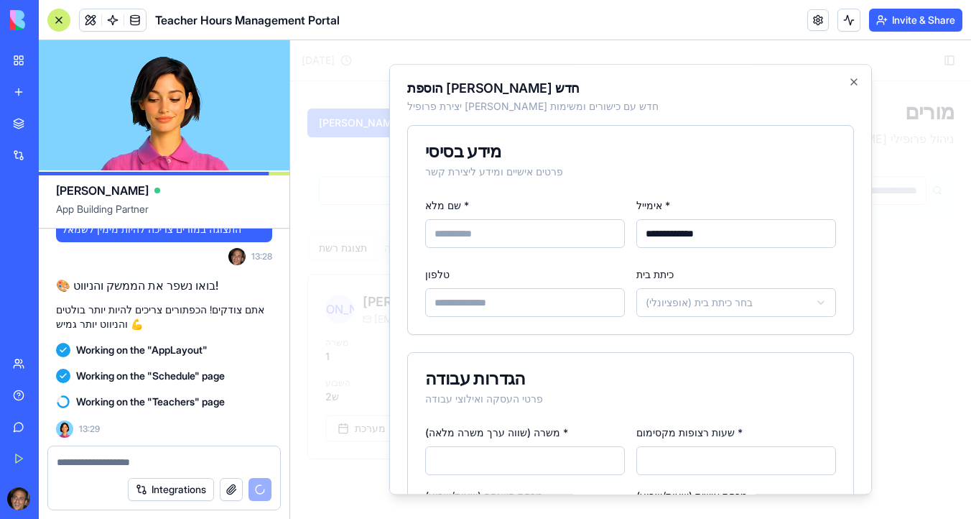
type input "**********"
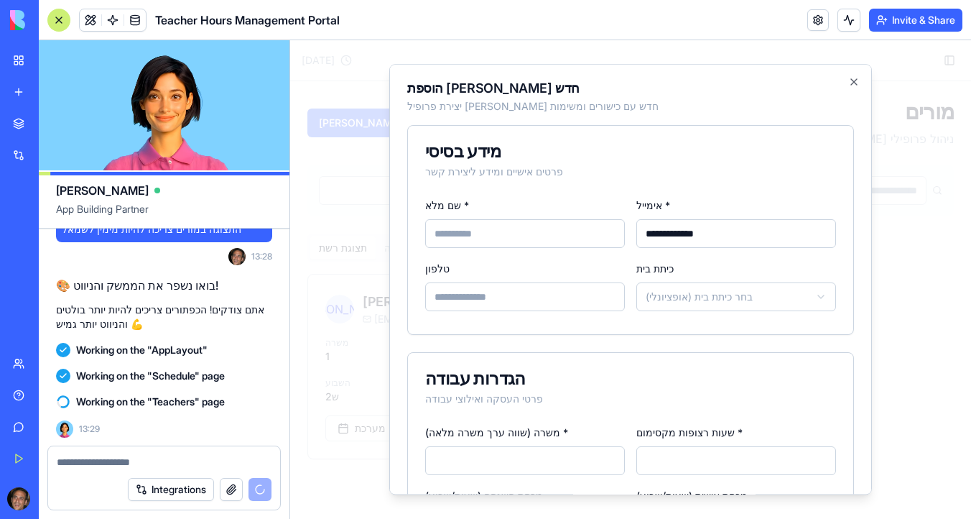
click at [568, 224] on input "שם מלא *" at bounding box center [525, 233] width 200 height 29
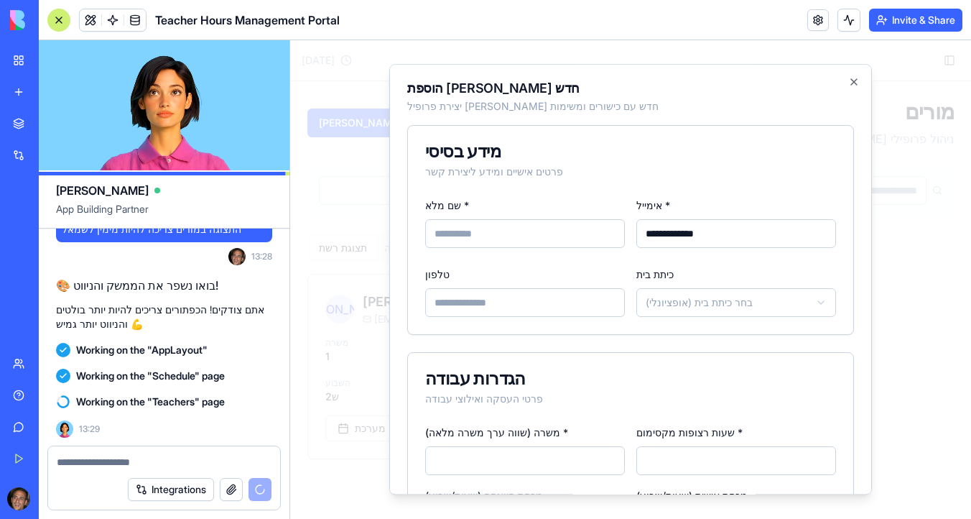
type input "*"
type input "**********"
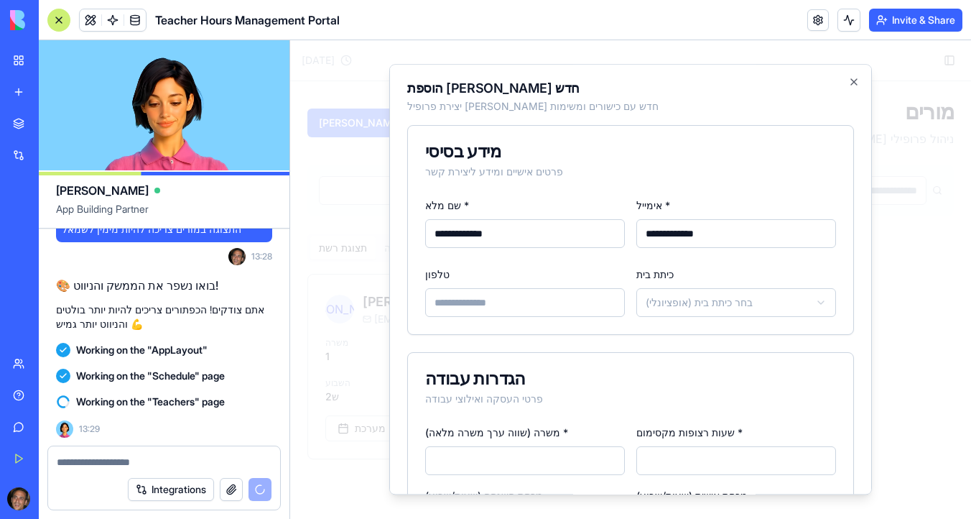
click at [777, 302] on body "**********" at bounding box center [630, 279] width 681 height 479
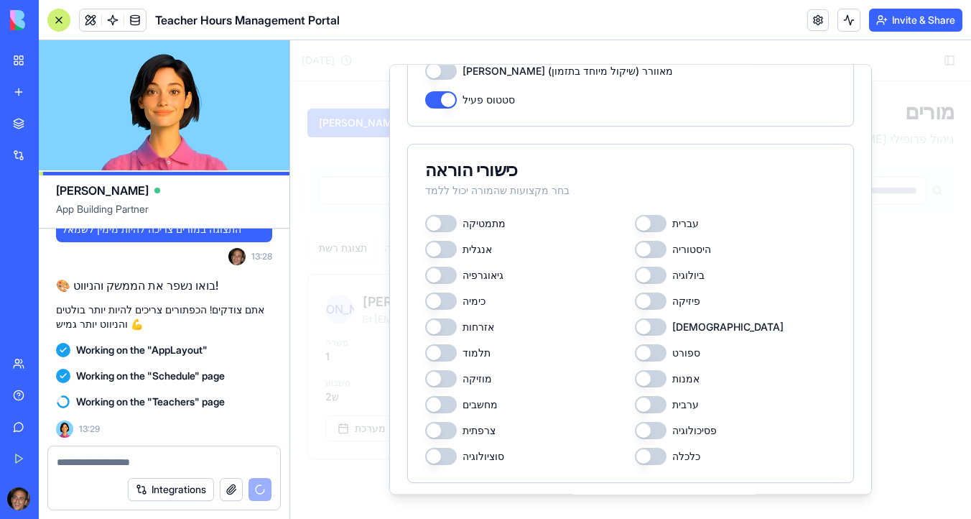
scroll to position [539, 0]
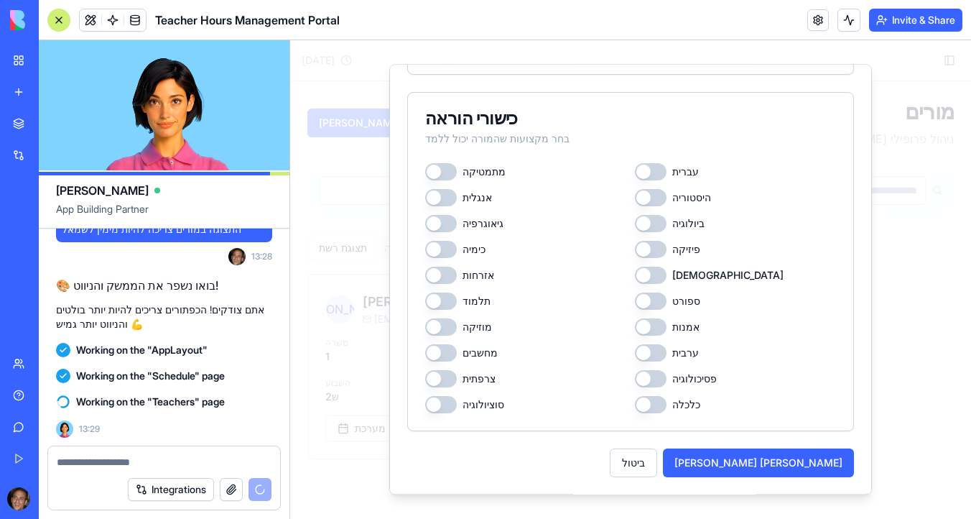
click at [451, 177] on button "מתמטיקה" at bounding box center [441, 171] width 32 height 17
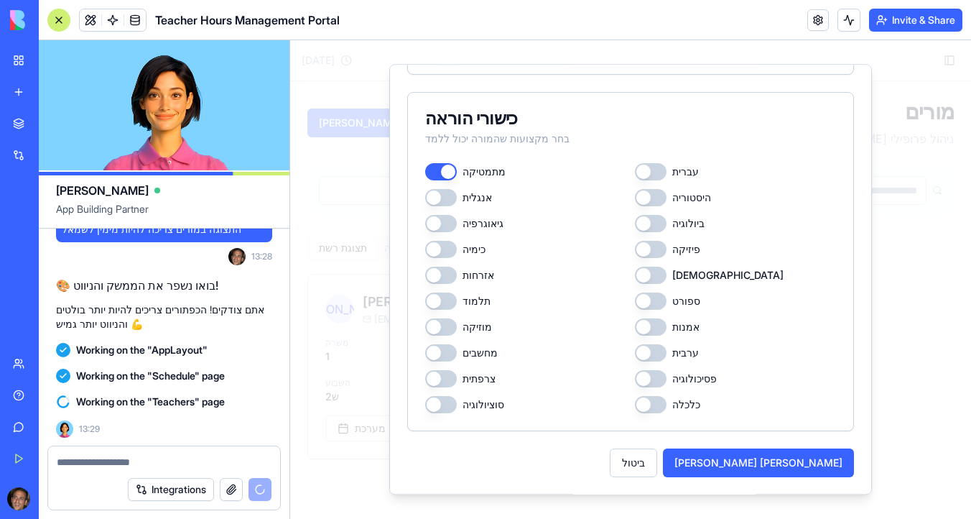
click at [657, 170] on button "עברית" at bounding box center [651, 171] width 32 height 17
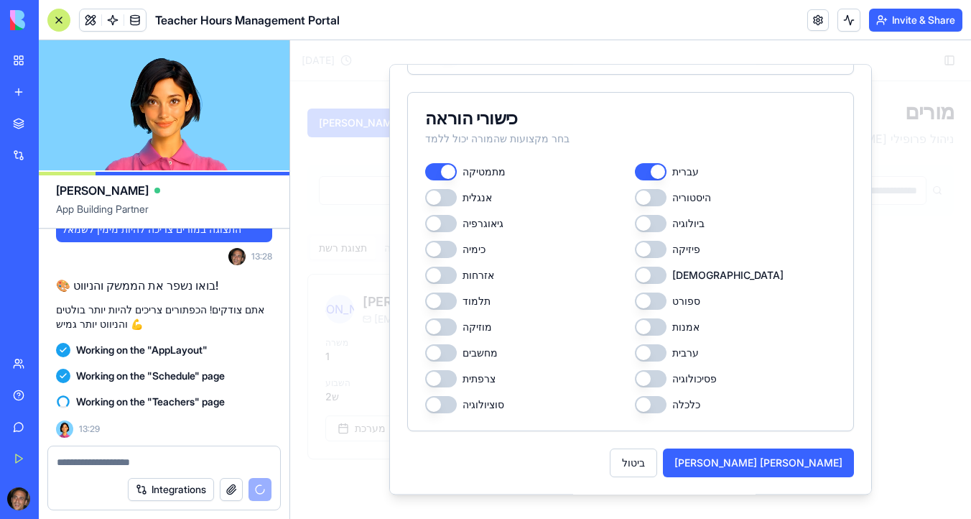
click at [657, 204] on button "היסטוריה" at bounding box center [651, 197] width 32 height 17
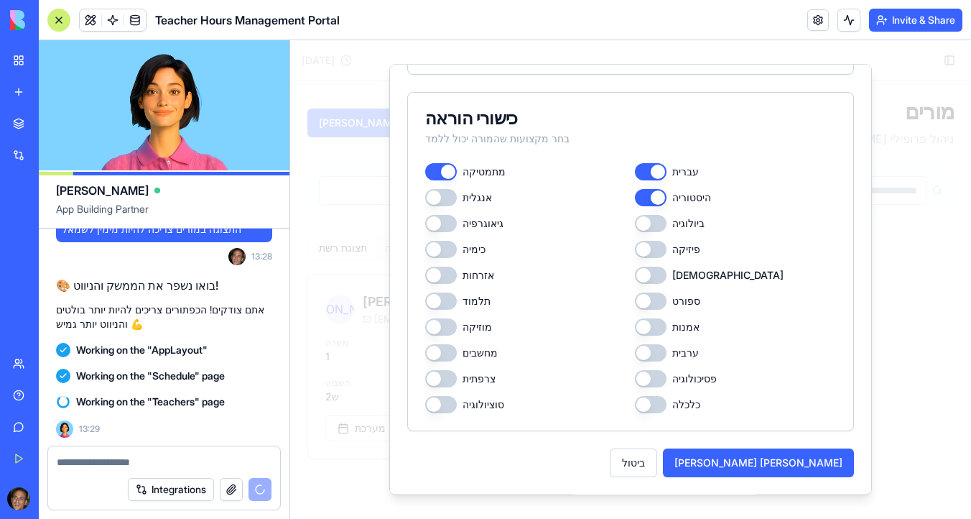
click at [660, 235] on div "מתמטיקה עברית אנגלית היסטוריה גיאוגרפיה ביולוגיה כימיה פיזיקה אזרחות תנ״ך תלמוד…" at bounding box center [630, 288] width 411 height 250
click at [660, 253] on button "פיזיקה" at bounding box center [651, 249] width 32 height 17
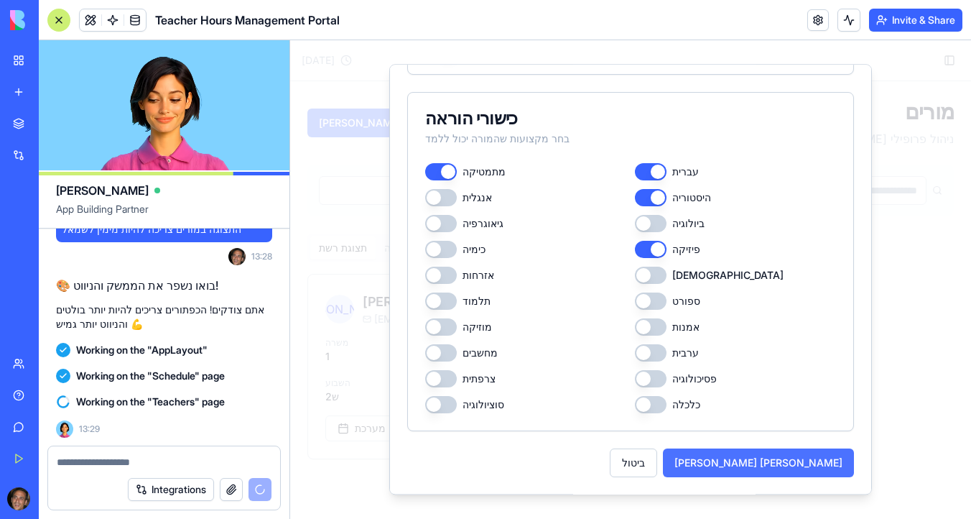
click at [828, 463] on button "[PERSON_NAME] [PERSON_NAME]" at bounding box center [758, 462] width 191 height 29
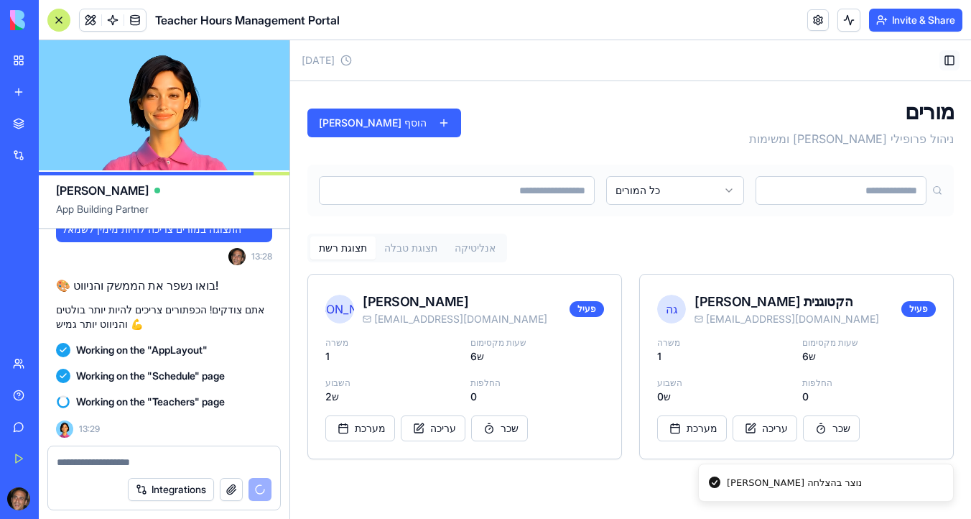
click at [955, 60] on button "Toggle Sidebar" at bounding box center [950, 60] width 20 height 20
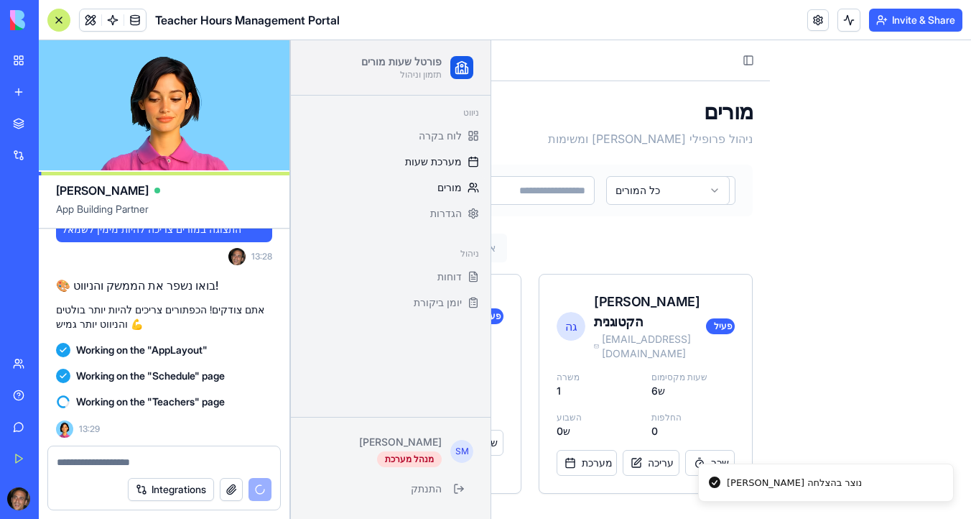
click at [438, 161] on span "מערכת שעות" at bounding box center [433, 161] width 57 height 14
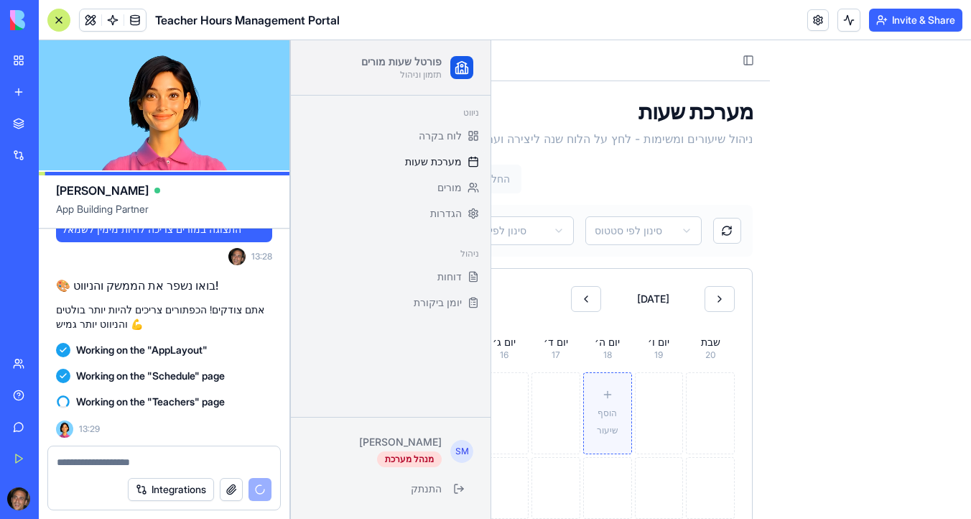
click at [616, 402] on div "הוסף שיעור" at bounding box center [608, 413] width 36 height 49
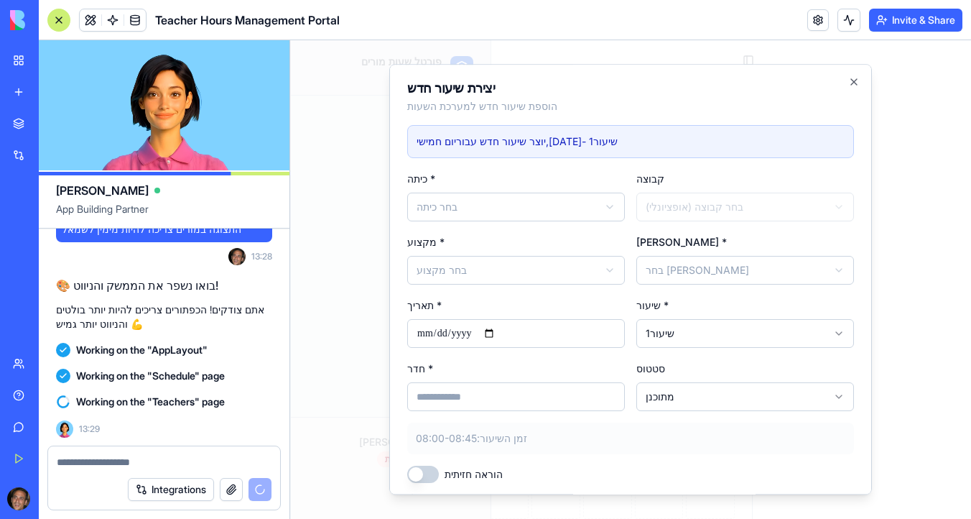
click at [705, 267] on body "פורטל שעות מורים תזמון וניהול ניווט לוח בקרה מערכת שעות מורים הגדרות ניהול דוחו…" at bounding box center [630, 522] width 681 height 965
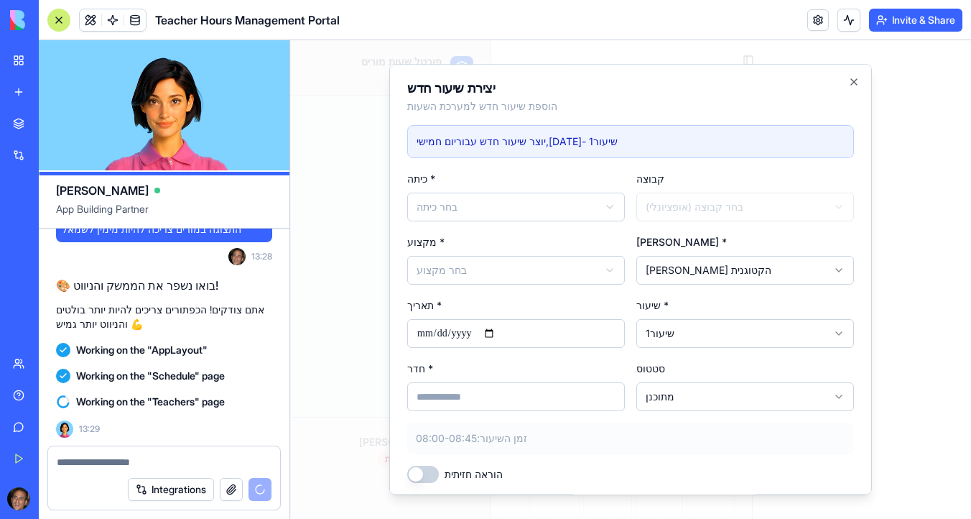
click at [524, 269] on body "פורטל שעות מורים תזמון וניהול ניווט לוח בקרה מערכת שעות מורים הגדרות ניהול דוחו…" at bounding box center [630, 522] width 681 height 965
click at [527, 397] on input "חדר *" at bounding box center [516, 396] width 218 height 29
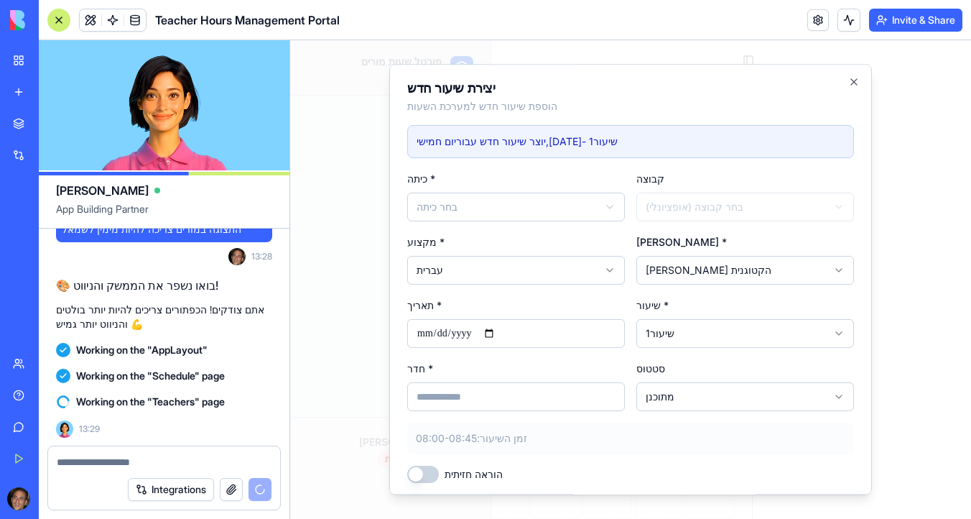
type input "*"
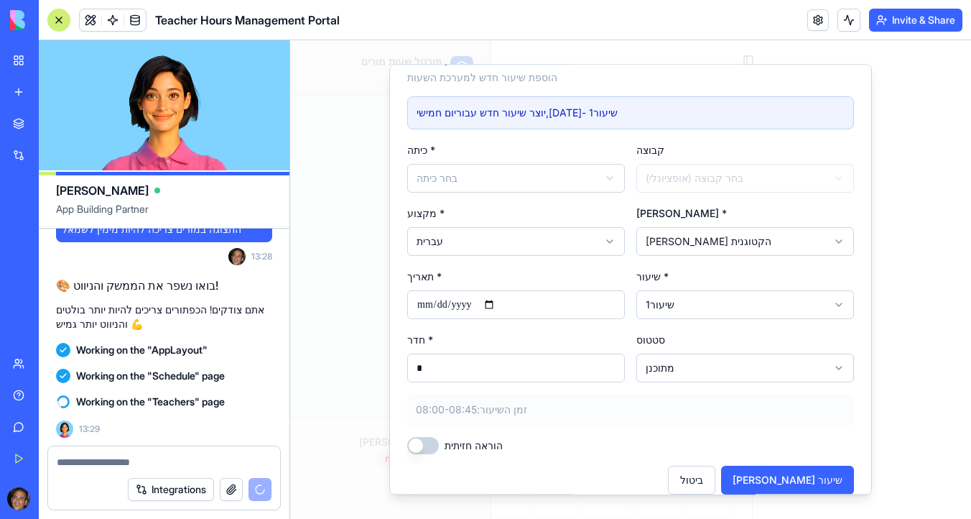
scroll to position [46, 0]
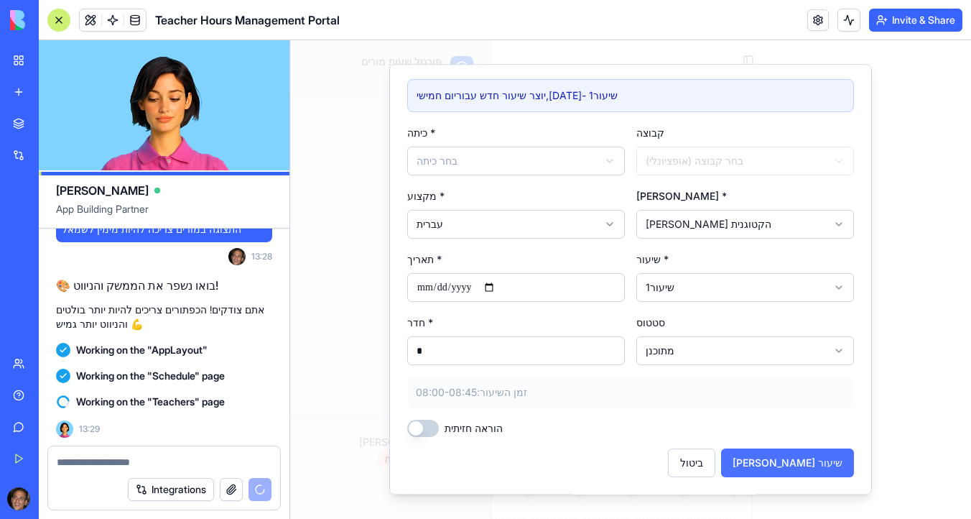
click at [821, 461] on button "[PERSON_NAME] שיעור" at bounding box center [787, 462] width 133 height 29
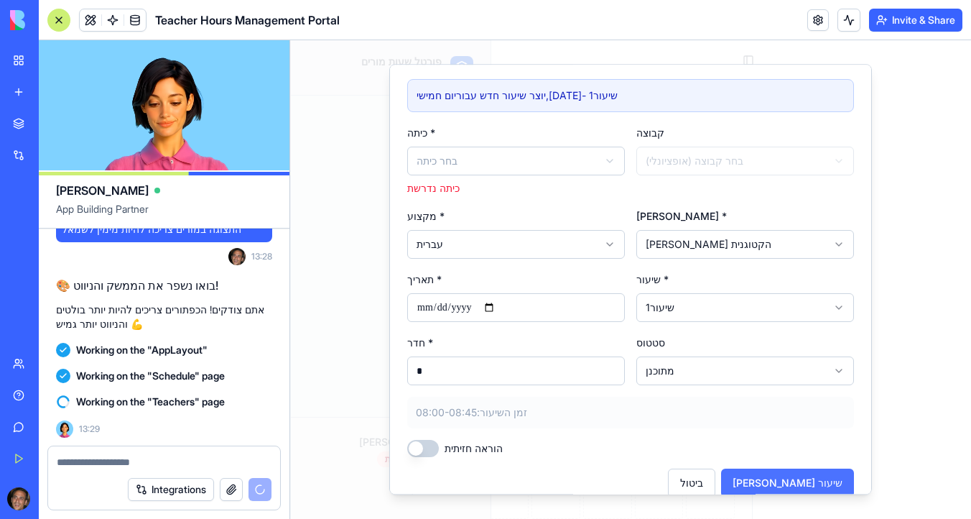
click at [822, 477] on button "[PERSON_NAME] שיעור" at bounding box center [787, 482] width 133 height 29
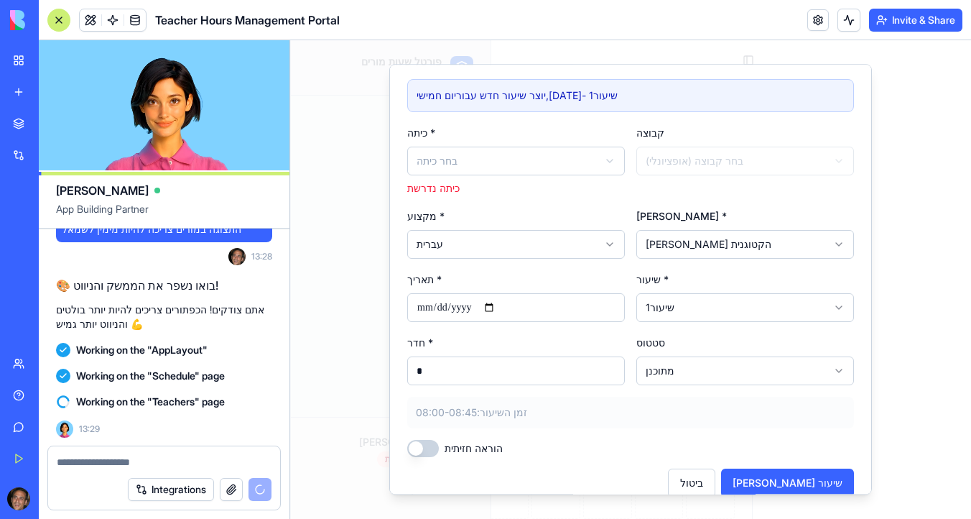
click at [567, 155] on body "פורטל שעות מורים תזמון וניהול ניווט לוח בקרה מערכת שעות מורים הגדרות ניהול דוחו…" at bounding box center [630, 522] width 681 height 965
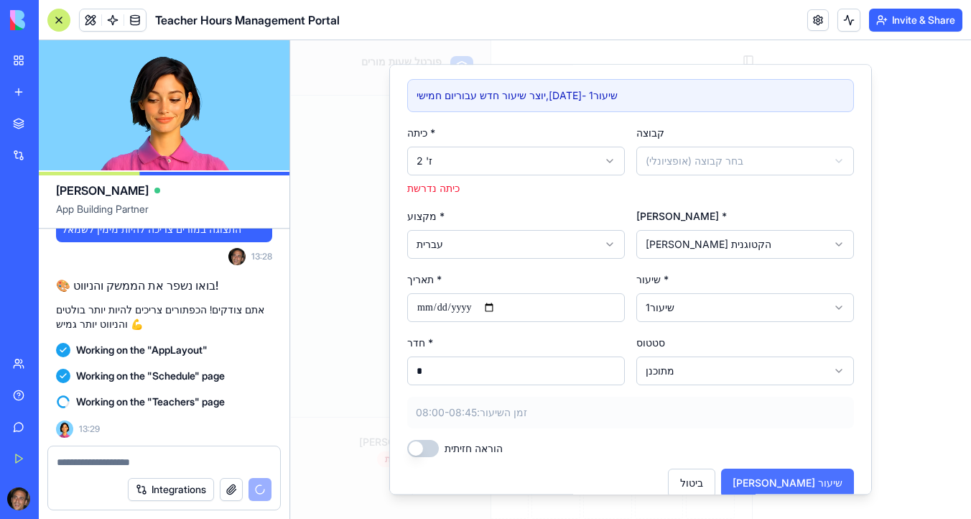
click at [833, 475] on button "[PERSON_NAME] שיעור" at bounding box center [787, 482] width 133 height 29
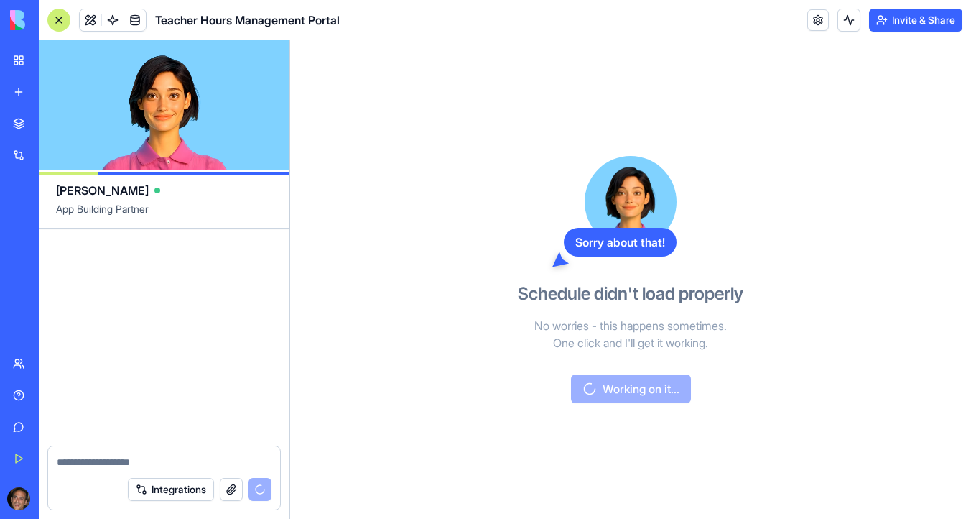
scroll to position [13460, 0]
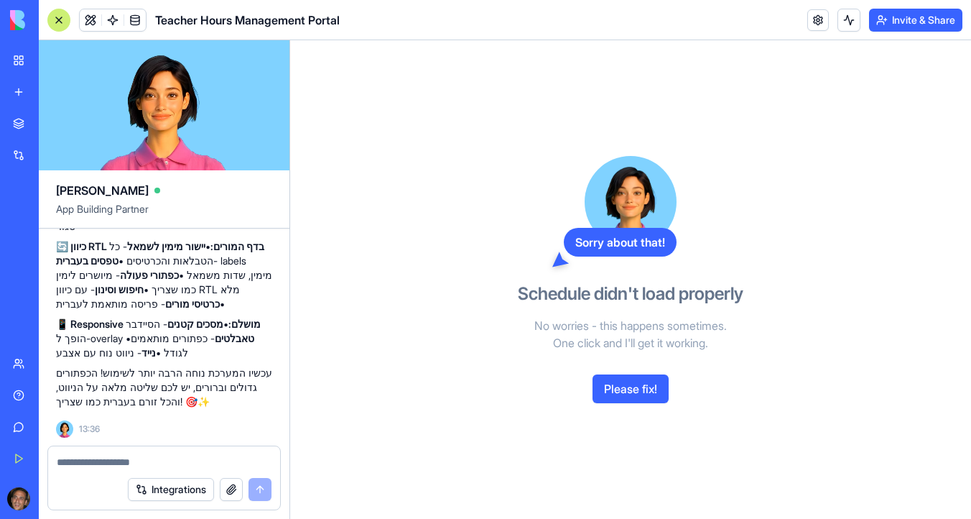
click at [65, 21] on div at bounding box center [58, 20] width 23 height 23
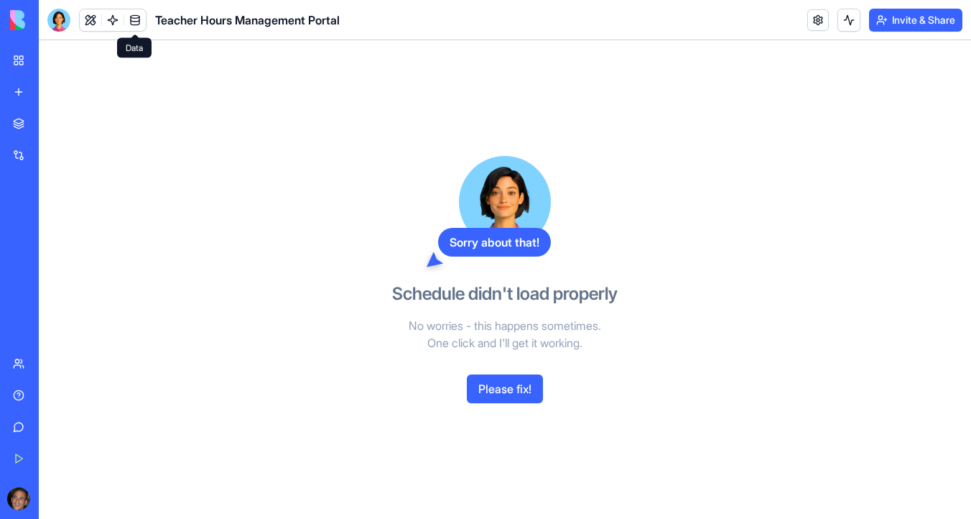
click at [522, 379] on button "Please fix!" at bounding box center [505, 388] width 76 height 29
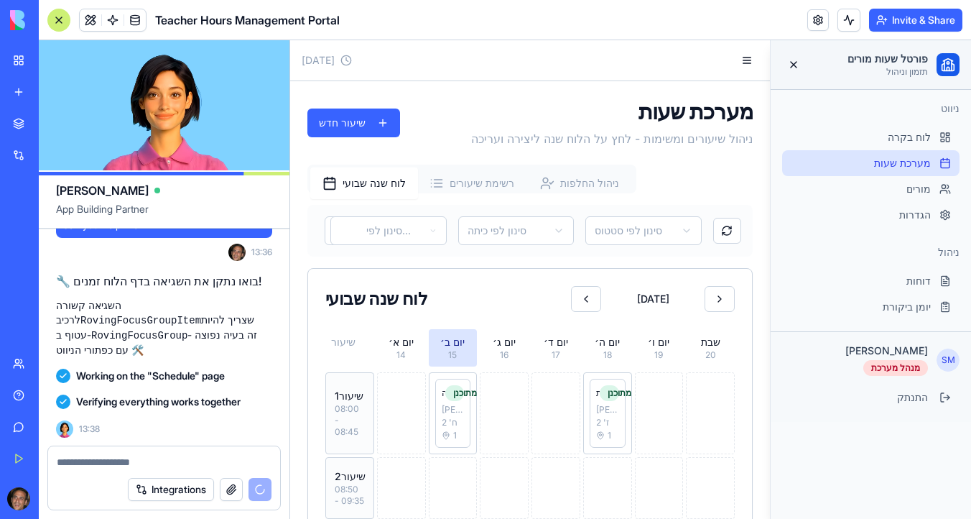
scroll to position [13949, 0]
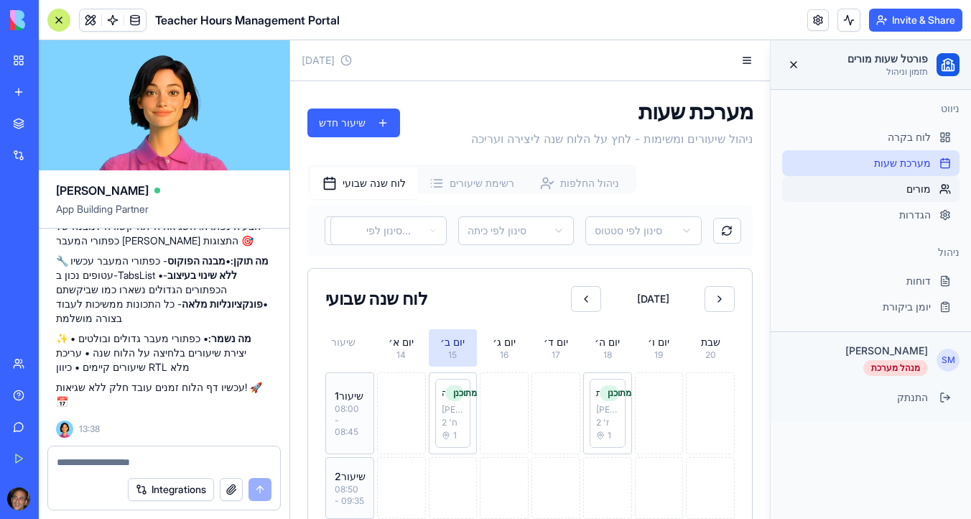
click at [910, 181] on div "מורים" at bounding box center [870, 189] width 177 height 26
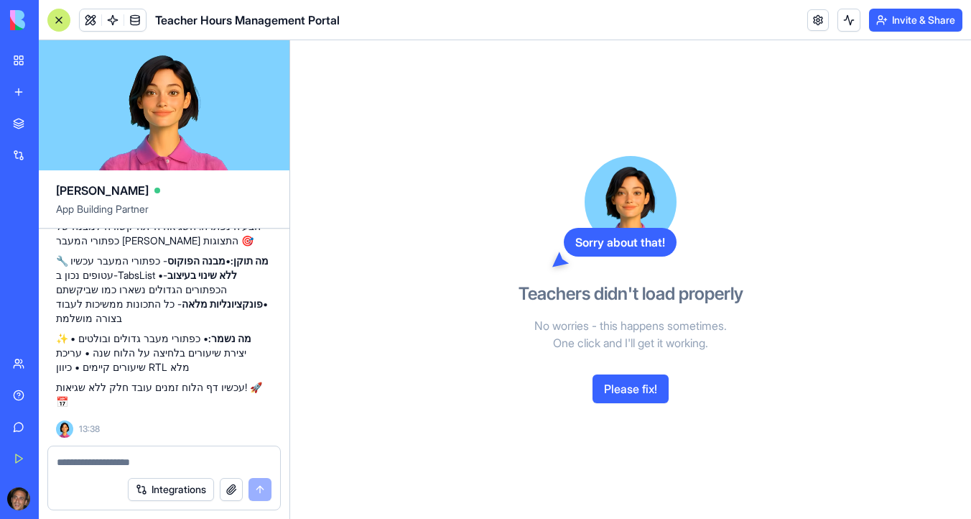
click at [639, 382] on button "Please fix!" at bounding box center [631, 388] width 76 height 29
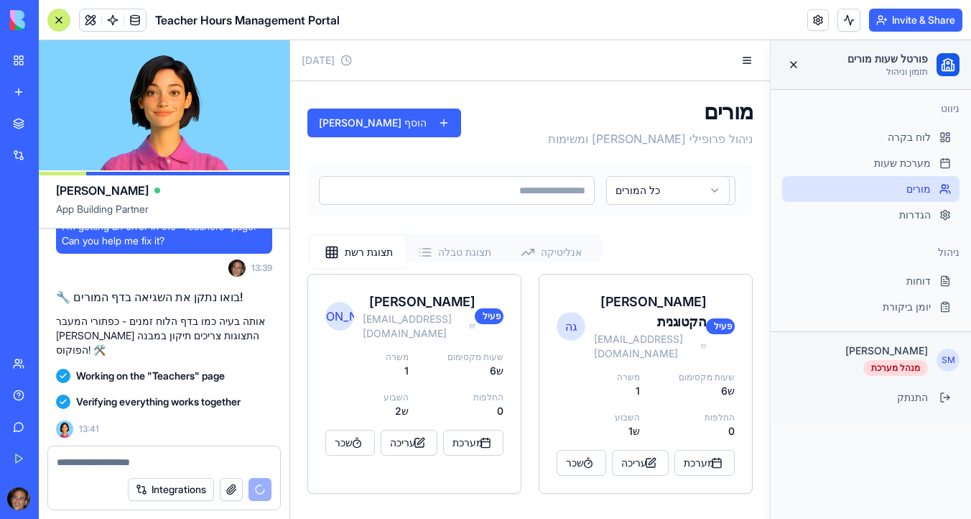
scroll to position [14435, 0]
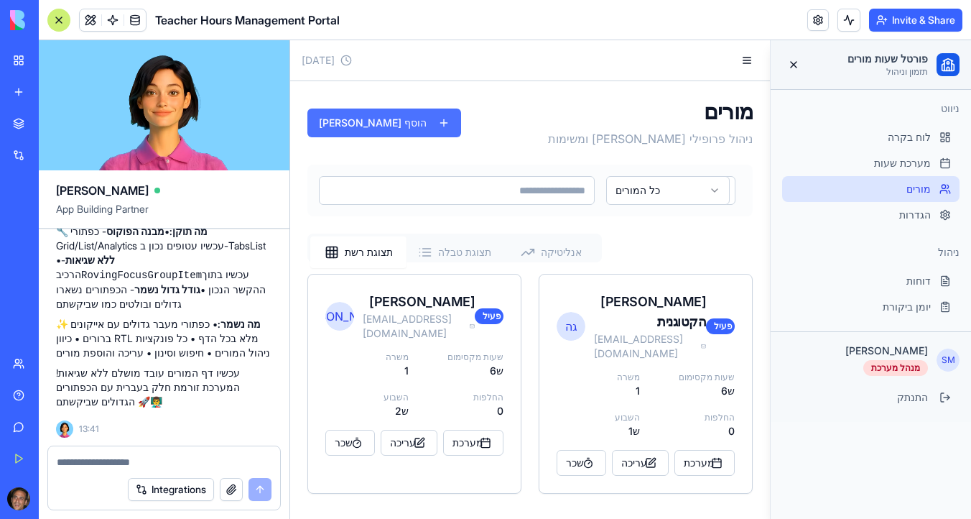
click at [356, 126] on button "הוסף [PERSON_NAME]" at bounding box center [385, 122] width 154 height 29
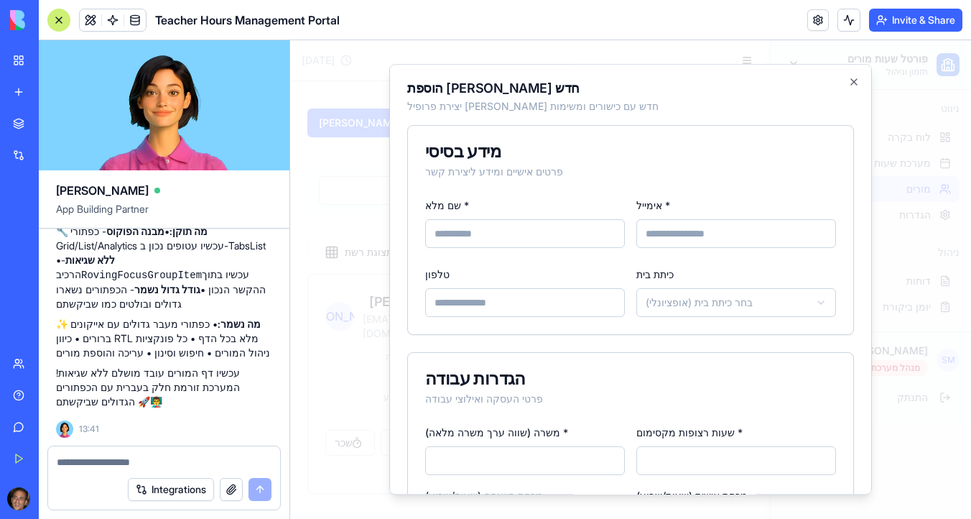
click at [691, 300] on body "**********" at bounding box center [630, 279] width 681 height 479
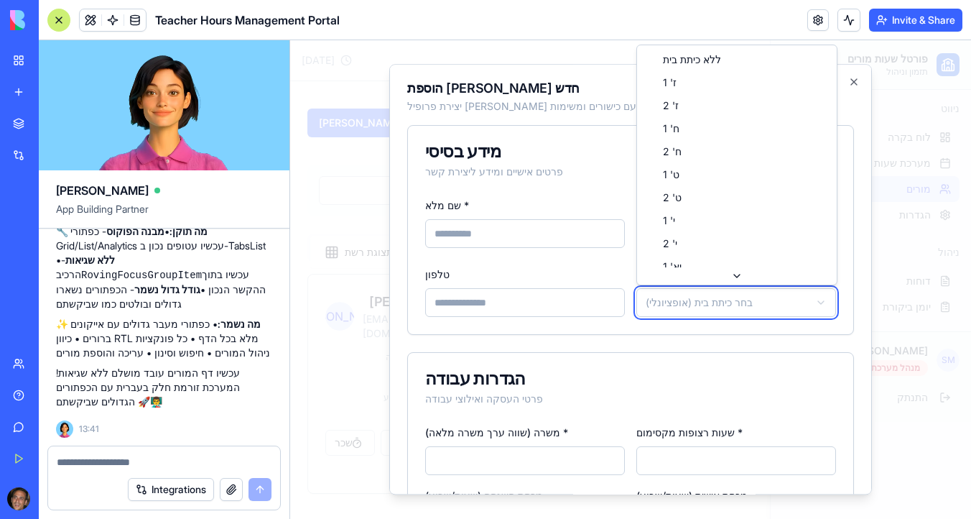
click at [691, 300] on body "**********" at bounding box center [630, 279] width 681 height 479
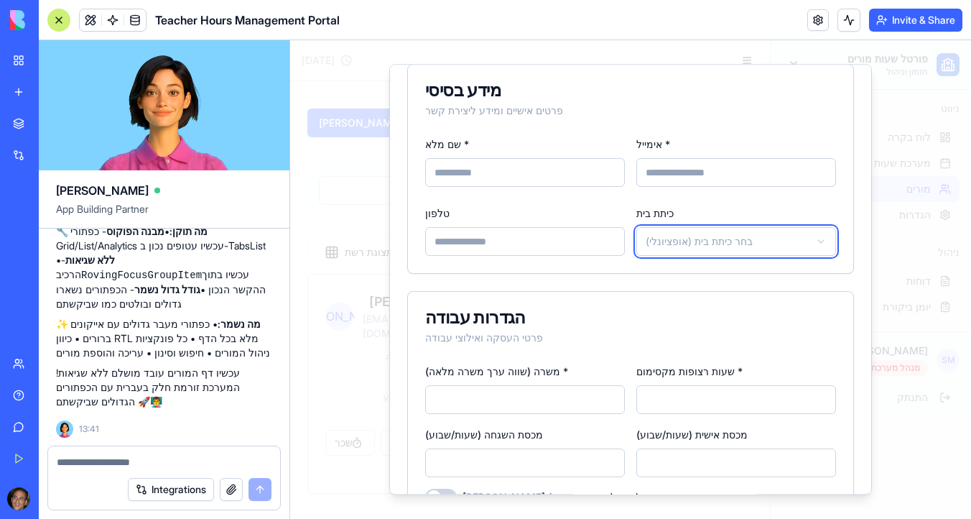
scroll to position [0, 0]
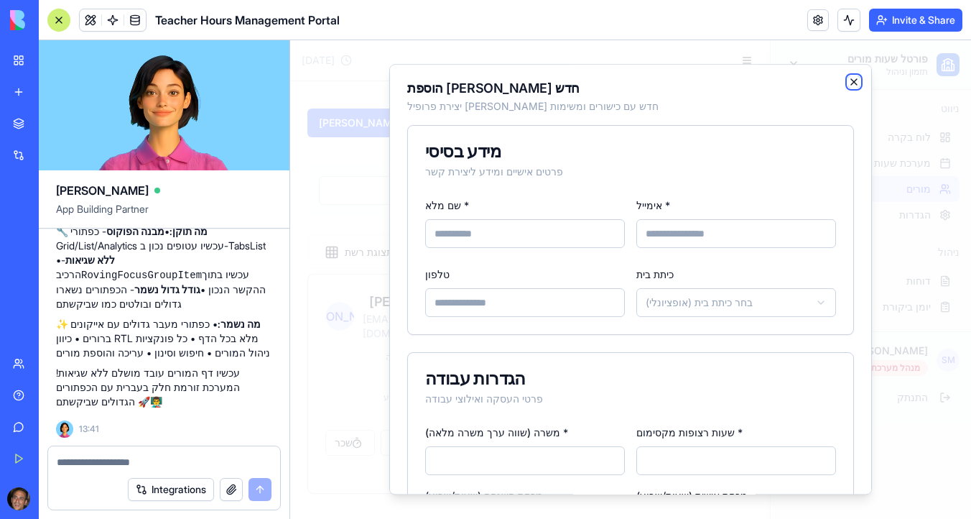
click at [856, 83] on icon "button" at bounding box center [854, 81] width 11 height 11
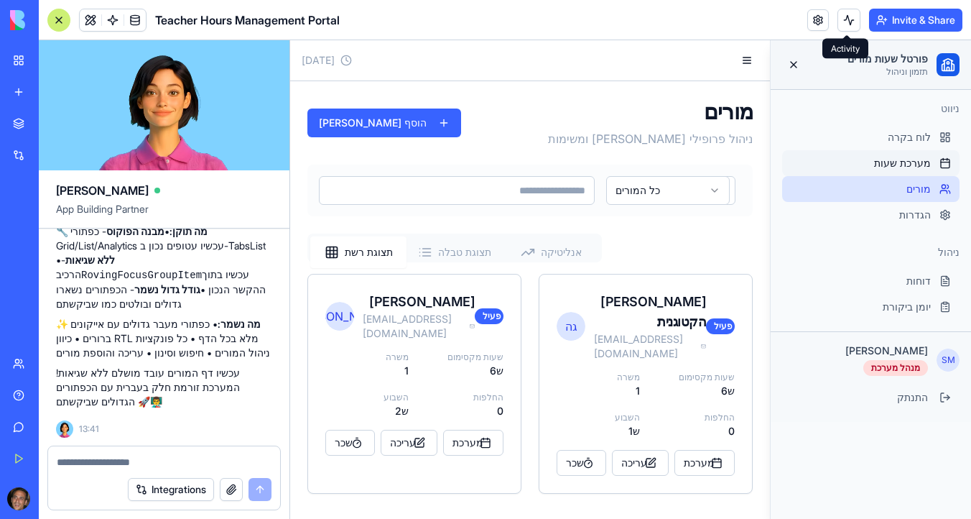
click at [905, 163] on span "מערכת שעות" at bounding box center [902, 163] width 57 height 14
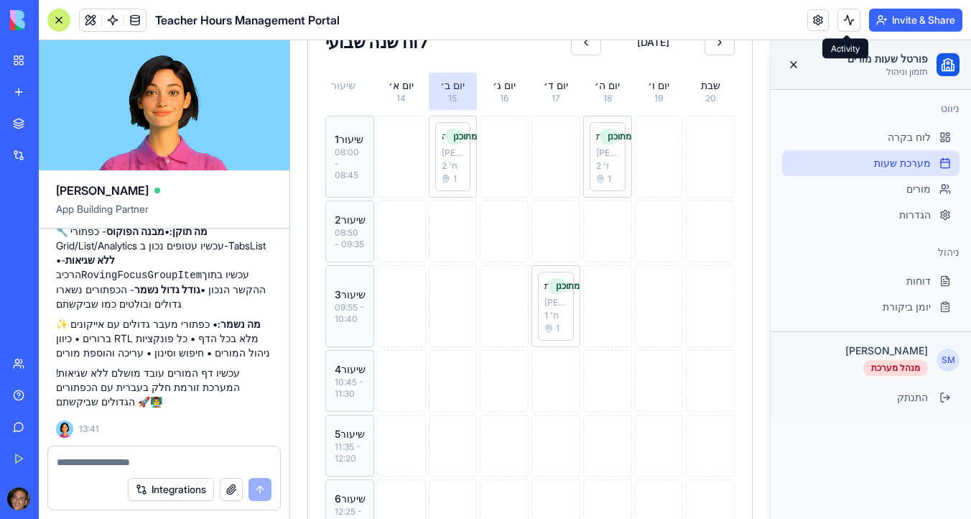
scroll to position [269, 0]
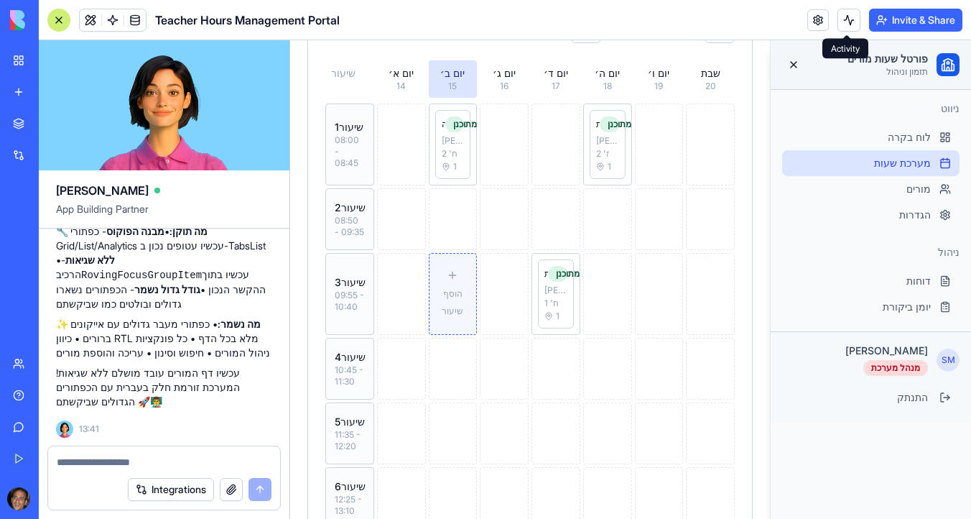
click at [456, 308] on span "הוסף שיעור" at bounding box center [453, 302] width 22 height 28
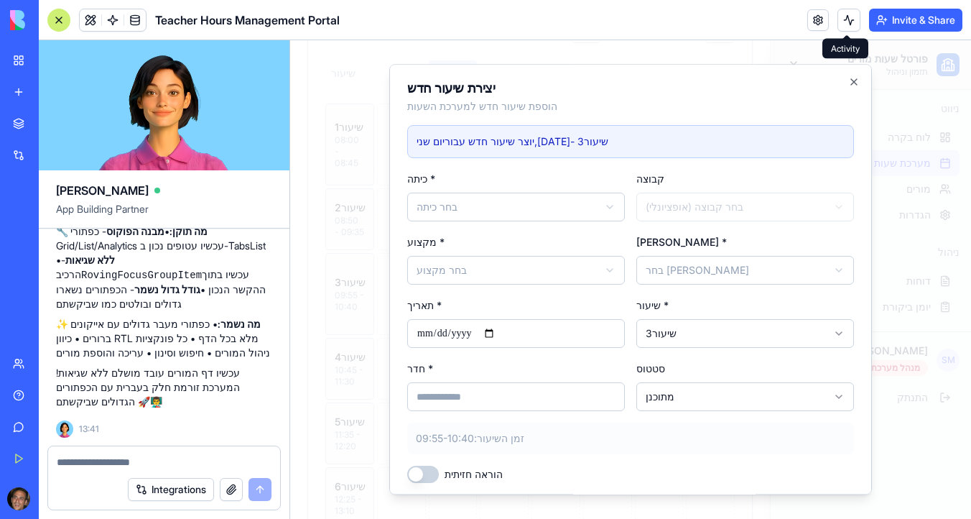
click at [476, 206] on body "פורטל שעות מורים תזמון וניהול ניווט לוח בקרה מערכת שעות מורים הגדרות ניהול דוחו…" at bounding box center [630, 254] width 681 height 965
click at [737, 204] on body "פורטל שעות מורים תזמון וניהול ניווט לוח בקרה מערכת שעות מורים הגדרות ניהול דוחו…" at bounding box center [630, 254] width 681 height 965
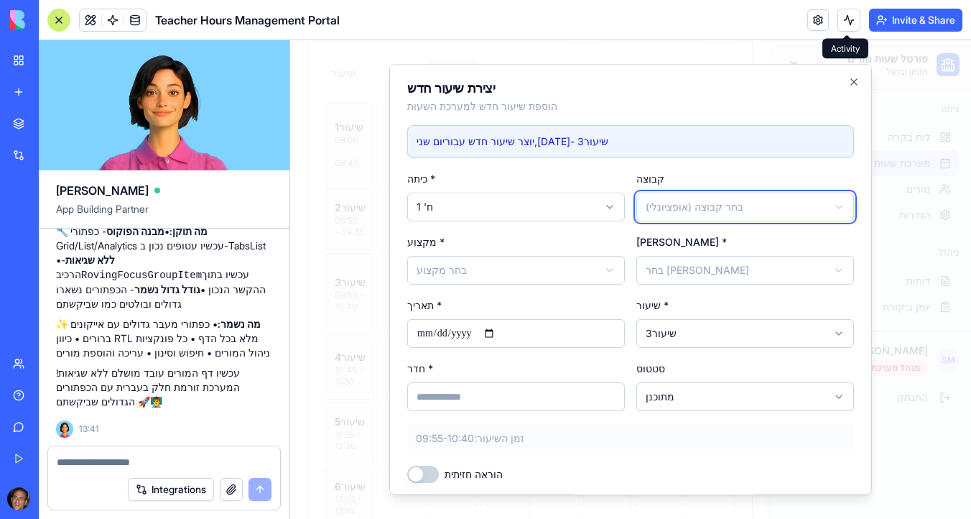
click at [737, 204] on body "פורטל שעות מורים תזמון וניהול ניווט לוח בקרה מערכת שעות מורים הגדרות ניהול דוחו…" at bounding box center [630, 254] width 681 height 965
click at [737, 273] on body "פורטל שעות מורים תזמון וניהול ניווט לוח בקרה מערכת שעות מורים הגדרות ניהול דוחו…" at bounding box center [630, 254] width 681 height 965
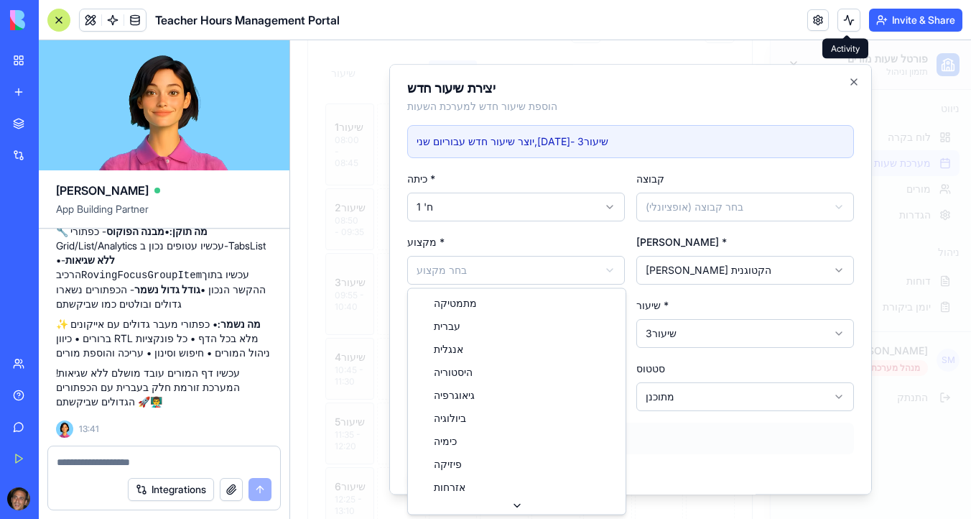
click at [512, 269] on body "פורטל שעות מורים תזמון וניהול ניווט לוח בקרה מערכת שעות מורים הגדרות ניהול דוחו…" at bounding box center [630, 254] width 681 height 965
click at [459, 274] on body "פורטל שעות מורים תזמון וניהול ניווט לוח בקרה מערכת שעות מורים הגדרות ניהול דוחו…" at bounding box center [630, 254] width 681 height 965
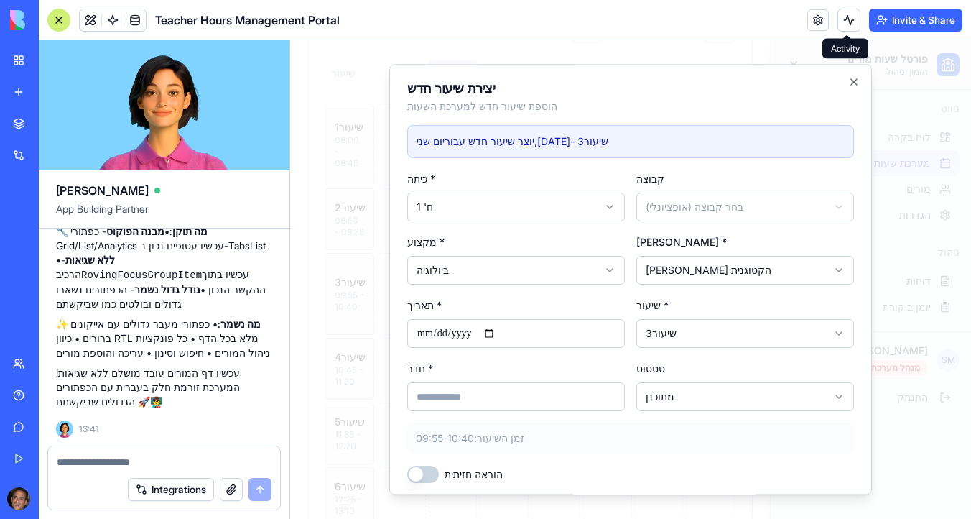
scroll to position [46, 0]
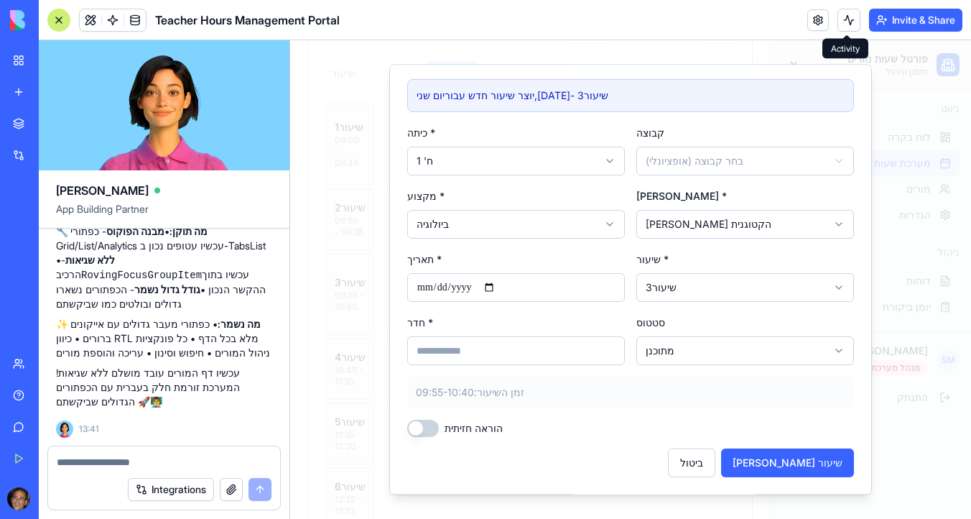
click at [438, 425] on div "הוראה חזיתית" at bounding box center [630, 428] width 447 height 17
click at [428, 423] on button "הוראה חזיתית" at bounding box center [423, 428] width 32 height 17
click at [830, 465] on button "[PERSON_NAME] שיעור" at bounding box center [787, 462] width 133 height 29
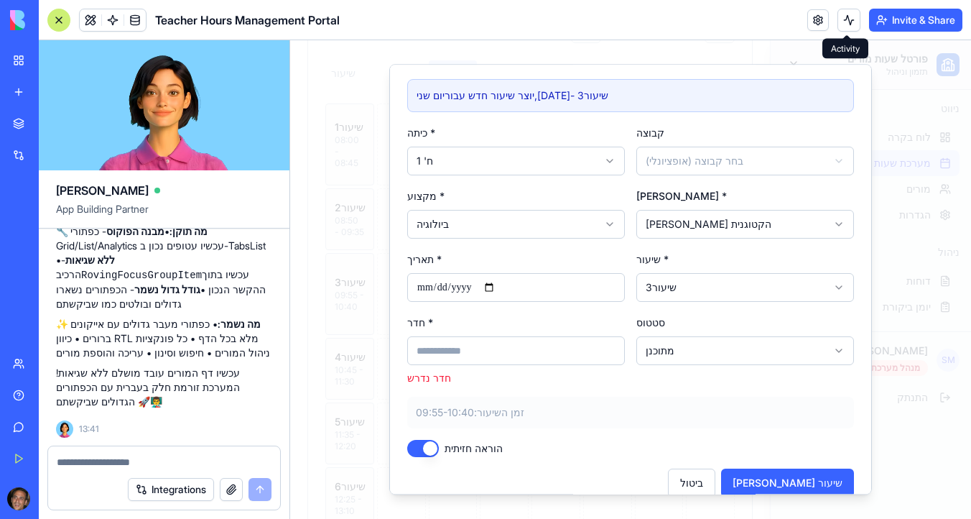
click at [546, 347] on input "חדר *" at bounding box center [516, 350] width 218 height 29
type input "*"
click at [827, 476] on button "[PERSON_NAME] שיעור" at bounding box center [787, 482] width 133 height 29
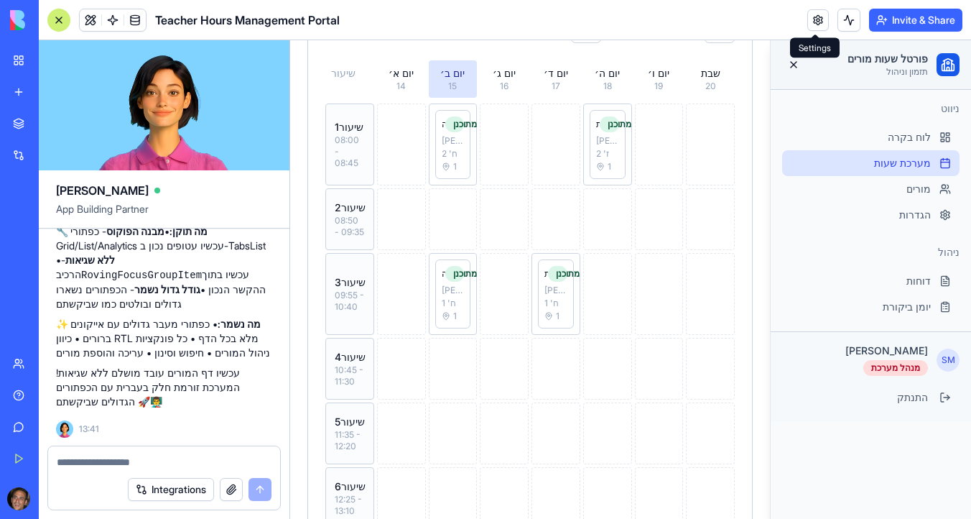
click at [812, 24] on link at bounding box center [819, 20] width 22 height 22
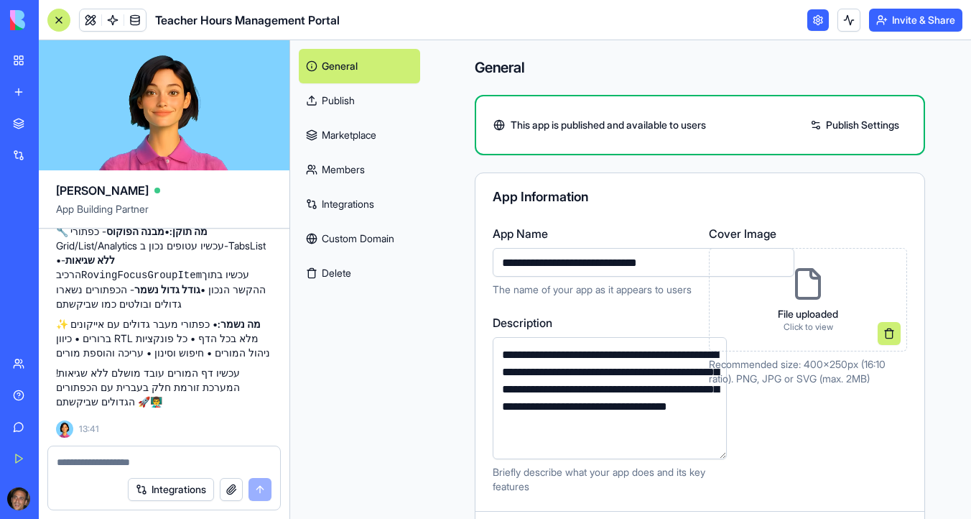
click at [350, 164] on link "Members" at bounding box center [359, 169] width 121 height 34
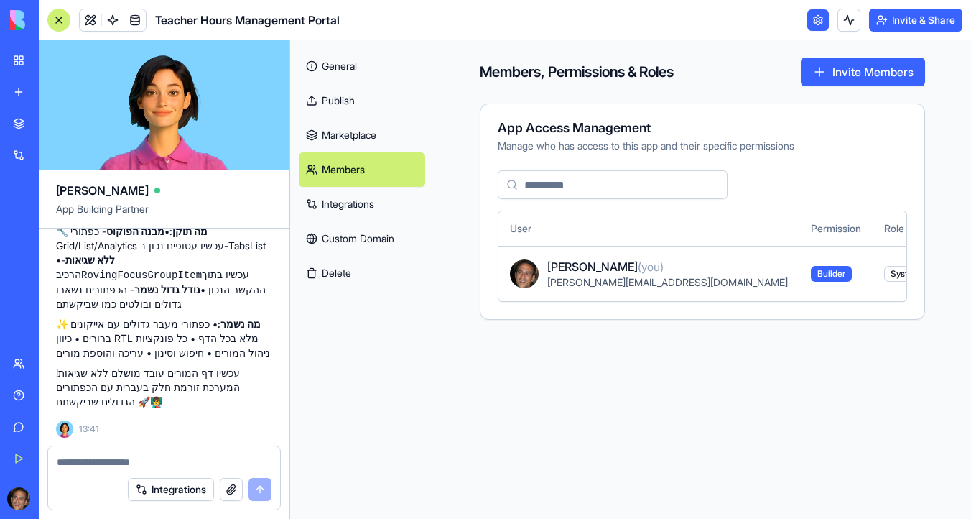
click at [660, 181] on input at bounding box center [613, 184] width 230 height 29
click at [824, 63] on button "Invite Members" at bounding box center [863, 71] width 124 height 29
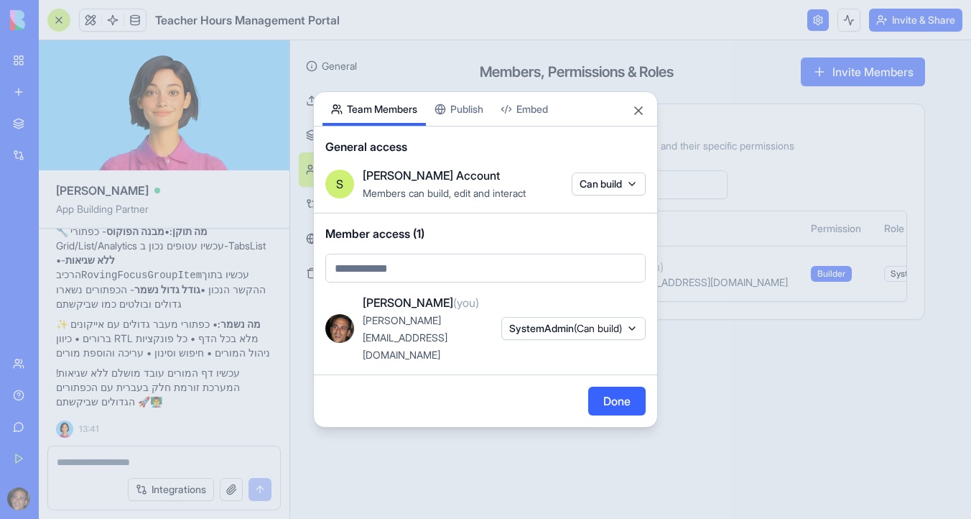
click at [503, 277] on body "BETA My Workspace New app Marketplace Integrations Recent Personal Email to Goo…" at bounding box center [485, 259] width 971 height 519
paste input "**********"
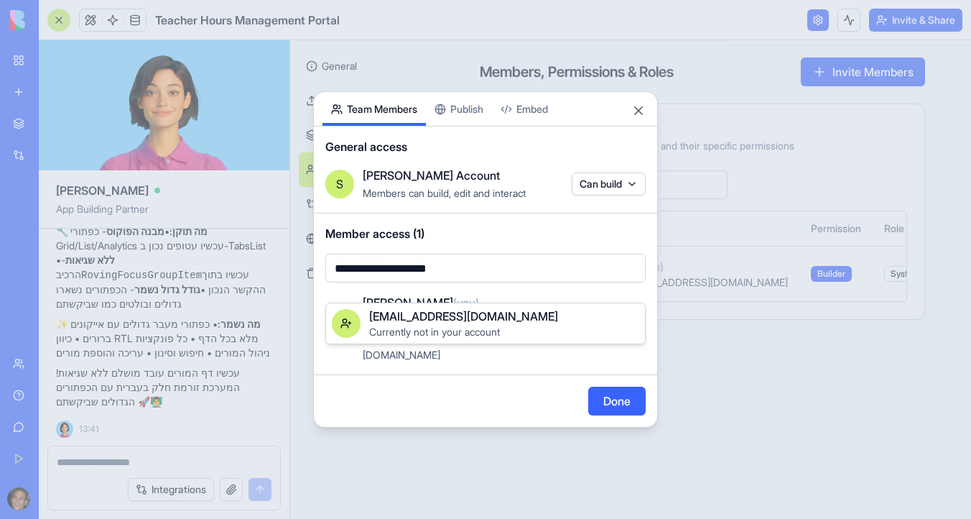
type input "**********"
click at [511, 315] on div "[EMAIL_ADDRESS][DOMAIN_NAME]" at bounding box center [504, 316] width 270 height 17
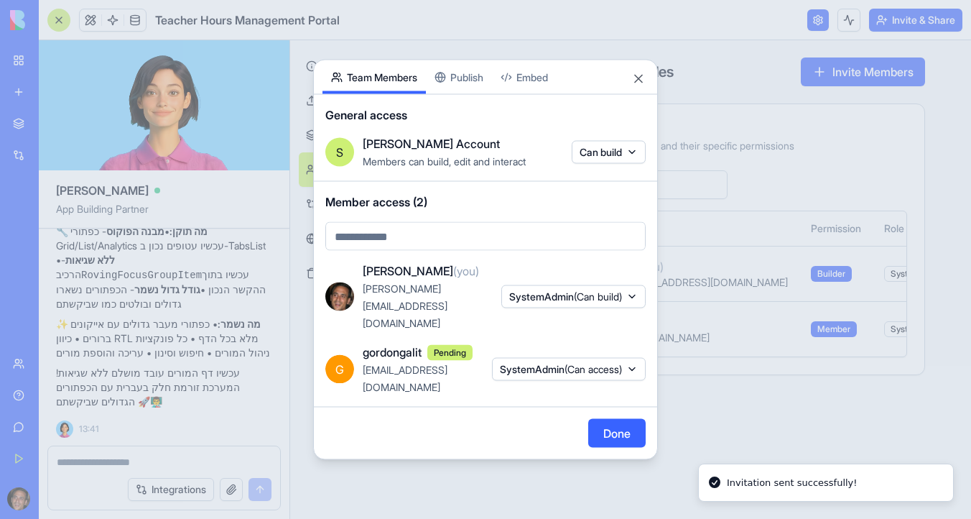
click at [629, 419] on button "Done" at bounding box center [616, 433] width 57 height 29
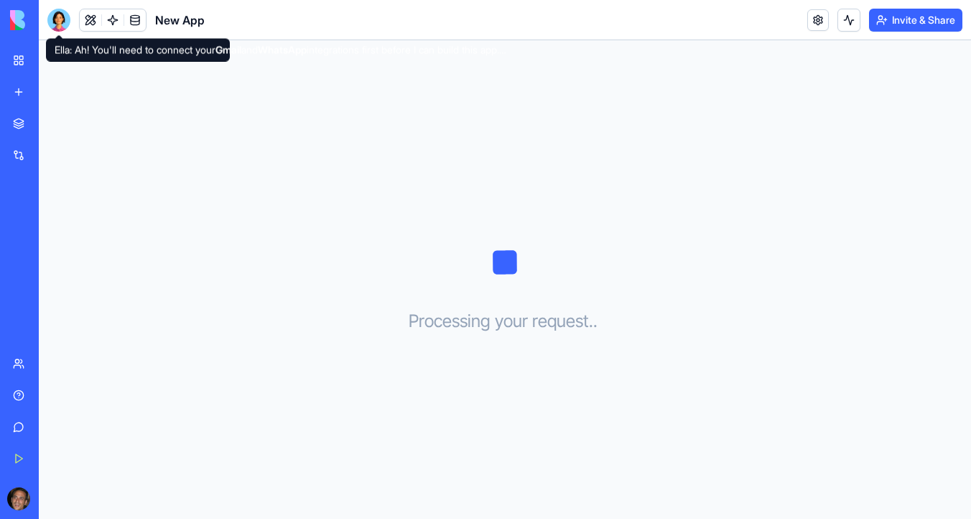
click at [65, 28] on div at bounding box center [58, 20] width 23 height 23
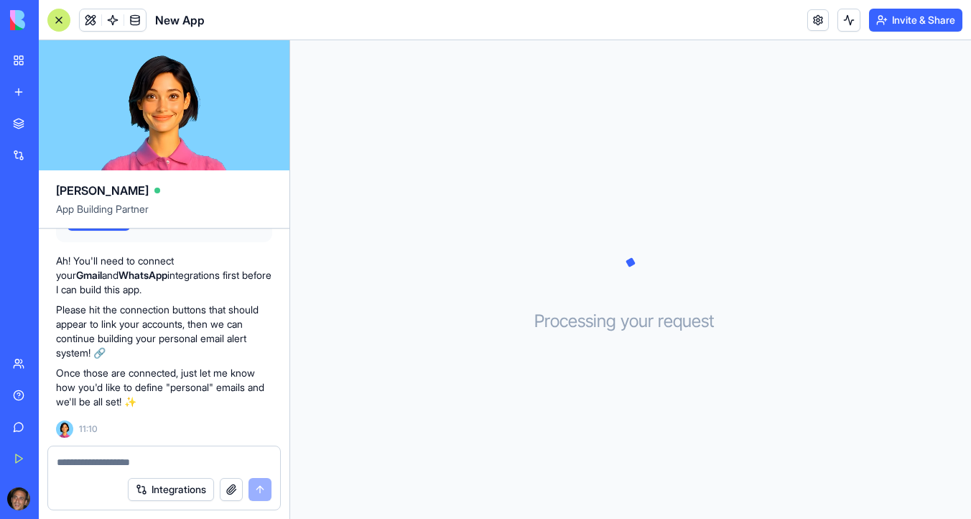
click at [53, 90] on div "New app" at bounding box center [43, 92] width 19 height 14
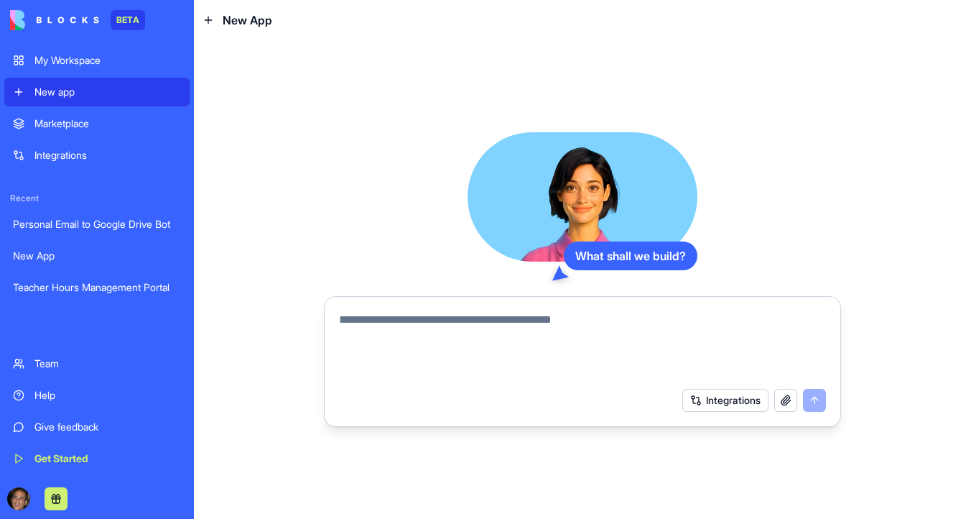
click at [441, 318] on textarea at bounding box center [582, 345] width 487 height 69
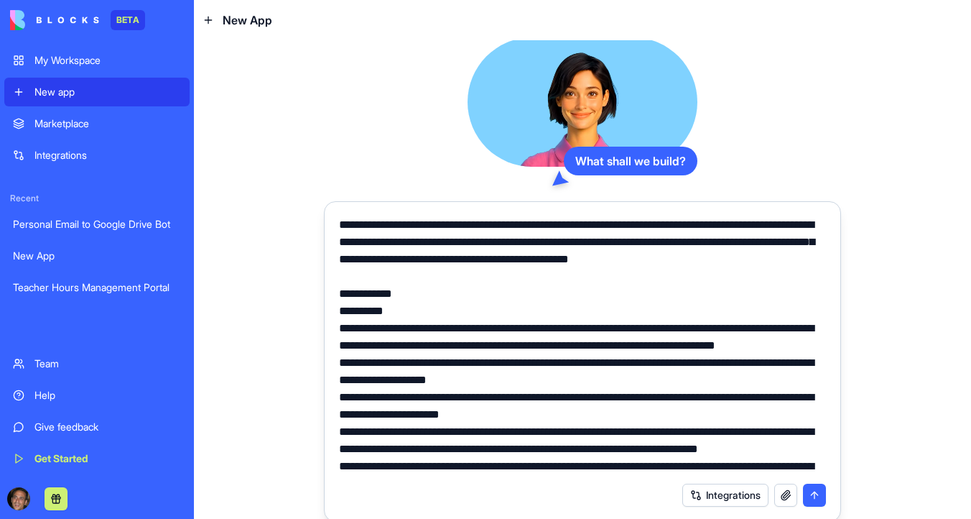
type textarea "**********"
click at [818, 499] on button "submit" at bounding box center [814, 495] width 23 height 23
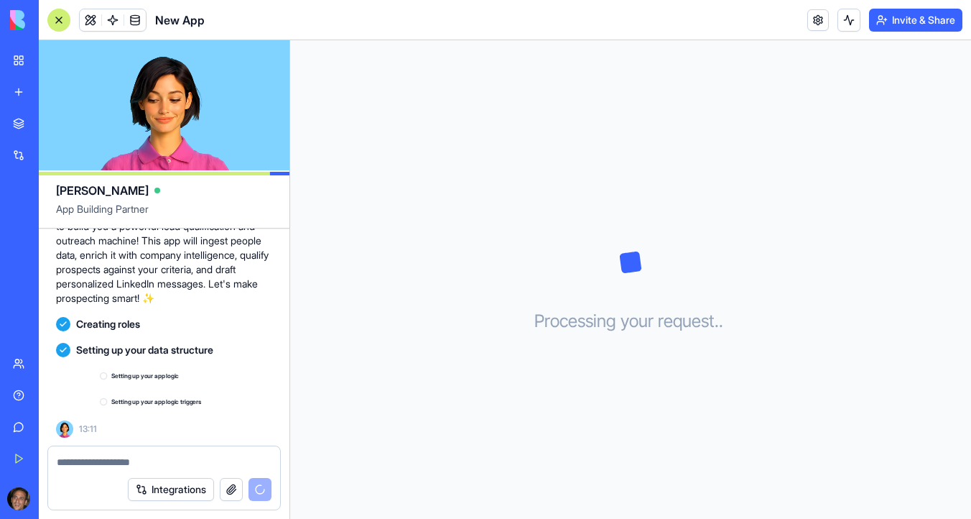
scroll to position [3757, 0]
